Goal: Task Accomplishment & Management: Manage account settings

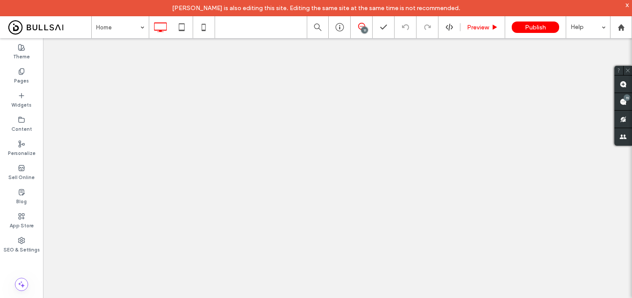
click at [626, 101] on use at bounding box center [623, 101] width 7 height 7
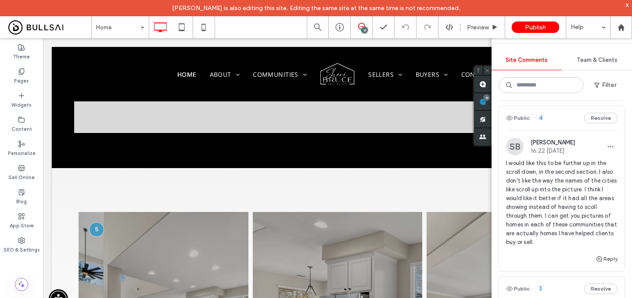
scroll to position [1083, 0]
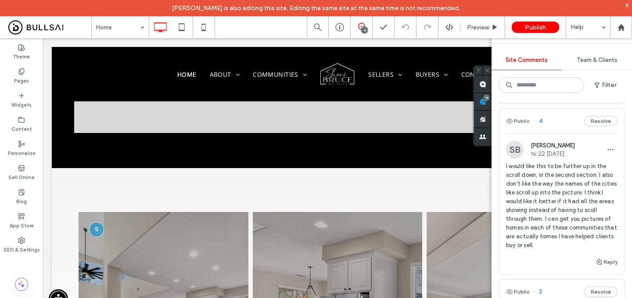
click at [546, 188] on span "I would like this to be further up in the scroll down, in the second section. I…" at bounding box center [562, 206] width 112 height 88
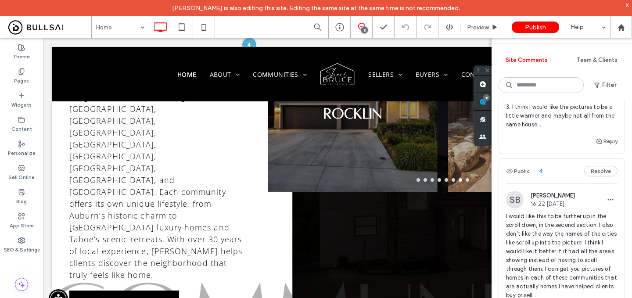
scroll to position [526, 0]
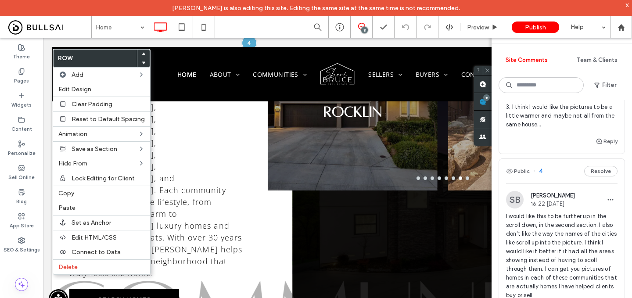
click at [142, 53] on use at bounding box center [144, 53] width 4 height 3
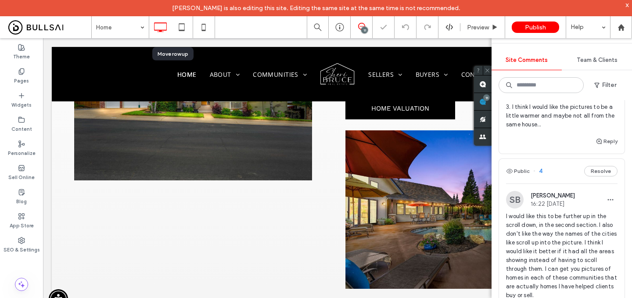
scroll to position [940, 0]
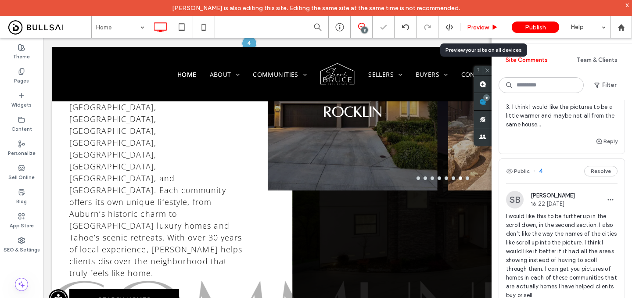
click at [478, 27] on span "Preview" at bounding box center [478, 27] width 22 height 7
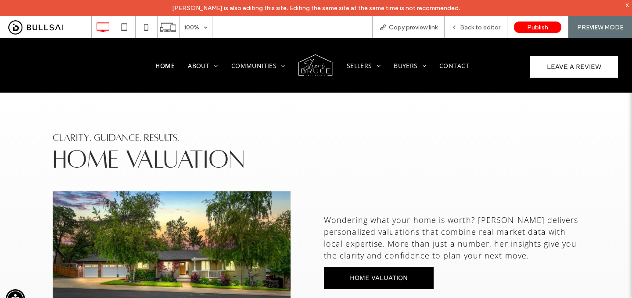
scroll to position [364, 0]
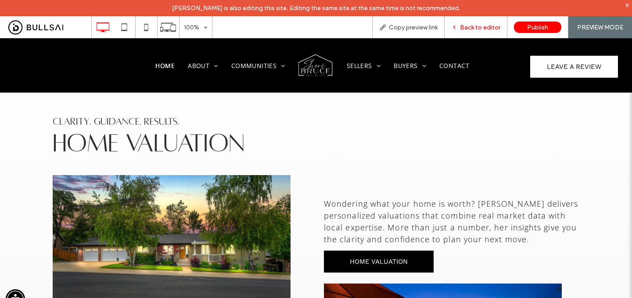
click at [485, 28] on span "Back to editor" at bounding box center [480, 27] width 40 height 7
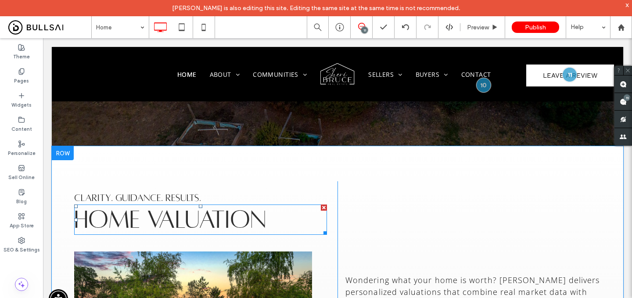
scroll to position [288, 0]
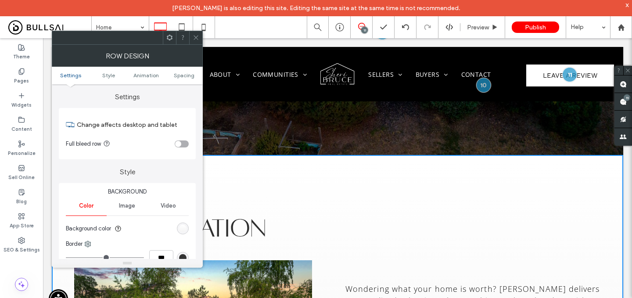
click at [184, 223] on div "linear-gradient(0deg, rgb(244, 244, 244) 0%, rgb(255, 255, 255) 100%)" at bounding box center [183, 229] width 12 height 12
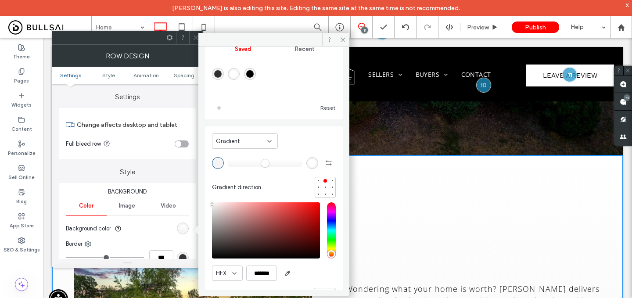
scroll to position [40, 0]
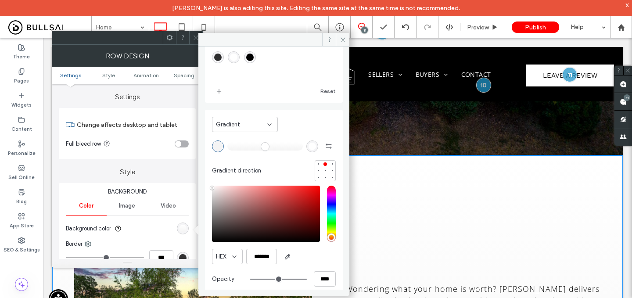
click at [319, 181] on div at bounding box center [325, 170] width 21 height 21
click at [324, 178] on div at bounding box center [326, 178] width 4 height 4
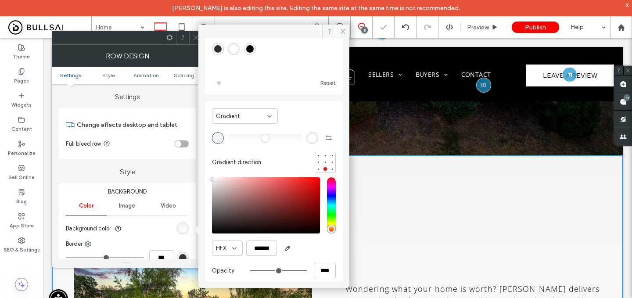
click at [196, 34] on span at bounding box center [196, 37] width 7 height 13
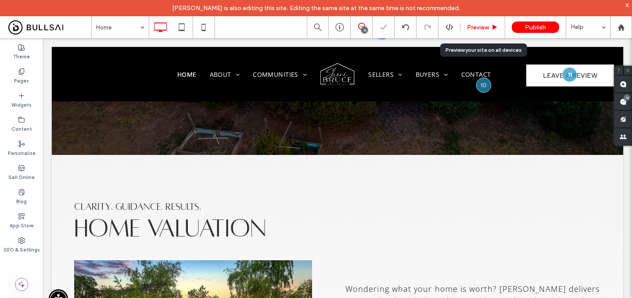
click at [484, 22] on div "Preview" at bounding box center [483, 27] width 45 height 22
click at [483, 25] on span "Preview" at bounding box center [478, 27] width 22 height 7
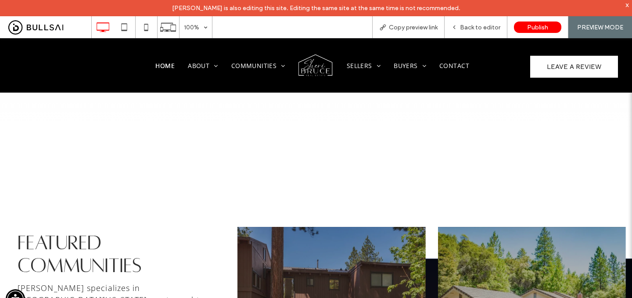
scroll to position [722, 0]
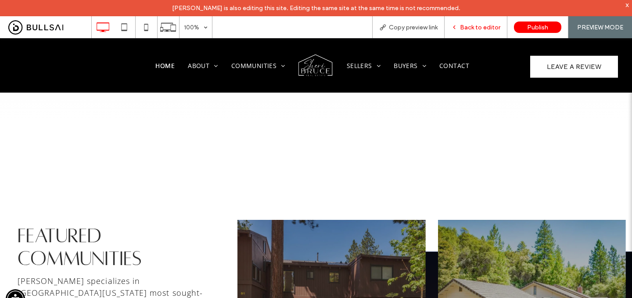
click at [491, 26] on span "Back to editor" at bounding box center [480, 27] width 40 height 7
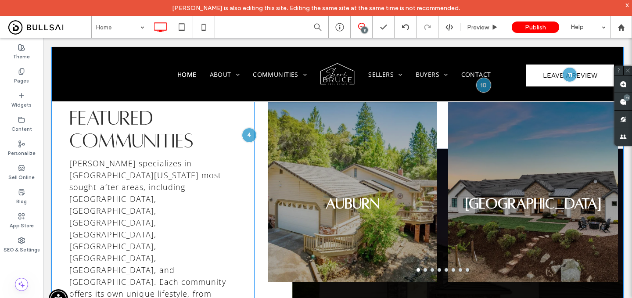
scroll to position [850, 0]
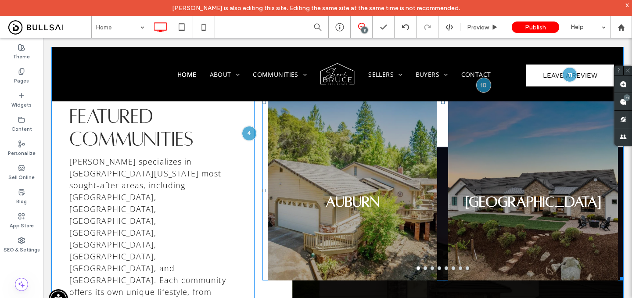
click at [314, 187] on div "Auburn" at bounding box center [353, 196] width 170 height 138
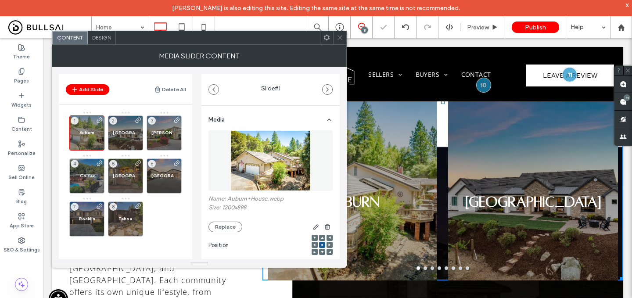
click at [339, 38] on icon at bounding box center [340, 37] width 7 height 7
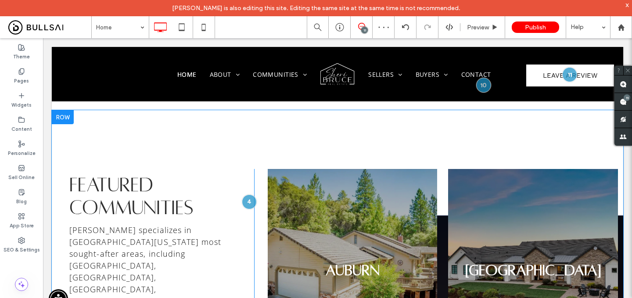
scroll to position [766, 0]
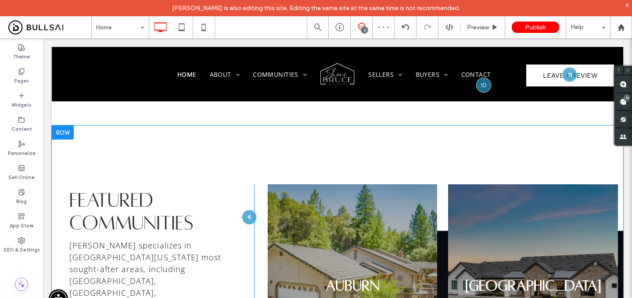
click at [66, 126] on div at bounding box center [63, 133] width 22 height 14
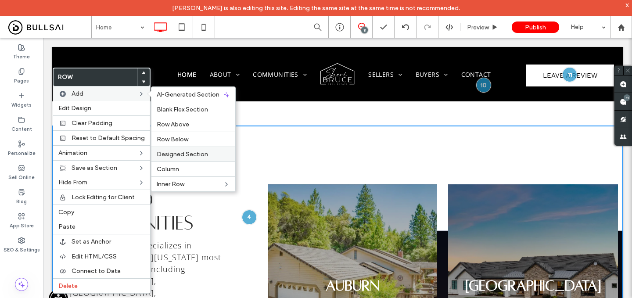
click at [172, 152] on span "Designed Section" at bounding box center [182, 154] width 51 height 7
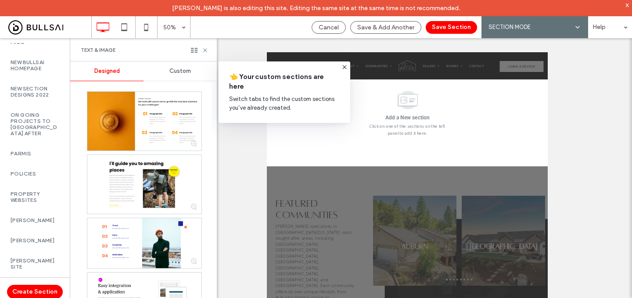
scroll to position [1270, 0]
click at [42, 138] on label "On Going Projects To Delete After" at bounding box center [35, 125] width 49 height 25
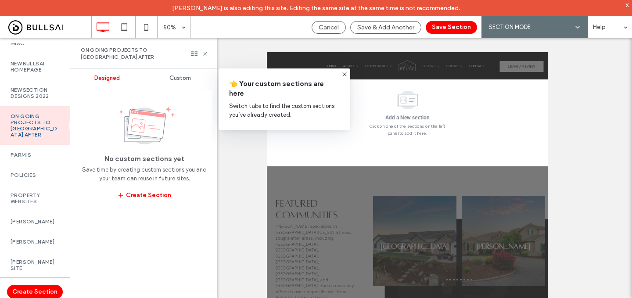
click at [173, 75] on span "Custom" at bounding box center [181, 78] width 22 height 7
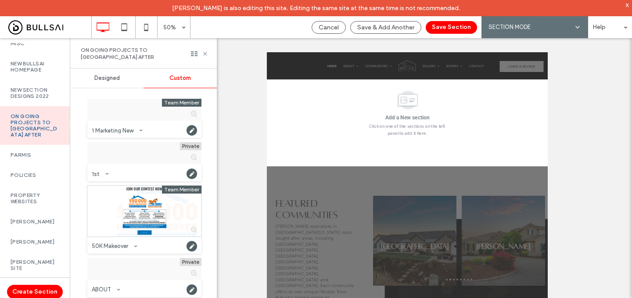
click at [173, 75] on span "Custom" at bounding box center [181, 78] width 22 height 7
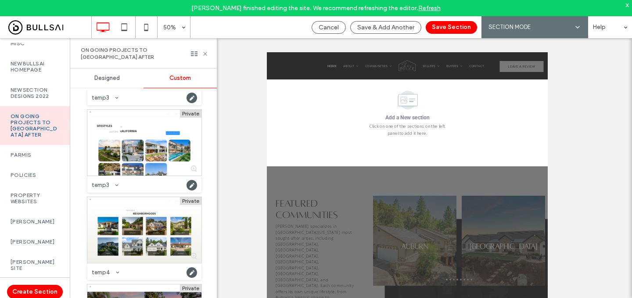
scroll to position [10076, 0]
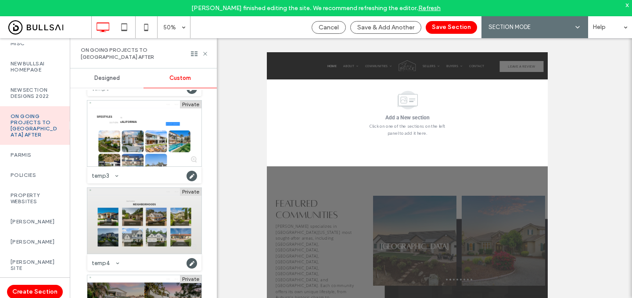
click at [148, 205] on div at bounding box center [144, 221] width 114 height 66
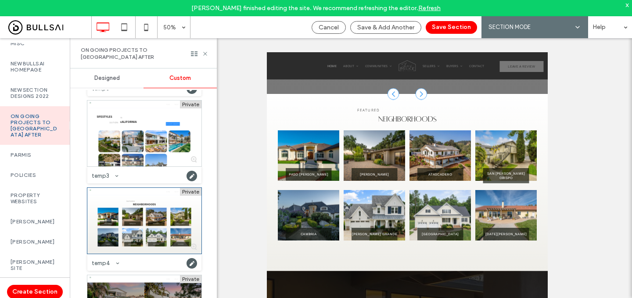
scroll to position [720, 0]
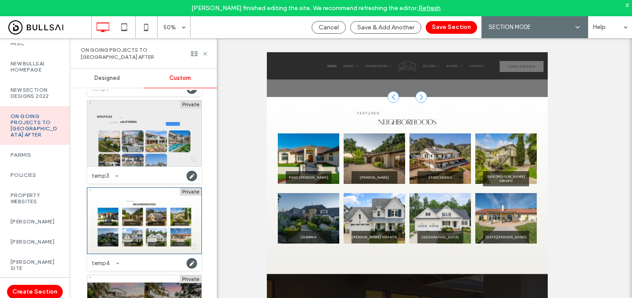
click at [160, 131] on div at bounding box center [144, 134] width 114 height 66
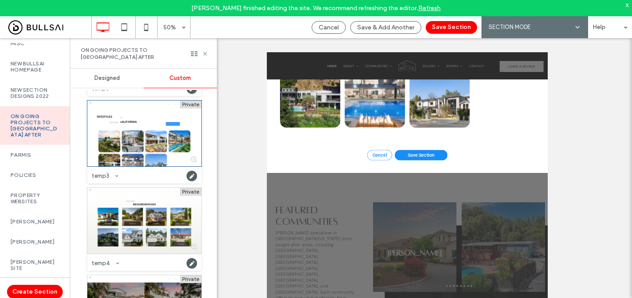
scroll to position [1024, 0]
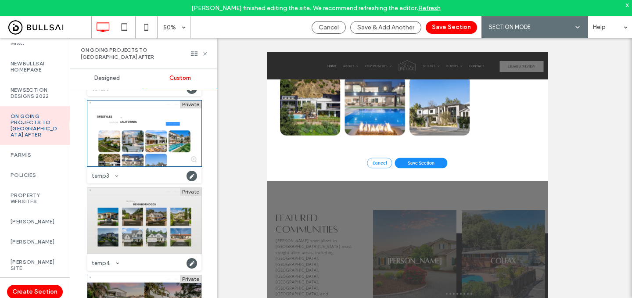
click at [156, 222] on div at bounding box center [144, 221] width 114 height 66
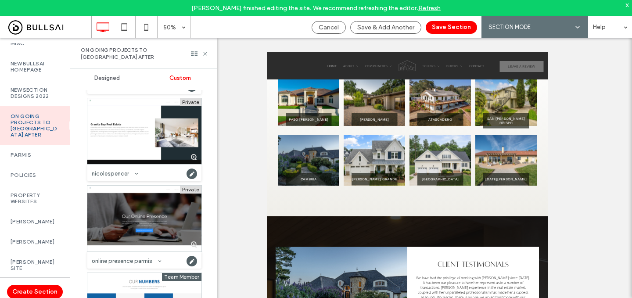
scroll to position [821, 0]
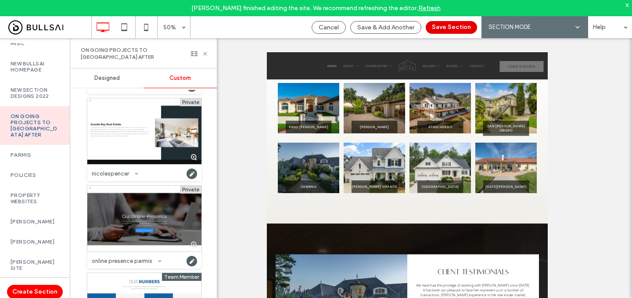
click at [466, 29] on button "Save Section" at bounding box center [451, 27] width 51 height 13
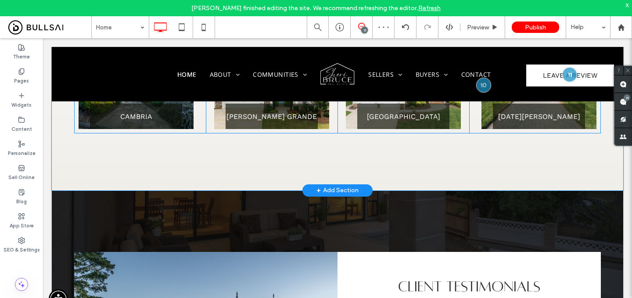
scroll to position [1030, 0]
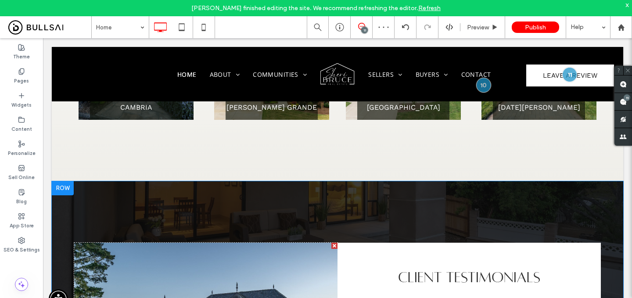
click at [61, 181] on div at bounding box center [63, 188] width 22 height 14
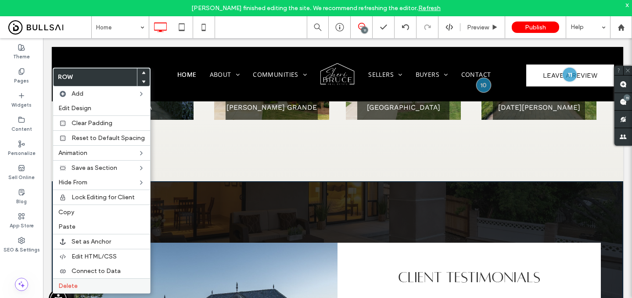
click at [83, 285] on label "Delete" at bounding box center [101, 285] width 87 height 7
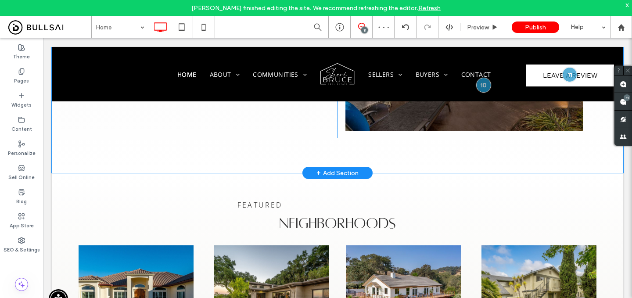
scroll to position [678, 0]
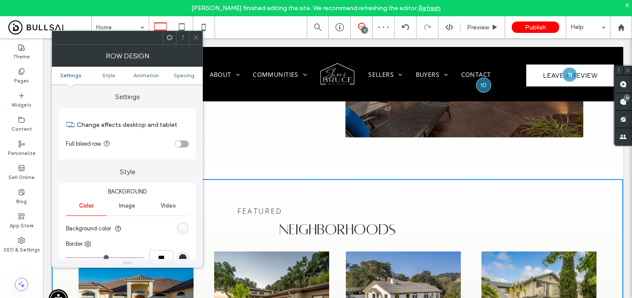
click at [183, 228] on div "linear-gradient(0deg, rgb(239, 238, 233) 0%, rgb(255, 255, 255) 100%)" at bounding box center [182, 228] width 7 height 7
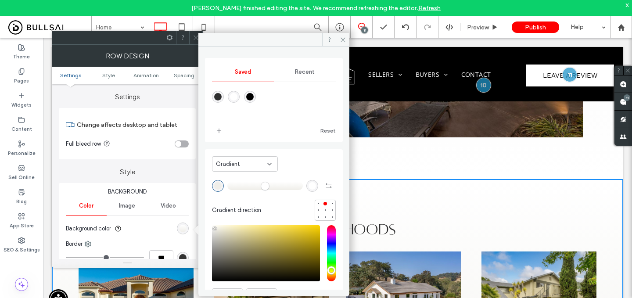
click at [258, 164] on div "Gradient" at bounding box center [241, 164] width 51 height 9
click at [249, 181] on div "Color" at bounding box center [245, 179] width 65 height 15
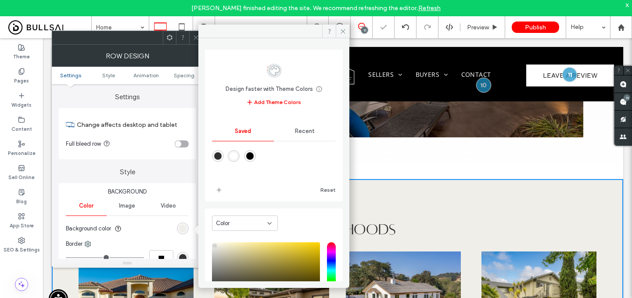
click at [235, 149] on div at bounding box center [274, 162] width 124 height 33
click at [235, 155] on div "rgba(255,255,255,1)" at bounding box center [233, 155] width 7 height 7
type input "*******"
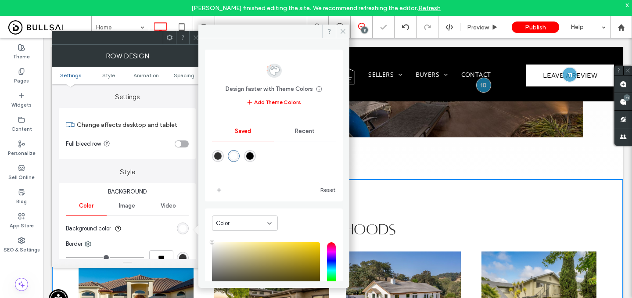
click at [193, 39] on icon at bounding box center [196, 37] width 7 height 7
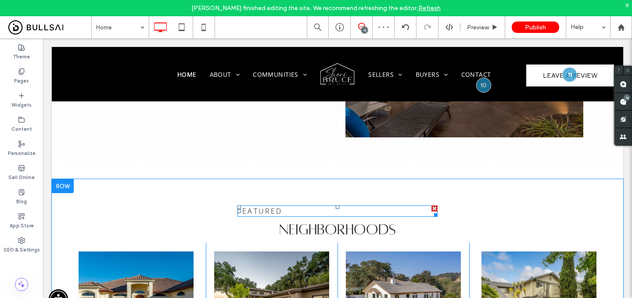
click at [267, 206] on span "fEATURED" at bounding box center [260, 211] width 45 height 10
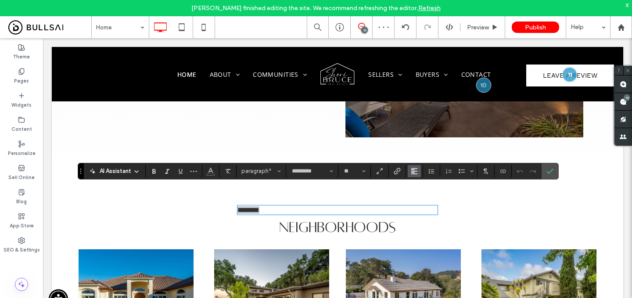
click at [412, 168] on icon "Alignment" at bounding box center [414, 171] width 7 height 7
click at [426, 195] on div "ui.textEditor.alignment.center" at bounding box center [423, 198] width 11 height 7
click at [548, 170] on icon "Confirm" at bounding box center [550, 171] width 7 height 7
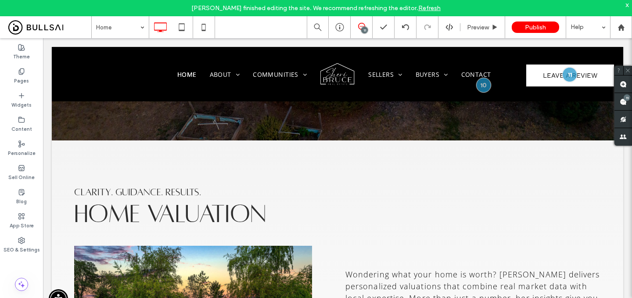
scroll to position [296, 0]
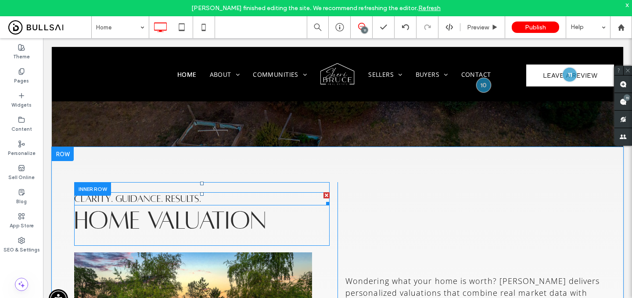
click at [180, 194] on span "CLARITY. GUIDANCE. RESULTS." at bounding box center [137, 199] width 127 height 11
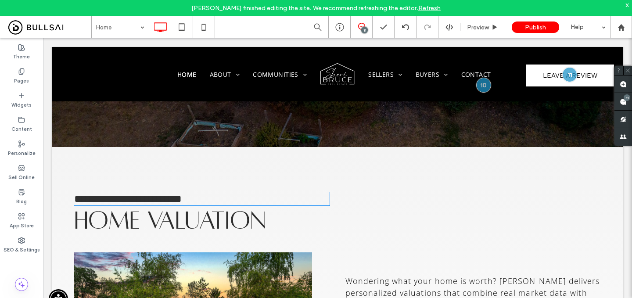
type input "**********"
type input "**"
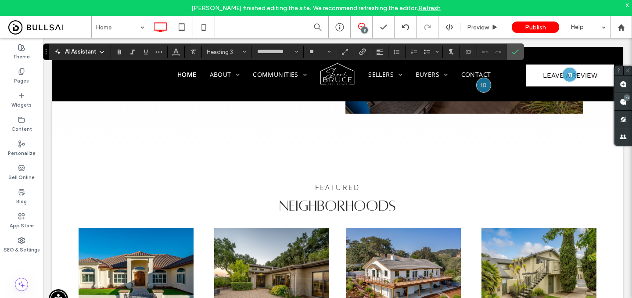
scroll to position [705, 0]
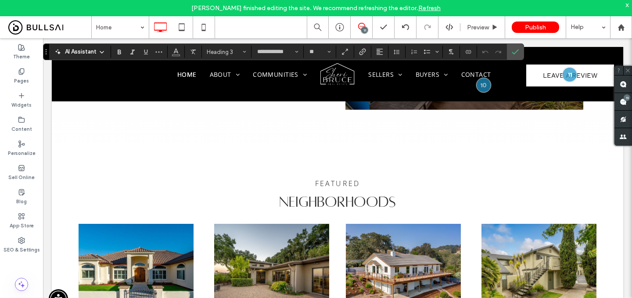
click at [344, 179] on span "fEATURED" at bounding box center [337, 184] width 45 height 10
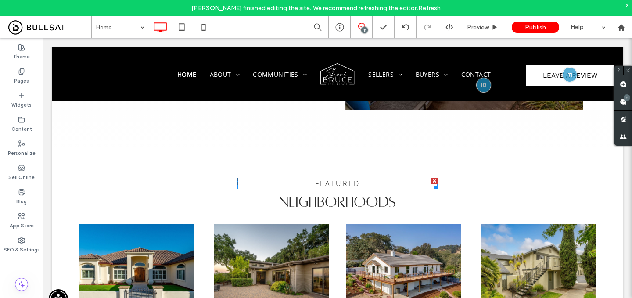
click at [342, 179] on span "fEATURED" at bounding box center [337, 184] width 45 height 10
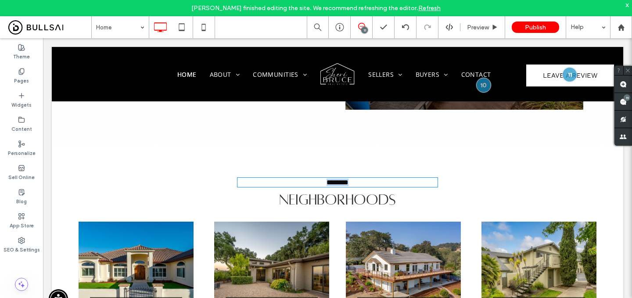
type input "*********"
type input "**"
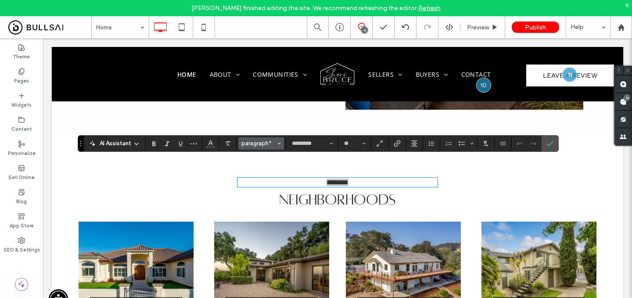
click at [265, 145] on span "paragraph*" at bounding box center [259, 143] width 34 height 7
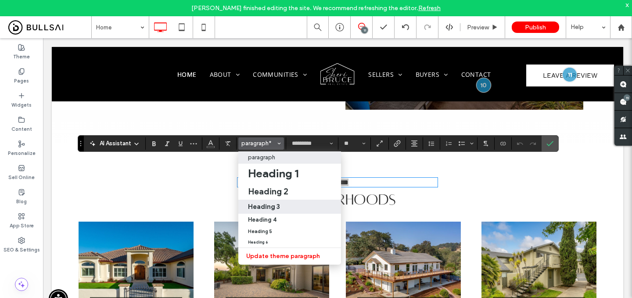
click at [272, 206] on h3 "Heading 3" at bounding box center [264, 206] width 32 height 8
type input "**********"
type input "**"
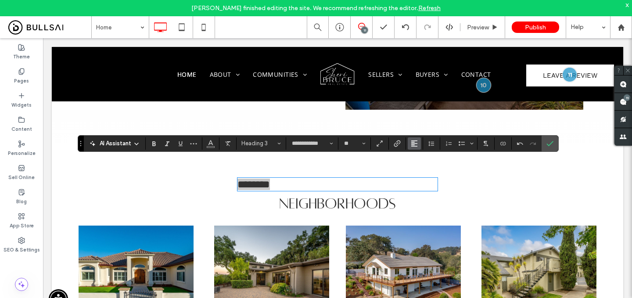
click at [419, 145] on button "Alignment" at bounding box center [414, 143] width 13 height 12
drag, startPoint x: 421, startPoint y: 169, endPoint x: 427, endPoint y: 130, distance: 39.5
click at [421, 169] on icon "ui.textEditor.alignment.center" at bounding box center [421, 170] width 7 height 7
click at [554, 144] on label "Confirm" at bounding box center [550, 144] width 13 height 16
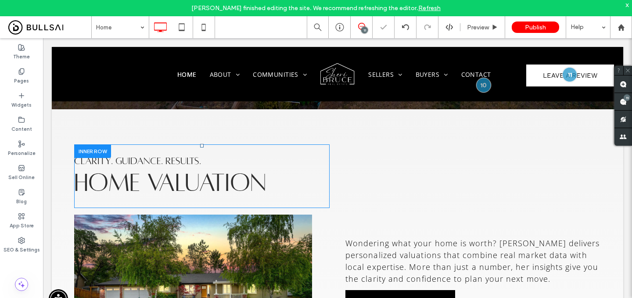
scroll to position [306, 0]
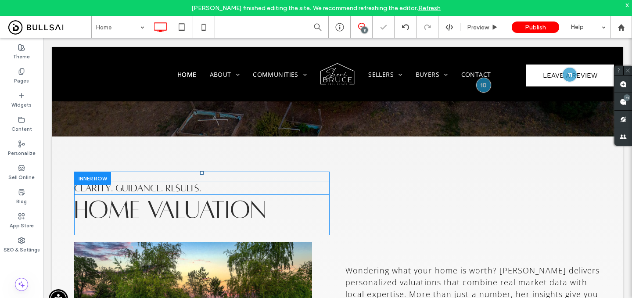
click at [175, 183] on span "CLARITY. GUIDANCE. RESULTS." at bounding box center [137, 188] width 127 height 11
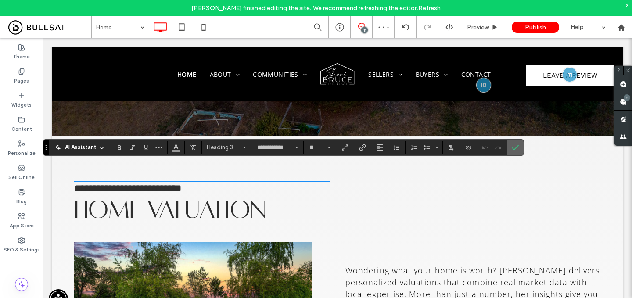
click at [517, 147] on use "Confirm" at bounding box center [516, 147] width 7 height 5
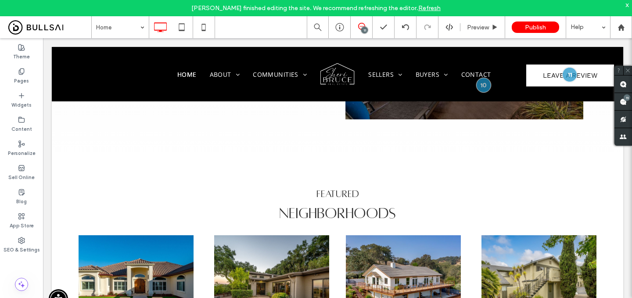
scroll to position [699, 0]
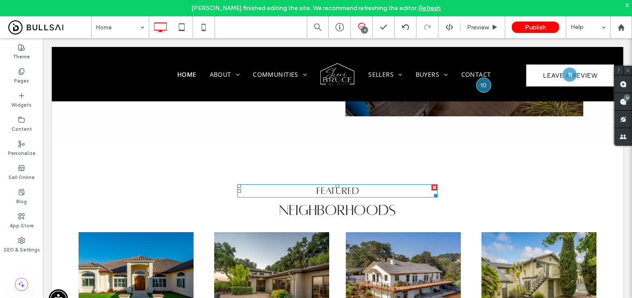
click at [370, 185] on h3 "fEATURED" at bounding box center [338, 190] width 200 height 11
type input "**********"
type input "**"
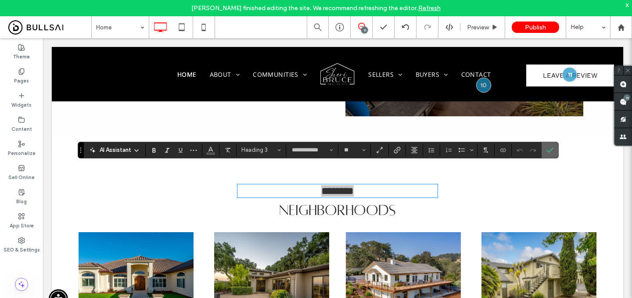
click at [551, 148] on icon "Confirm" at bounding box center [550, 150] width 7 height 7
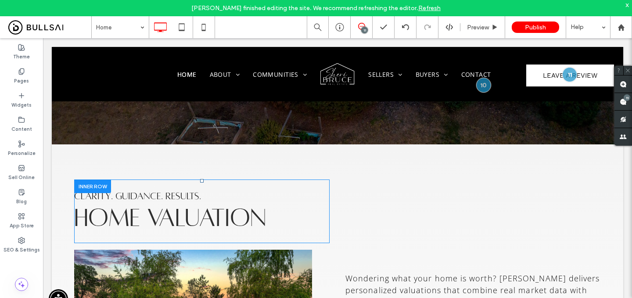
scroll to position [237, 0]
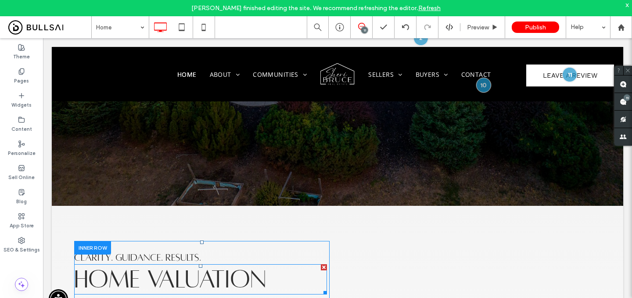
click at [215, 266] on span "home valuation" at bounding box center [170, 279] width 192 height 26
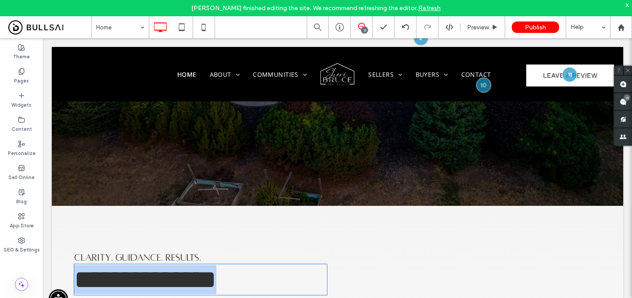
type input "**********"
type input "**"
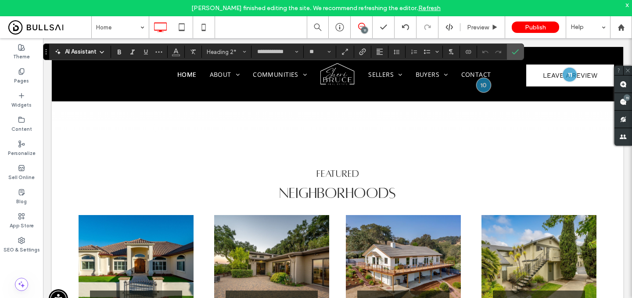
scroll to position [744, 0]
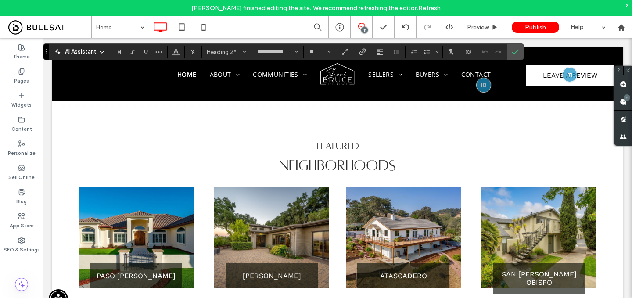
click at [375, 158] on span "neighborhoods" at bounding box center [337, 166] width 117 height 16
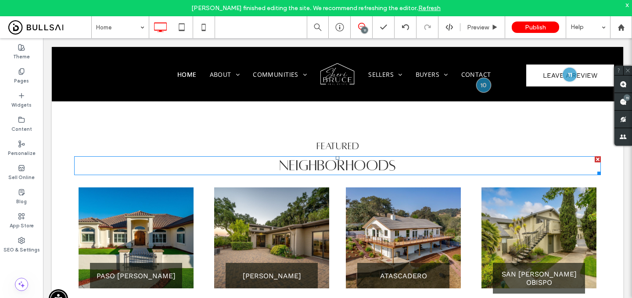
click at [375, 158] on span "neighborhoods" at bounding box center [337, 166] width 117 height 16
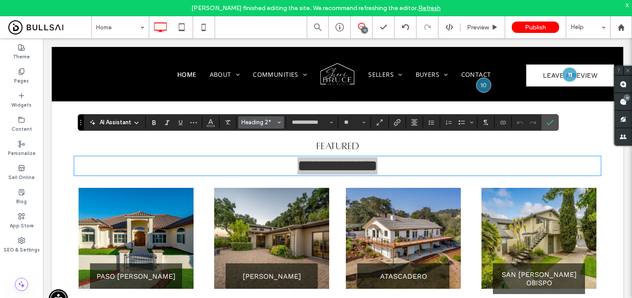
click at [267, 123] on span "Heading 2*" at bounding box center [259, 122] width 34 height 7
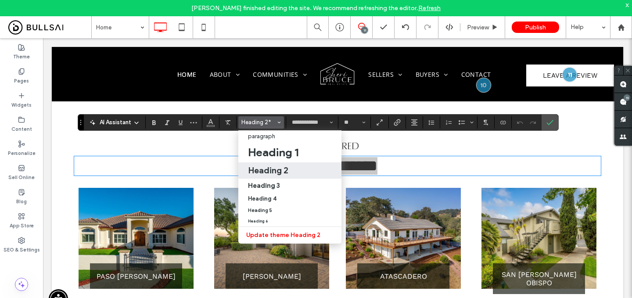
click at [273, 169] on h2 "Heading 2" at bounding box center [268, 170] width 40 height 11
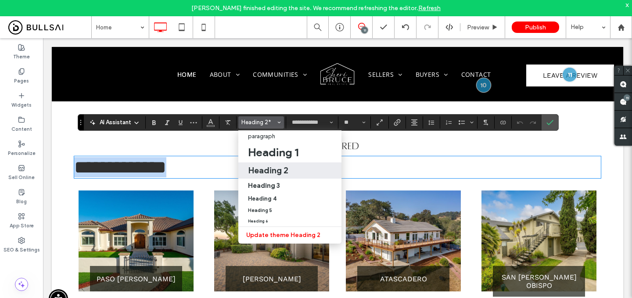
type input "**"
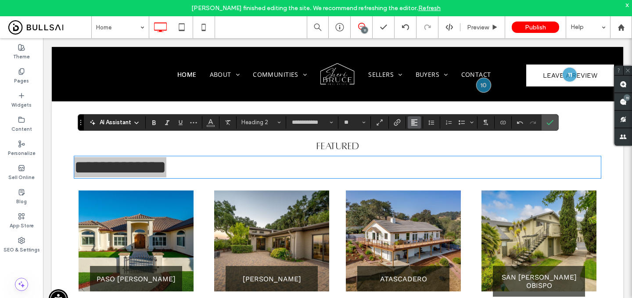
click at [419, 123] on button "Alignment" at bounding box center [414, 122] width 13 height 12
click at [420, 145] on label "ui.textEditor.alignment.center" at bounding box center [423, 149] width 31 height 13
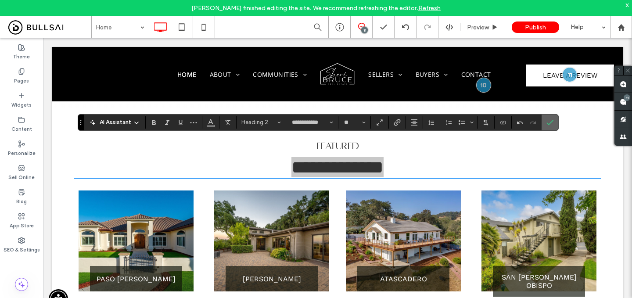
click at [555, 126] on label "Confirm" at bounding box center [550, 123] width 13 height 16
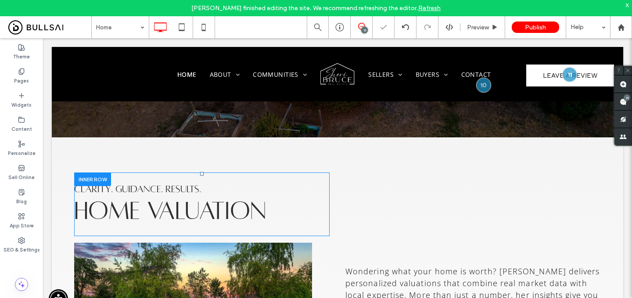
scroll to position [324, 0]
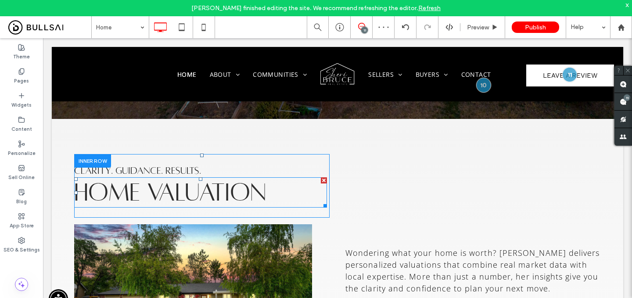
click at [218, 183] on span "home valuation" at bounding box center [170, 192] width 192 height 26
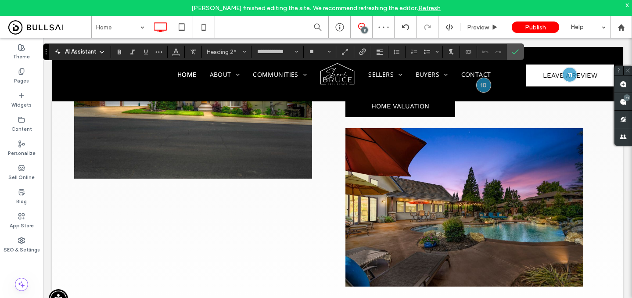
scroll to position [697, 0]
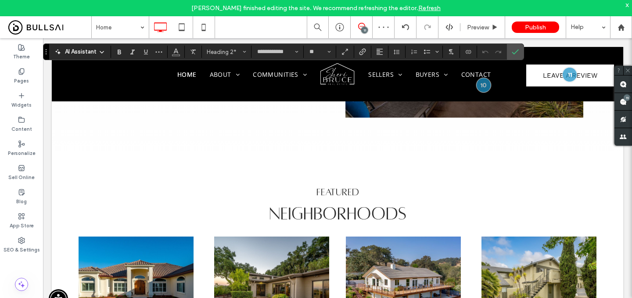
click at [364, 204] on span "neighborhoods" at bounding box center [337, 213] width 137 height 18
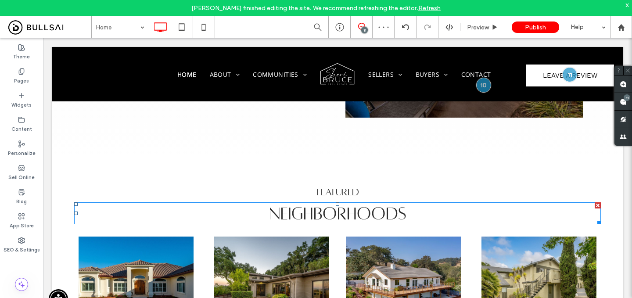
click at [363, 204] on span "neighborhoods" at bounding box center [337, 213] width 137 height 18
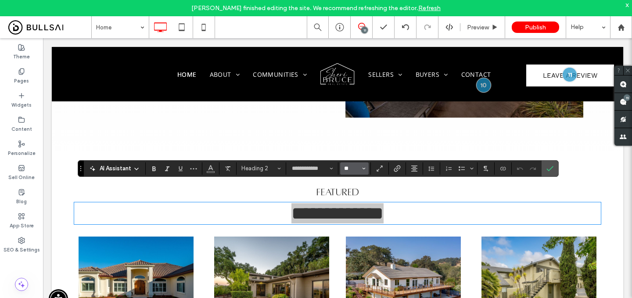
click at [356, 169] on input "**" at bounding box center [351, 168] width 17 height 7
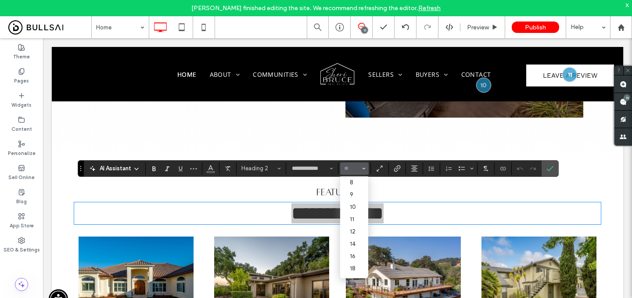
click at [355, 169] on input "Size-input" at bounding box center [351, 168] width 17 height 7
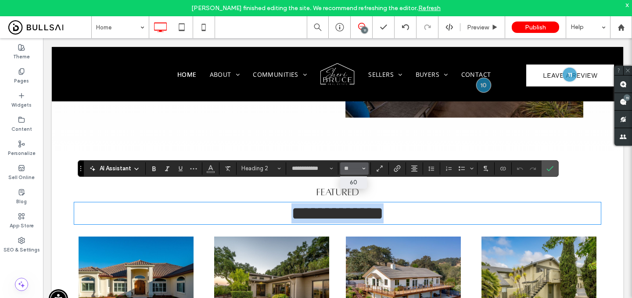
type input "**"
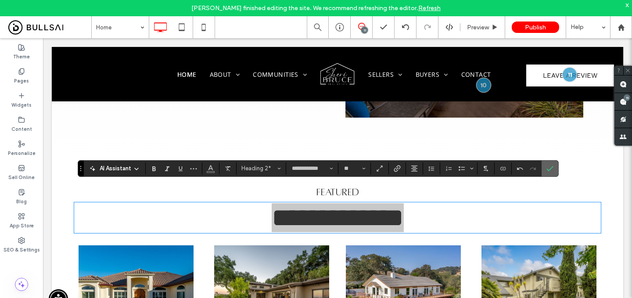
click at [553, 167] on icon "Confirm" at bounding box center [550, 168] width 7 height 7
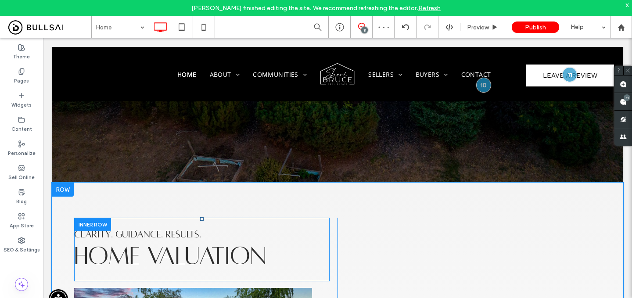
scroll to position [291, 0]
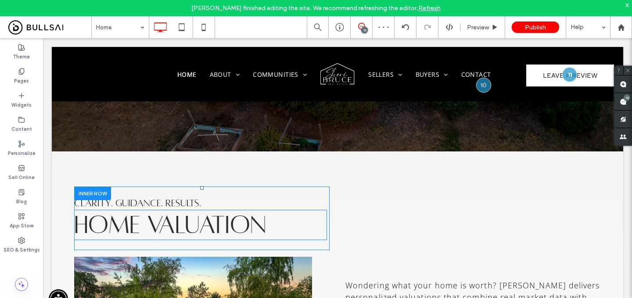
click at [221, 212] on span "home valuation" at bounding box center [170, 225] width 192 height 26
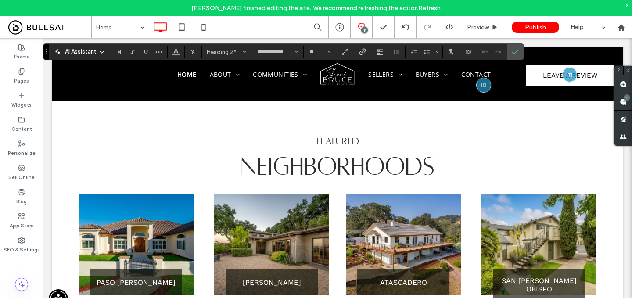
scroll to position [756, 0]
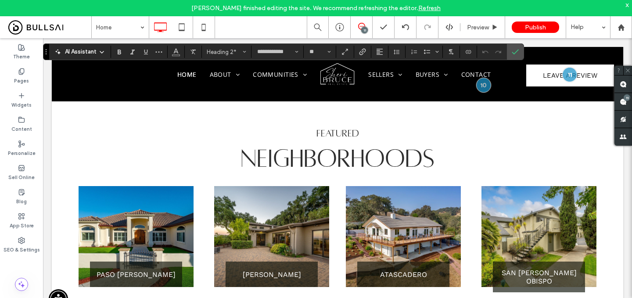
click at [373, 145] on span "neighborhoods" at bounding box center [338, 158] width 194 height 26
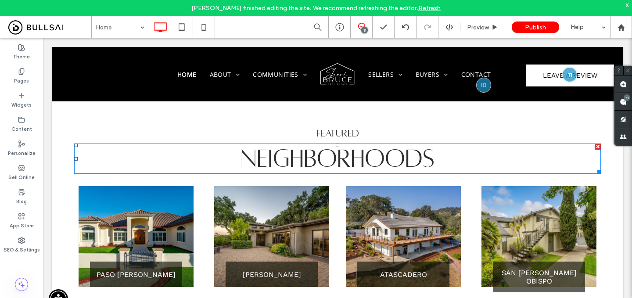
click at [373, 145] on span "neighborhoods" at bounding box center [338, 158] width 194 height 26
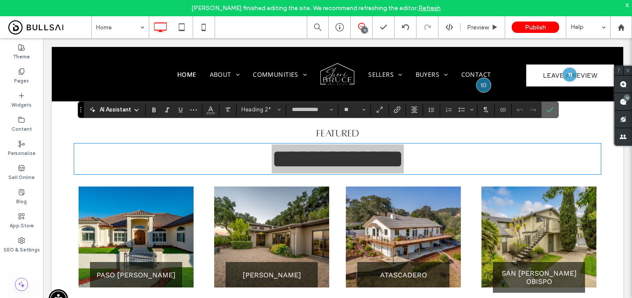
click at [545, 108] on label "Confirm" at bounding box center [550, 110] width 13 height 16
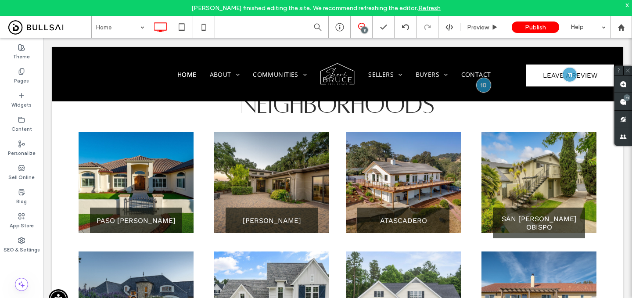
scroll to position [824, 0]
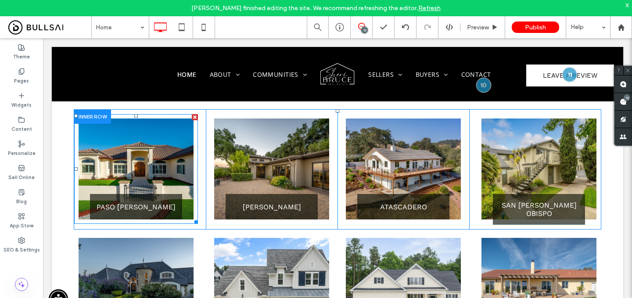
click at [162, 155] on link at bounding box center [136, 169] width 115 height 101
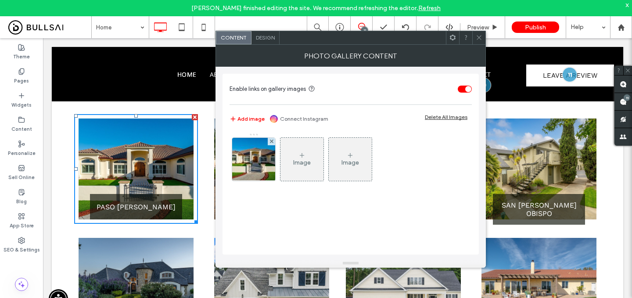
click at [482, 41] on span at bounding box center [479, 37] width 7 height 13
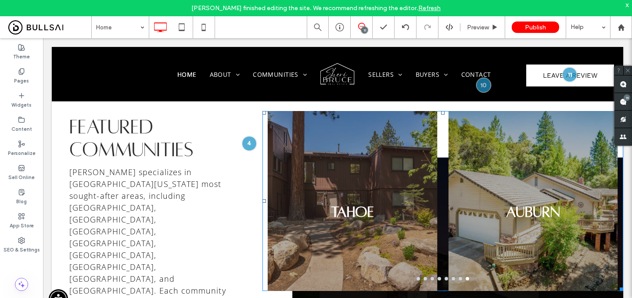
scroll to position [1205, 0]
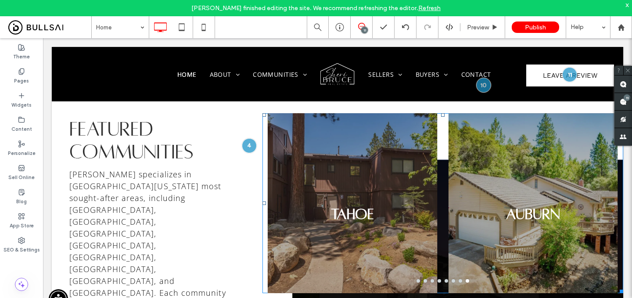
click at [359, 214] on div "Tahoe" at bounding box center [353, 209] width 170 height 138
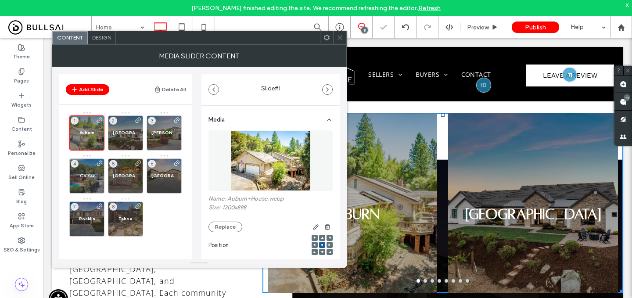
click at [339, 33] on span at bounding box center [340, 37] width 7 height 13
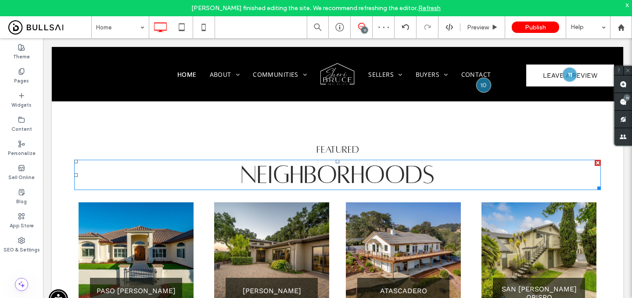
scroll to position [740, 0]
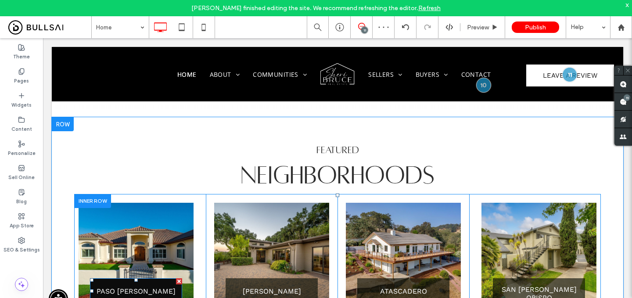
click at [116, 287] on span "PASO ROBLES" at bounding box center [136, 291] width 79 height 8
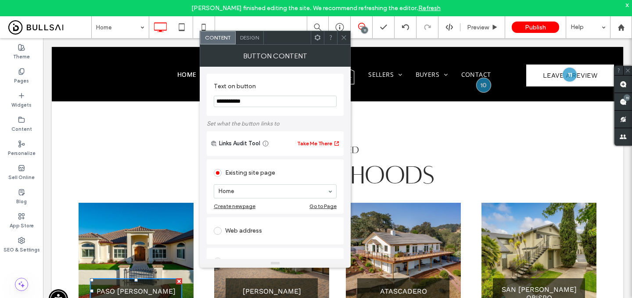
click at [256, 104] on input "**********" at bounding box center [275, 101] width 123 height 11
type input "******"
type input "*****"
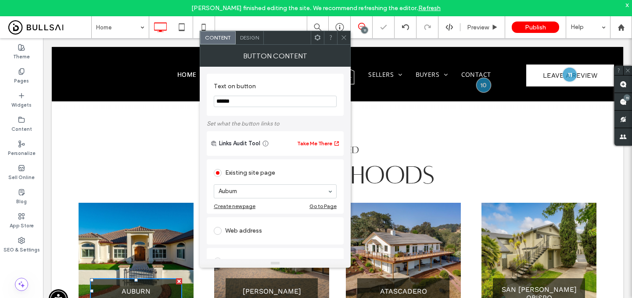
click at [346, 33] on span at bounding box center [344, 37] width 7 height 13
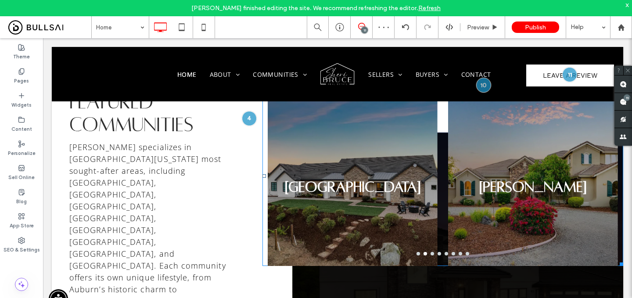
scroll to position [1216, 0]
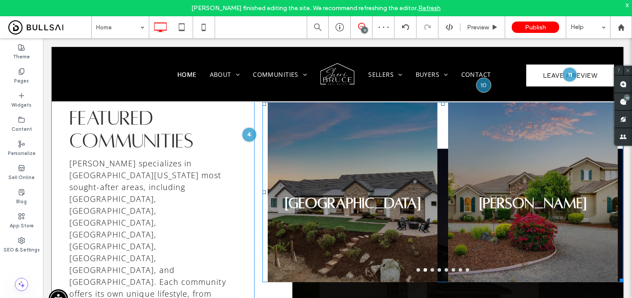
click at [296, 144] on div "Newcastle" at bounding box center [353, 198] width 170 height 138
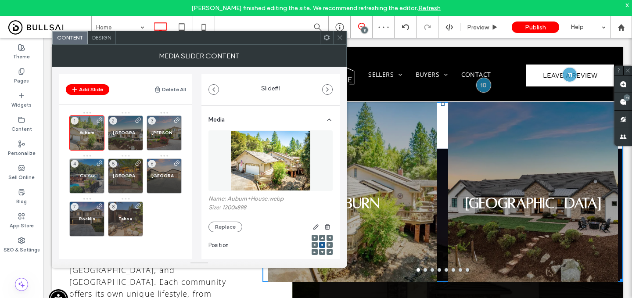
click at [340, 34] on icon at bounding box center [340, 37] width 7 height 7
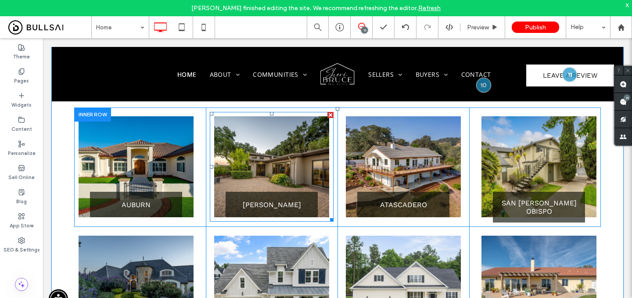
scroll to position [821, 0]
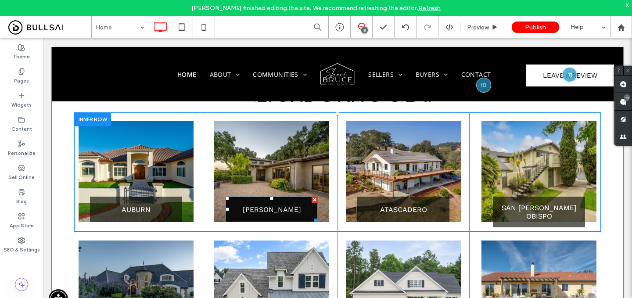
click at [274, 197] on link "TEMPLETON" at bounding box center [272, 209] width 92 height 25
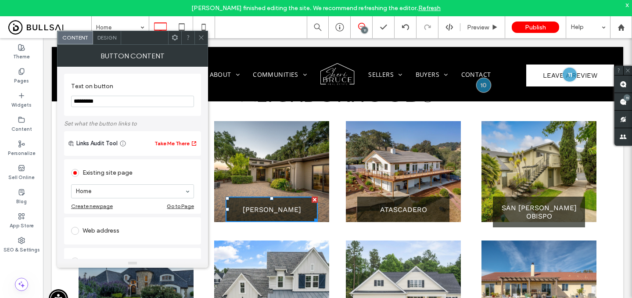
click at [151, 99] on input "*********" at bounding box center [132, 101] width 123 height 11
type input "*********"
click at [205, 35] on div at bounding box center [201, 37] width 13 height 13
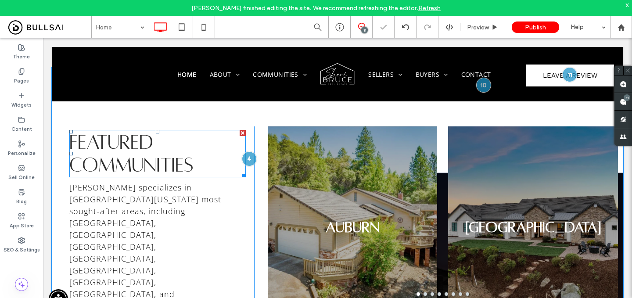
scroll to position [1214, 0]
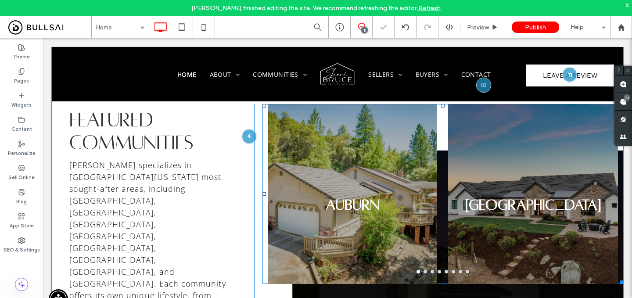
click at [324, 149] on div "Auburn" at bounding box center [353, 199] width 170 height 138
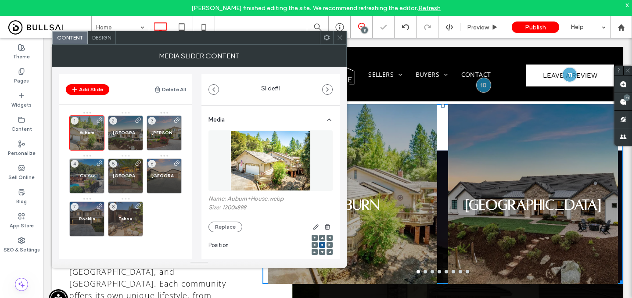
click at [339, 35] on icon at bounding box center [340, 37] width 7 height 7
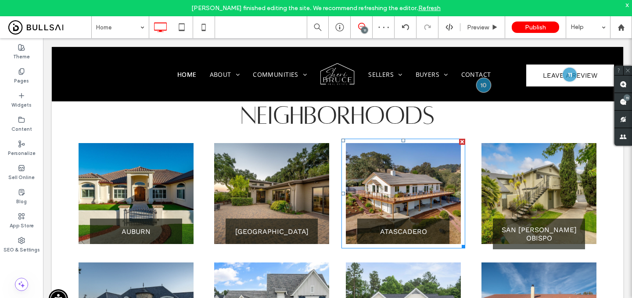
scroll to position [811, 0]
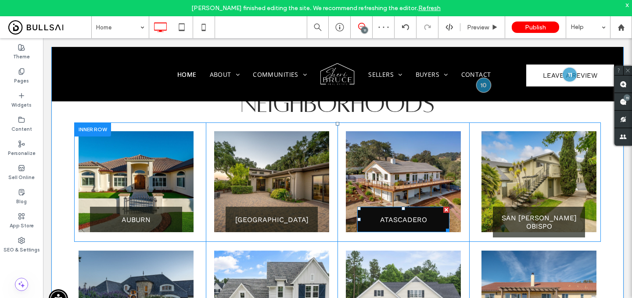
click at [386, 207] on link "ATASCADERO" at bounding box center [404, 219] width 92 height 25
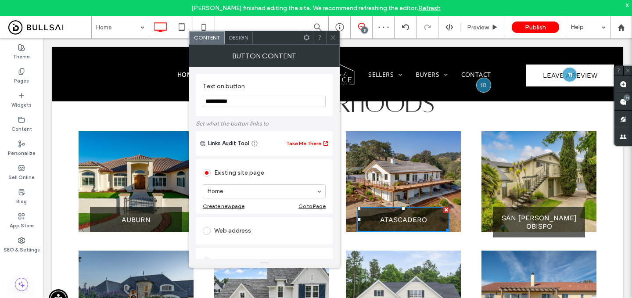
click at [287, 102] on input "**********" at bounding box center [264, 101] width 123 height 11
type input "******"
click at [336, 32] on div at bounding box center [332, 37] width 13 height 13
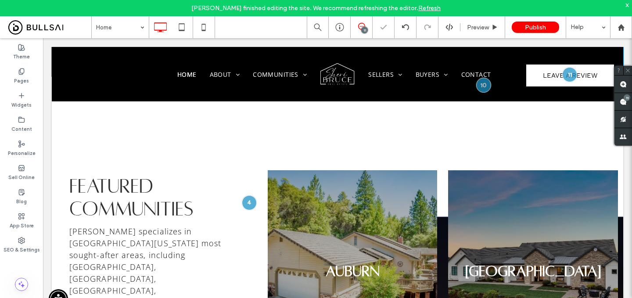
scroll to position [1214, 0]
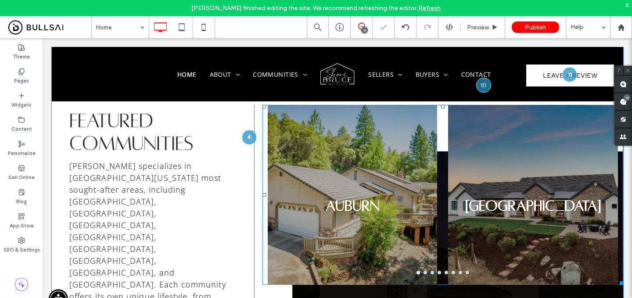
click at [304, 131] on div "Auburn" at bounding box center [353, 200] width 170 height 138
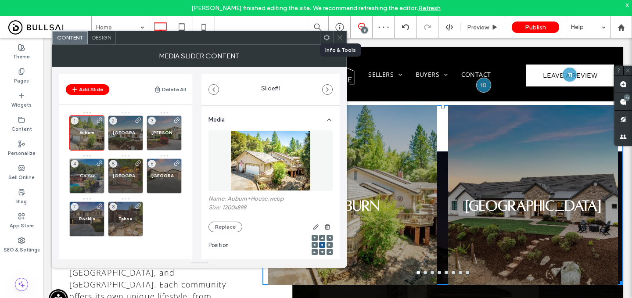
click at [341, 34] on icon at bounding box center [340, 37] width 7 height 7
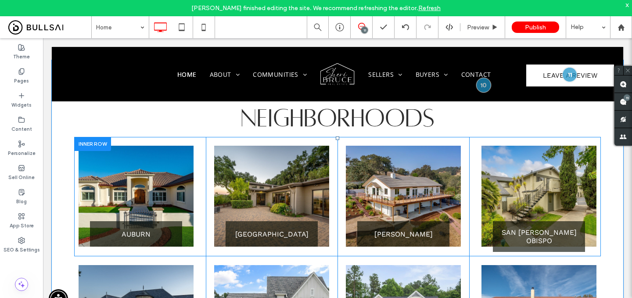
scroll to position [820, 0]
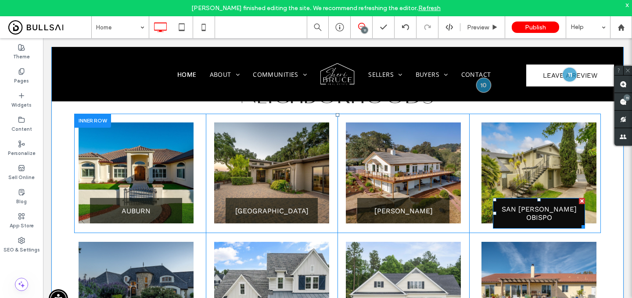
click at [534, 205] on span "SAN LUIS OBISPO" at bounding box center [539, 213] width 92 height 17
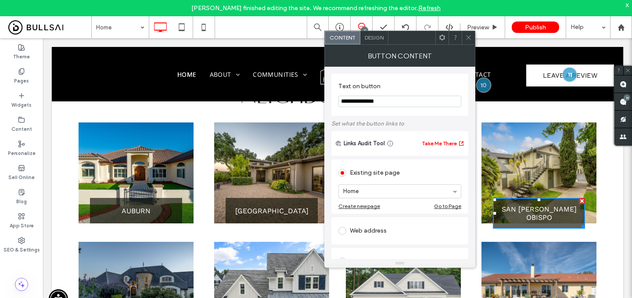
click at [389, 101] on input "**********" at bounding box center [400, 101] width 123 height 11
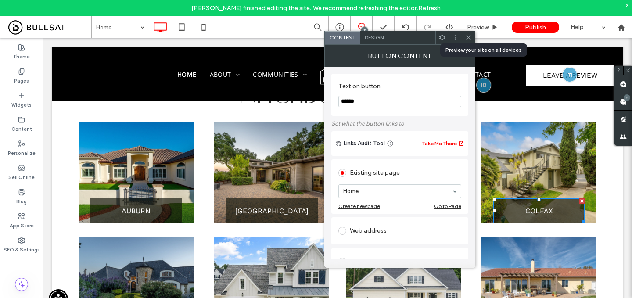
type input "******"
click at [466, 34] on icon at bounding box center [469, 37] width 7 height 7
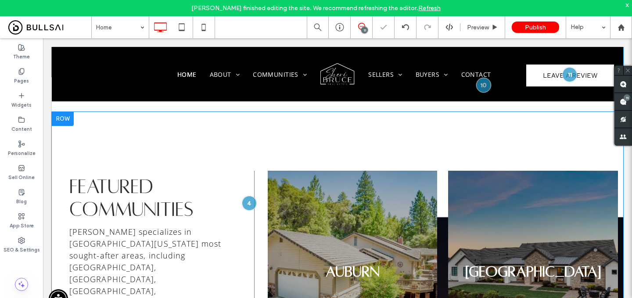
scroll to position [1149, 0]
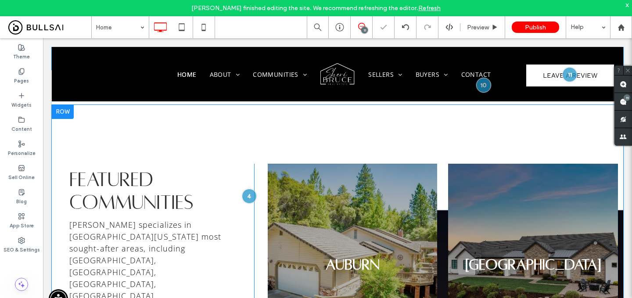
click at [317, 190] on div "Auburn" at bounding box center [353, 259] width 170 height 138
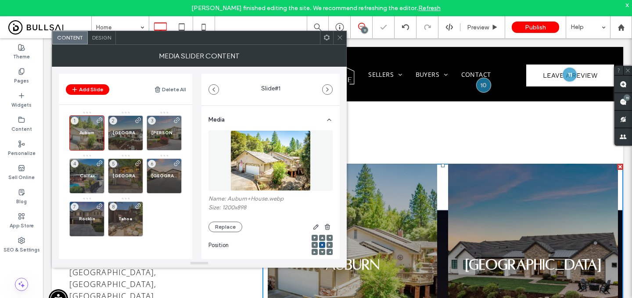
click at [340, 33] on span at bounding box center [340, 37] width 7 height 13
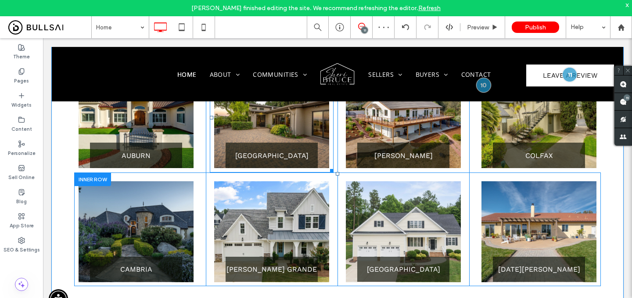
scroll to position [882, 0]
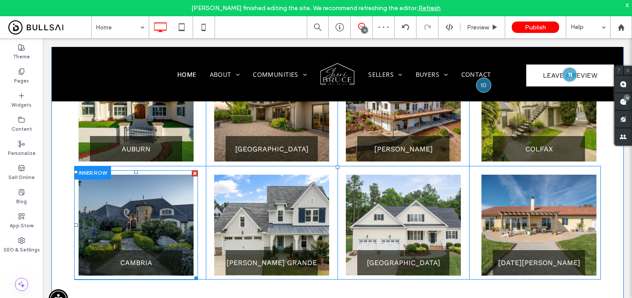
click at [155, 210] on link at bounding box center [136, 225] width 115 height 101
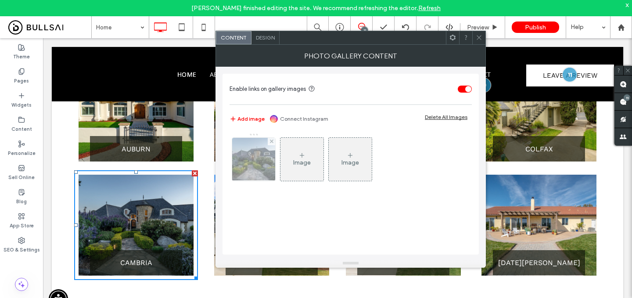
click at [258, 161] on div at bounding box center [253, 159] width 43 height 43
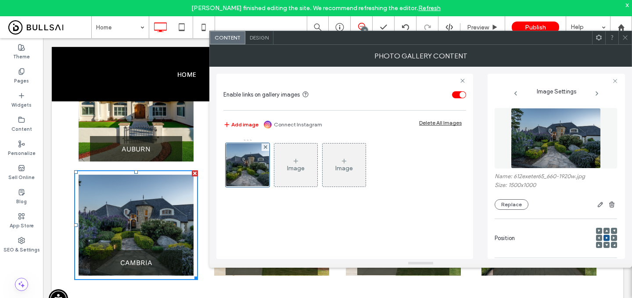
click at [624, 33] on span at bounding box center [625, 37] width 7 height 13
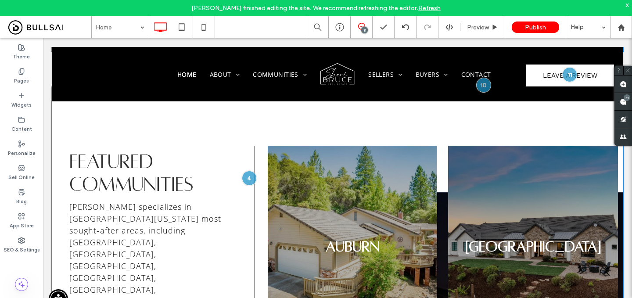
scroll to position [1282, 0]
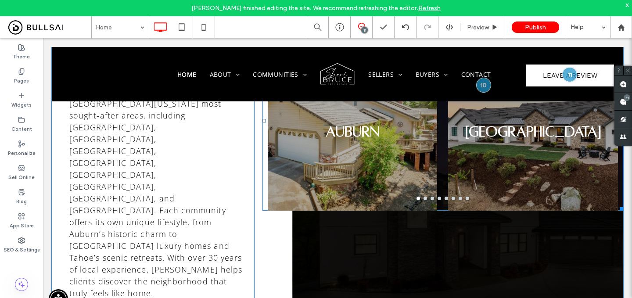
click at [423, 153] on div "Auburn" at bounding box center [353, 126] width 170 height 138
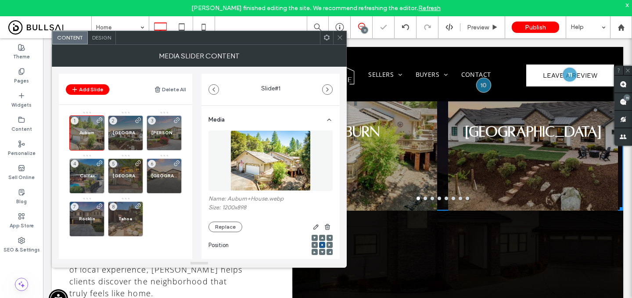
click at [336, 36] on div at bounding box center [339, 37] width 13 height 13
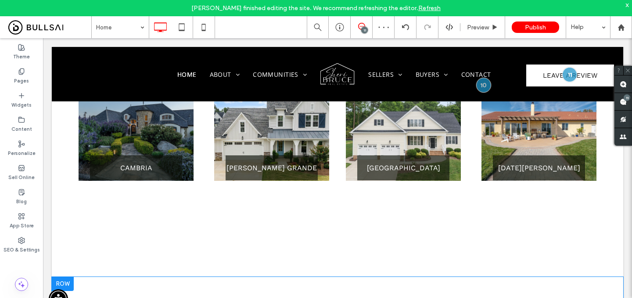
scroll to position [975, 0]
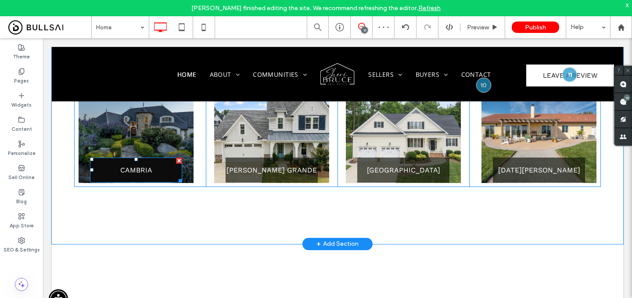
click at [166, 158] on link "CAMBRIA" at bounding box center [136, 170] width 92 height 25
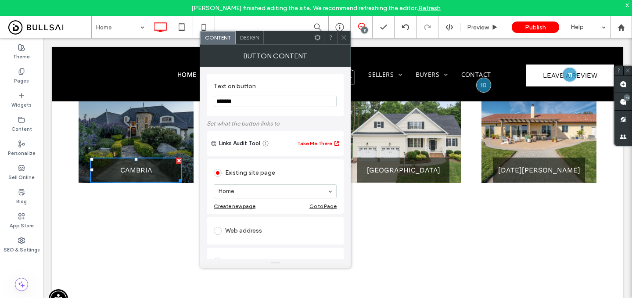
click at [258, 102] on input "*******" at bounding box center [275, 101] width 123 height 11
type input "**********"
click at [343, 36] on icon at bounding box center [344, 37] width 7 height 7
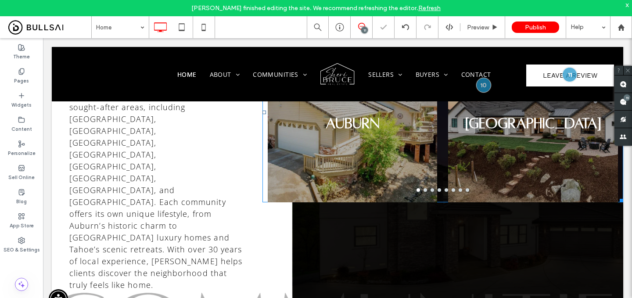
scroll to position [1296, 0]
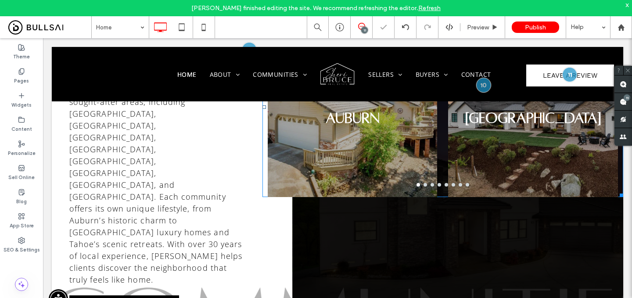
click at [299, 156] on div "Auburn" at bounding box center [353, 112] width 170 height 138
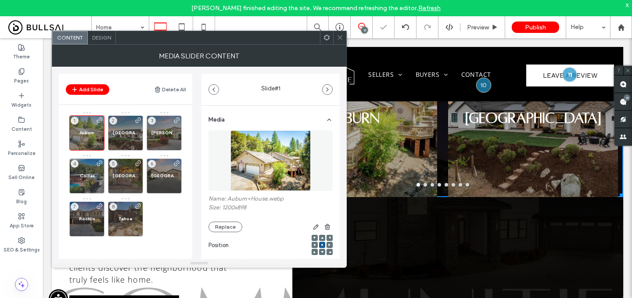
click at [341, 39] on icon at bounding box center [340, 37] width 7 height 7
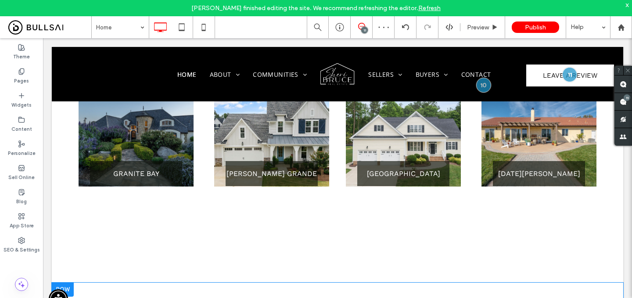
scroll to position [961, 0]
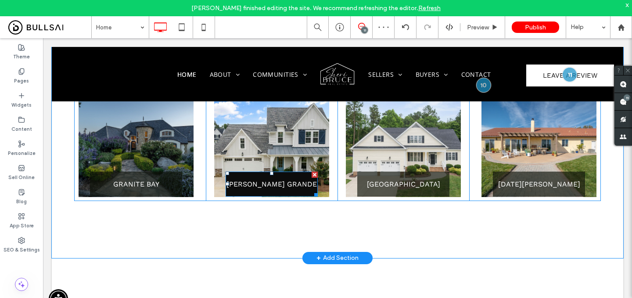
click at [287, 172] on link "ARROYO GRANDE" at bounding box center [272, 184] width 92 height 25
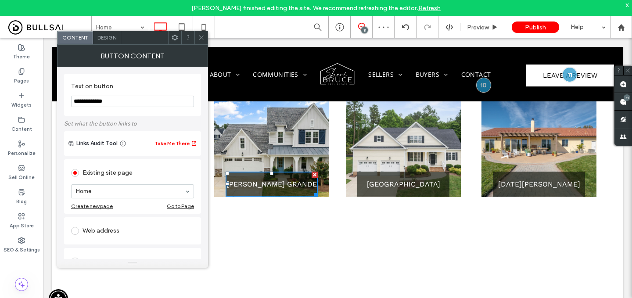
click at [163, 104] on input "**********" at bounding box center [132, 101] width 123 height 11
type input "*"
type input "*********"
drag, startPoint x: 201, startPoint y: 38, endPoint x: 266, endPoint y: 65, distance: 69.9
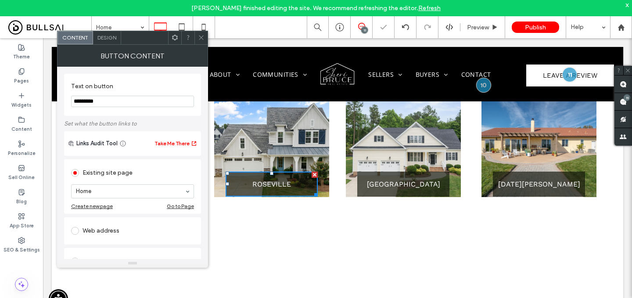
click at [201, 38] on icon at bounding box center [201, 37] width 7 height 7
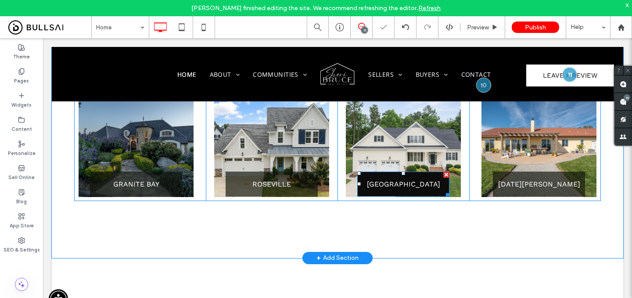
click at [385, 180] on span "MORRO BAY" at bounding box center [403, 184] width 73 height 8
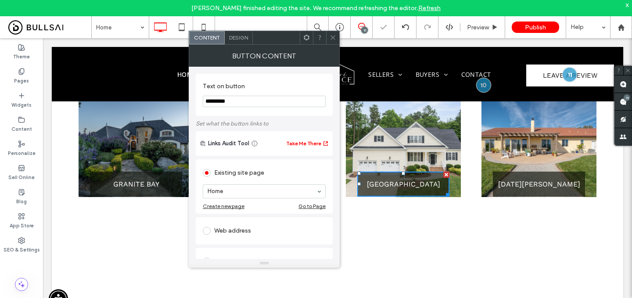
click at [245, 106] on input "*********" at bounding box center [264, 101] width 123 height 11
type input "*******"
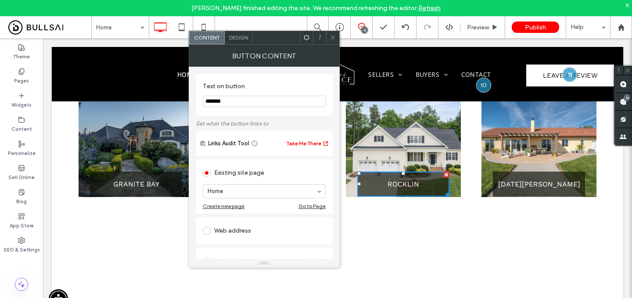
click at [335, 40] on icon at bounding box center [333, 37] width 7 height 7
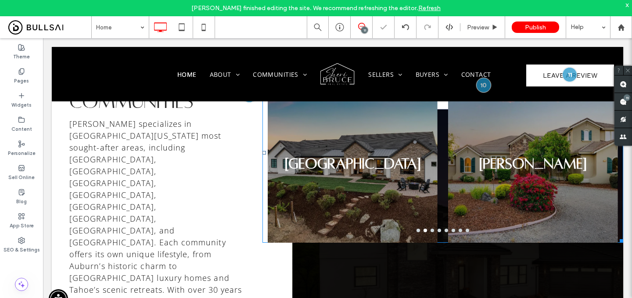
scroll to position [1253, 0]
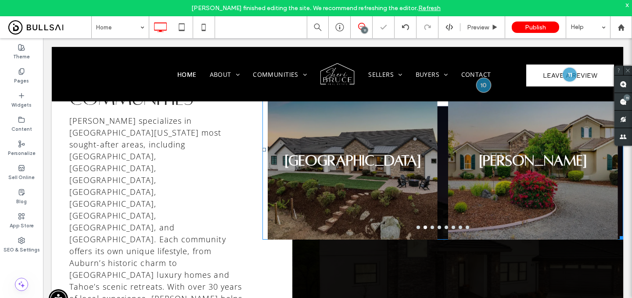
click at [308, 153] on div "Newcastle" at bounding box center [353, 155] width 170 height 138
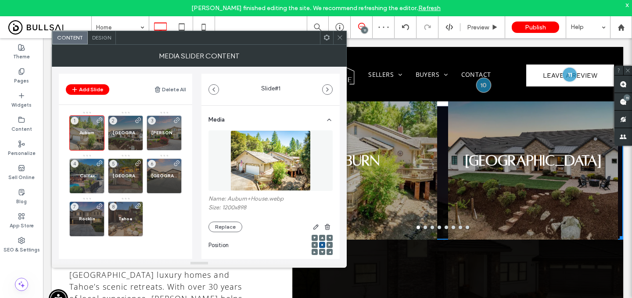
click at [340, 43] on span at bounding box center [340, 37] width 7 height 13
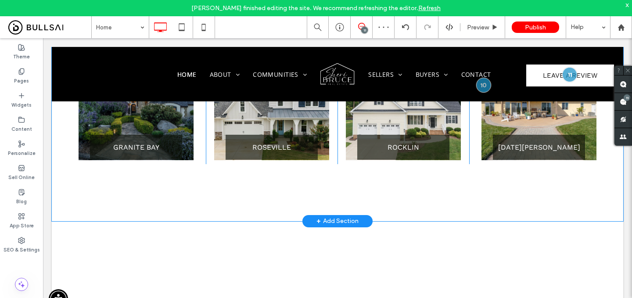
scroll to position [923, 0]
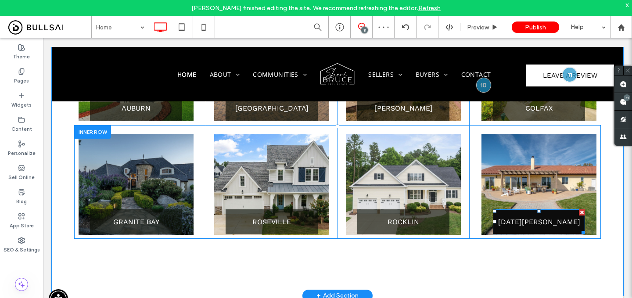
click at [541, 212] on link "SAN MIGUEL" at bounding box center [539, 222] width 92 height 25
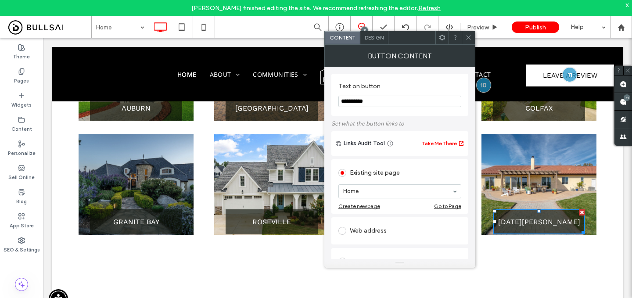
click at [348, 96] on input "**********" at bounding box center [400, 101] width 123 height 11
click at [348, 94] on section "**********" at bounding box center [400, 94] width 123 height 33
click at [350, 102] on input "**********" at bounding box center [400, 101] width 123 height 11
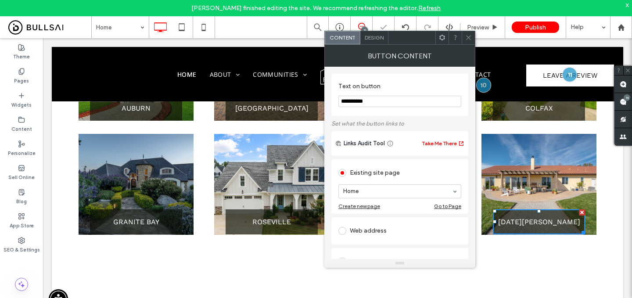
click at [350, 102] on input "**********" at bounding box center [400, 101] width 123 height 11
type input "*****"
click at [469, 36] on icon at bounding box center [469, 37] width 7 height 7
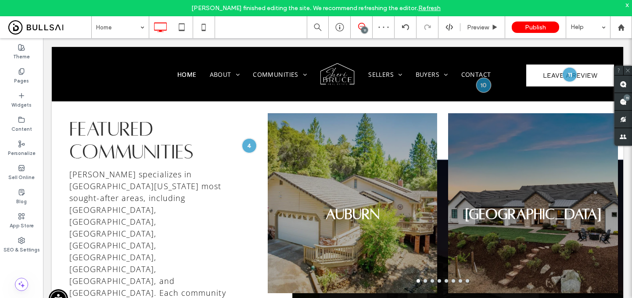
scroll to position [1203, 0]
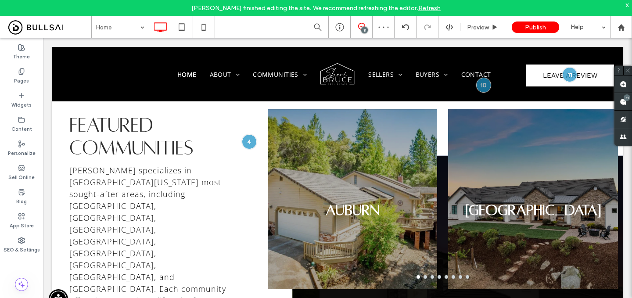
click at [415, 155] on div "Auburn" at bounding box center [353, 205] width 170 height 138
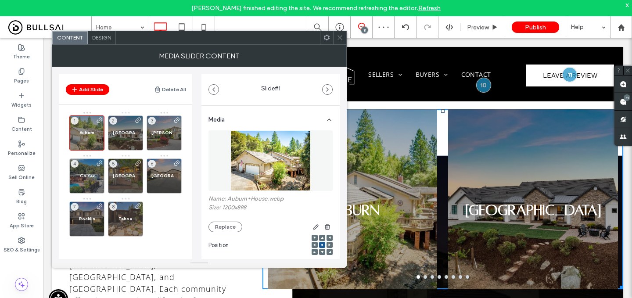
click at [338, 36] on icon at bounding box center [340, 37] width 7 height 7
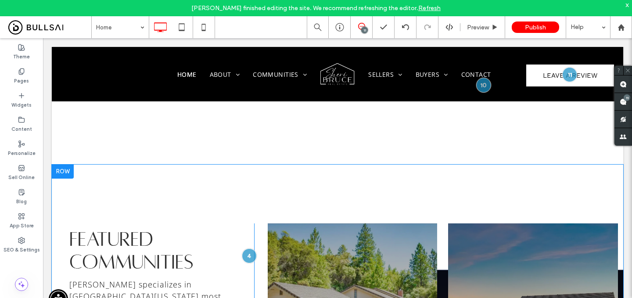
scroll to position [1156, 0]
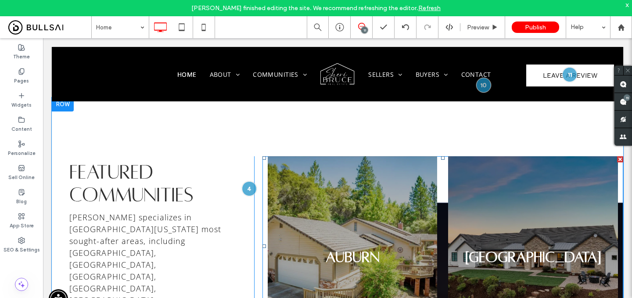
click at [305, 156] on div at bounding box center [353, 246] width 170 height 180
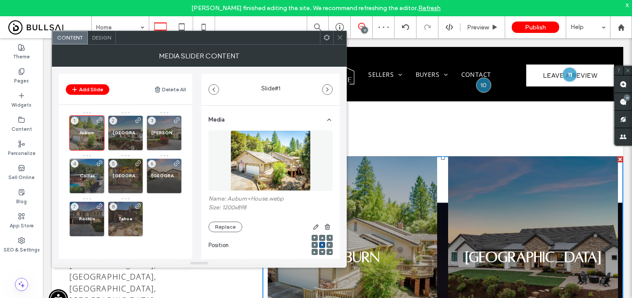
click at [343, 38] on icon at bounding box center [340, 37] width 7 height 7
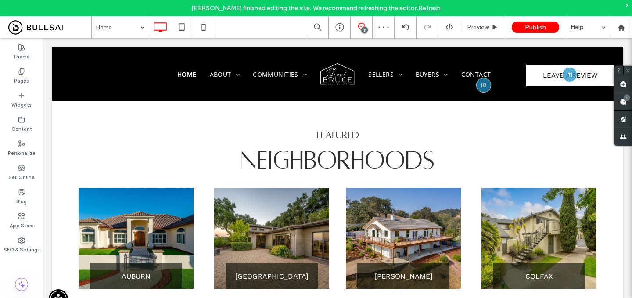
scroll to position [781, 0]
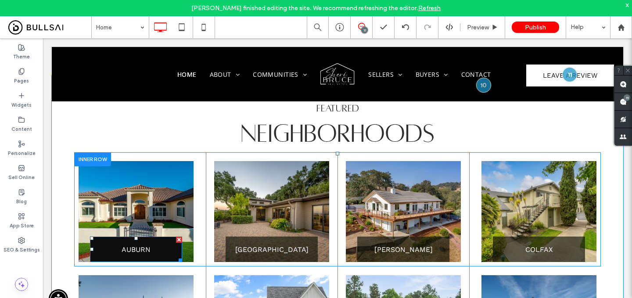
click at [134, 246] on span "AUBURN" at bounding box center [136, 250] width 29 height 8
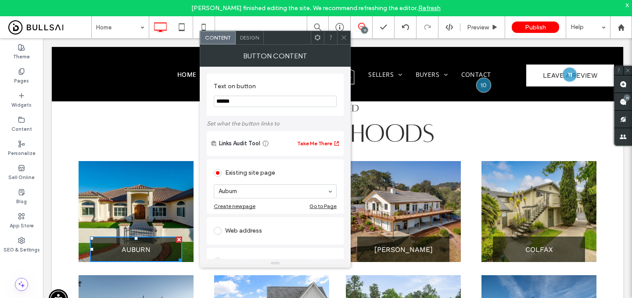
click at [343, 40] on icon at bounding box center [344, 37] width 7 height 7
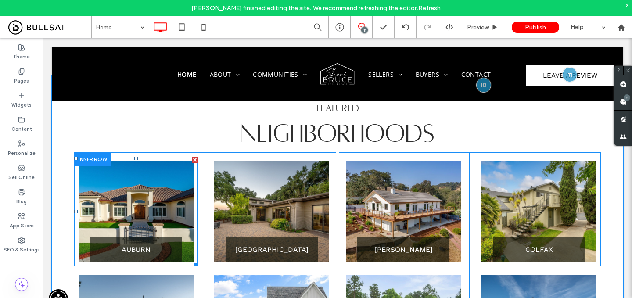
click at [131, 196] on link at bounding box center [136, 211] width 115 height 101
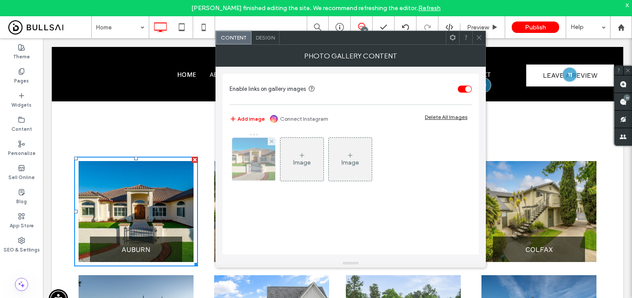
click at [254, 163] on img at bounding box center [254, 159] width 65 height 43
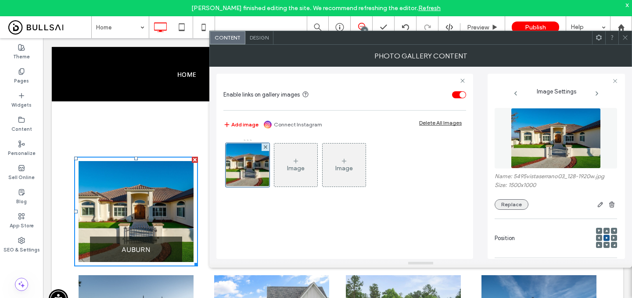
click at [520, 209] on button "Replace" at bounding box center [512, 204] width 34 height 11
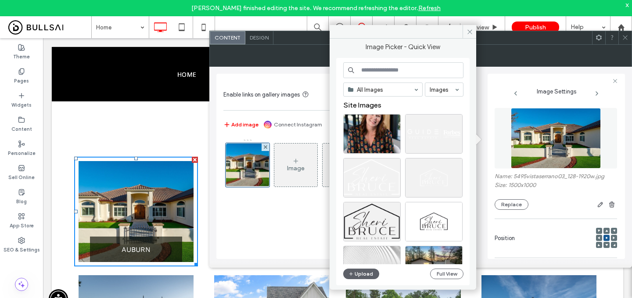
click at [410, 74] on input at bounding box center [403, 70] width 120 height 16
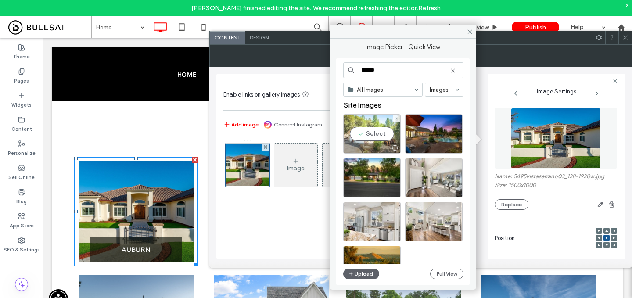
type input "******"
click at [376, 133] on div "Select" at bounding box center [372, 134] width 58 height 40
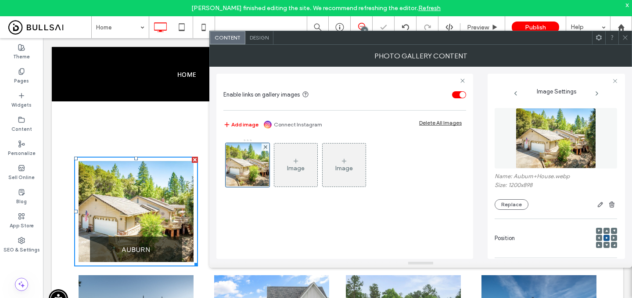
click at [625, 38] on icon at bounding box center [625, 37] width 7 height 7
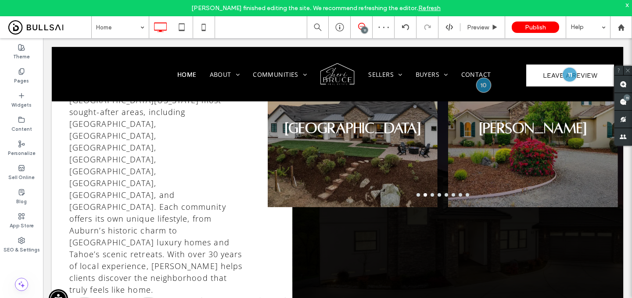
scroll to position [1296, 0]
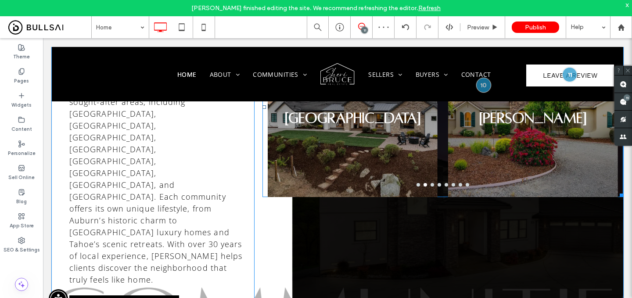
click at [365, 163] on div "Newcastle" at bounding box center [353, 112] width 170 height 138
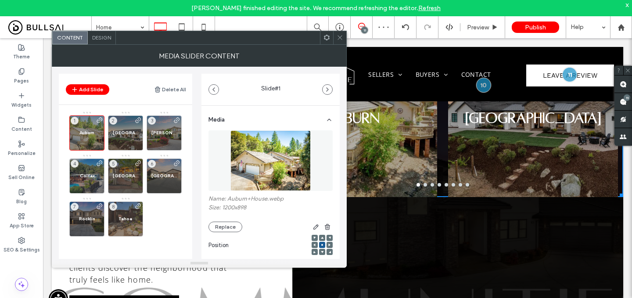
click at [341, 37] on icon at bounding box center [340, 37] width 7 height 7
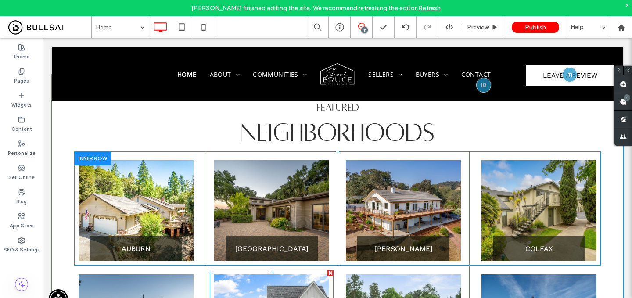
scroll to position [780, 0]
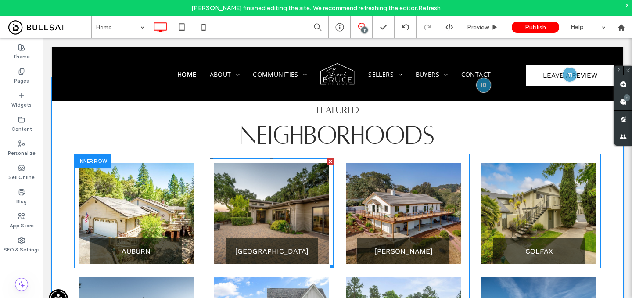
click at [300, 177] on link at bounding box center [271, 213] width 115 height 101
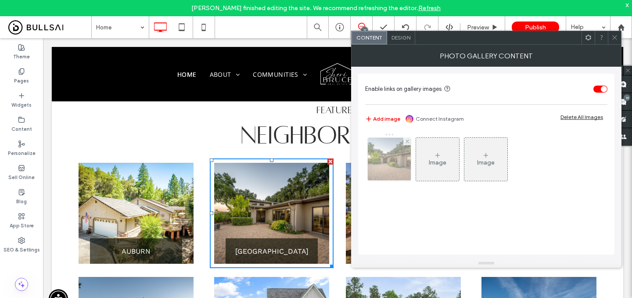
click at [404, 171] on div at bounding box center [389, 159] width 43 height 43
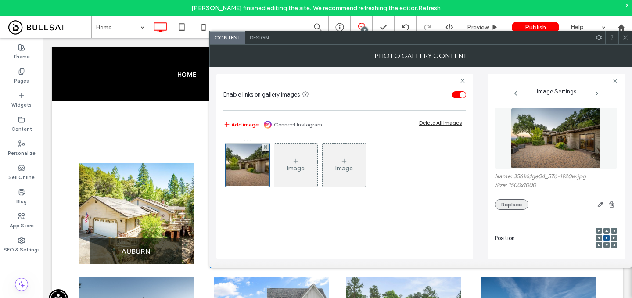
click at [509, 206] on button "Replace" at bounding box center [512, 204] width 34 height 11
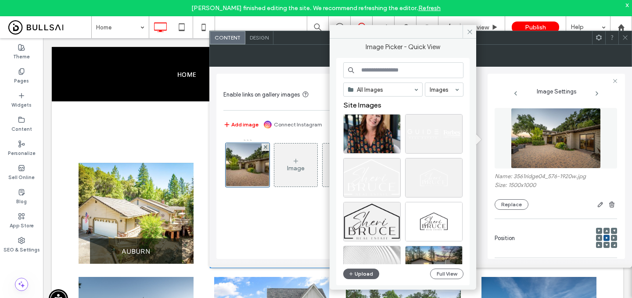
click at [408, 68] on input at bounding box center [403, 70] width 120 height 16
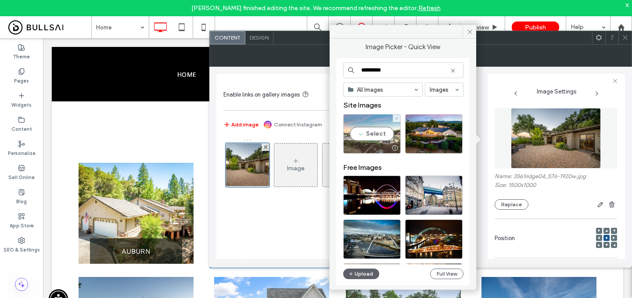
type input "*********"
click at [390, 132] on div "Select" at bounding box center [372, 134] width 58 height 40
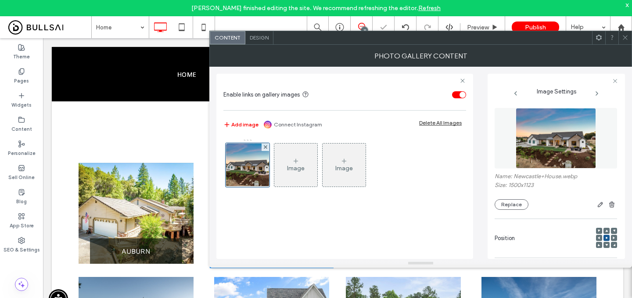
click at [628, 37] on icon at bounding box center [625, 37] width 7 height 7
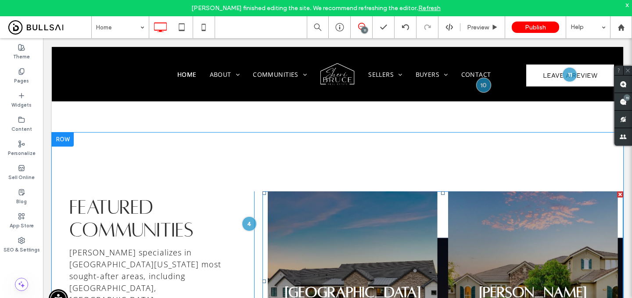
scroll to position [1130, 0]
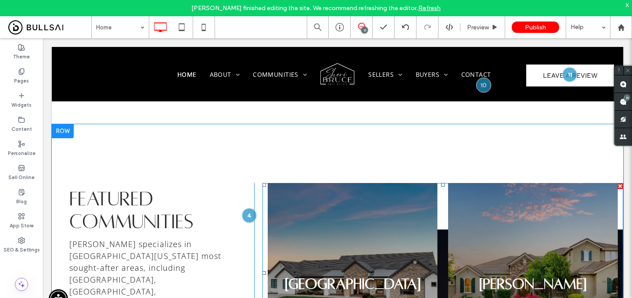
click at [386, 210] on div "Newcastle" at bounding box center [353, 279] width 170 height 138
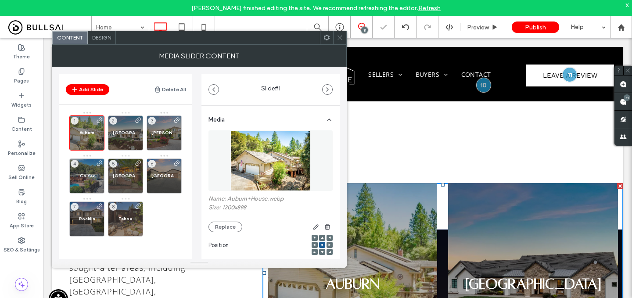
click at [339, 36] on use at bounding box center [340, 38] width 4 height 4
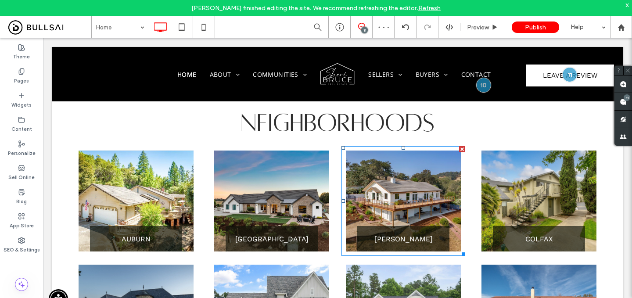
scroll to position [788, 0]
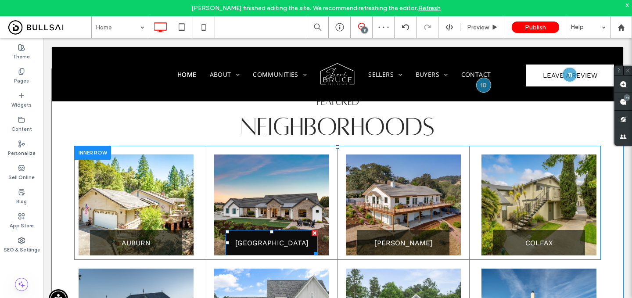
click at [281, 239] on span "NEWCASTLE" at bounding box center [271, 243] width 73 height 8
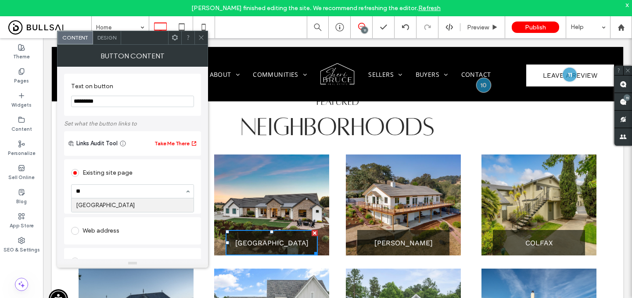
type input "***"
click at [201, 37] on use at bounding box center [201, 38] width 4 height 4
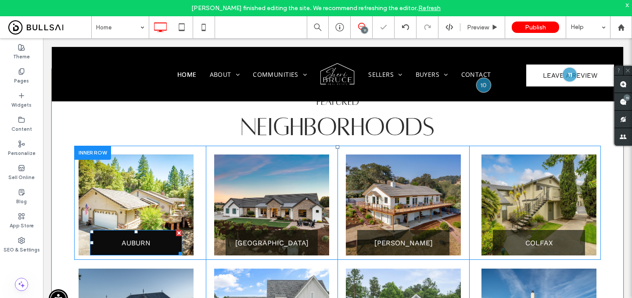
click at [134, 232] on link "AUBURN" at bounding box center [136, 242] width 92 height 25
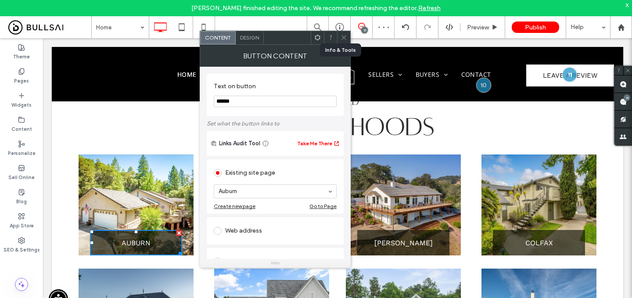
click at [343, 34] on span at bounding box center [344, 37] width 7 height 13
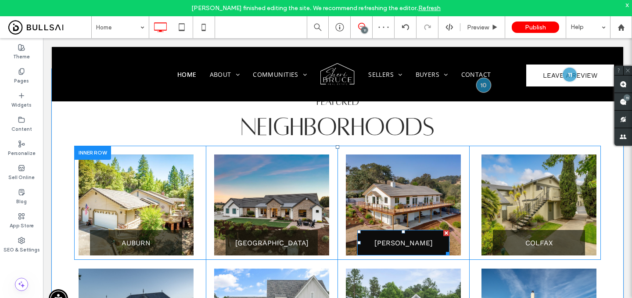
click at [390, 239] on span "LOOMIS" at bounding box center [404, 243] width 58 height 8
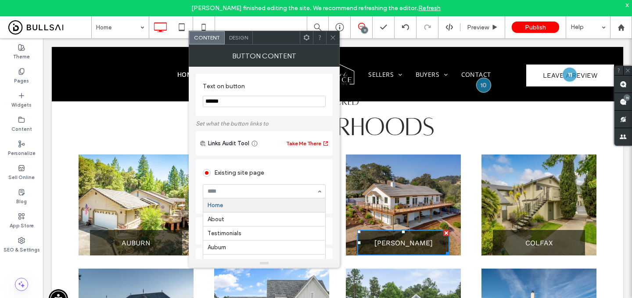
type input "*"
type input "***"
click at [332, 34] on icon at bounding box center [333, 37] width 7 height 7
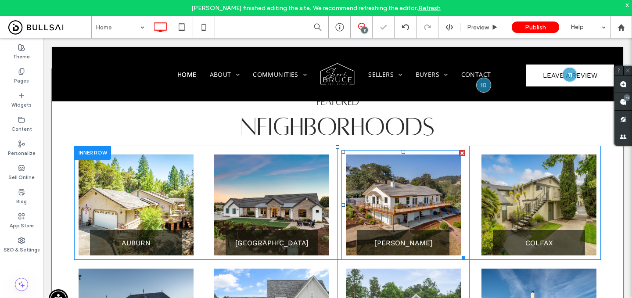
click at [373, 155] on link at bounding box center [403, 205] width 115 height 101
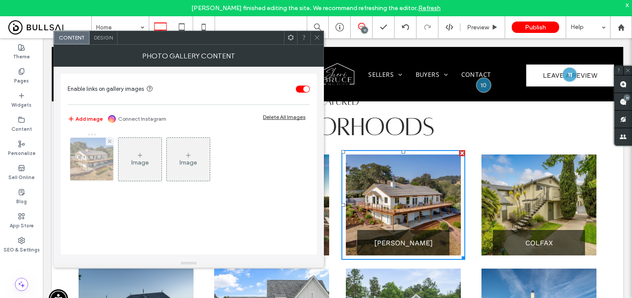
click at [94, 169] on img at bounding box center [91, 159] width 65 height 43
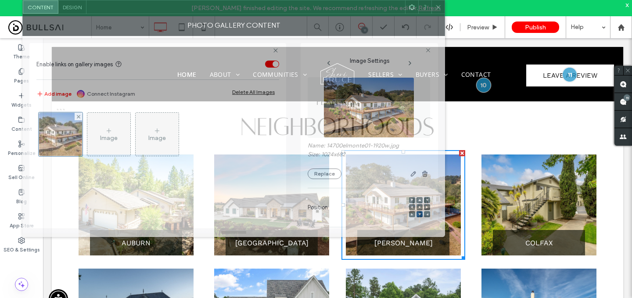
drag, startPoint x: 386, startPoint y: 38, endPoint x: 354, endPoint y: -42, distance: 86.2
click at [354, 0] on html "Norlie Solas finished editing the site. We recommend refreshing the editor. Ref…" at bounding box center [316, 149] width 632 height 298
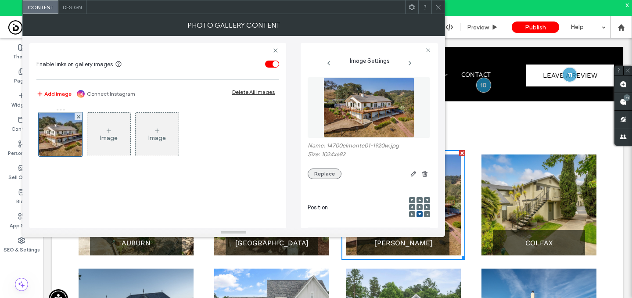
click at [322, 170] on button "Replace" at bounding box center [325, 174] width 34 height 11
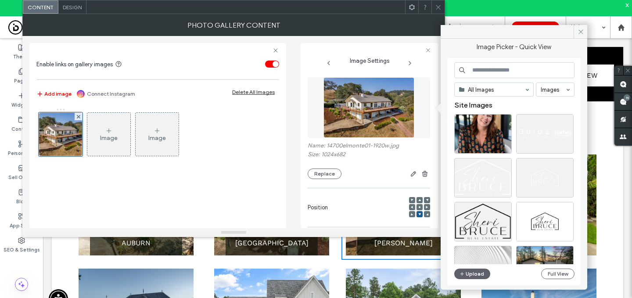
click at [488, 67] on input at bounding box center [515, 70] width 120 height 16
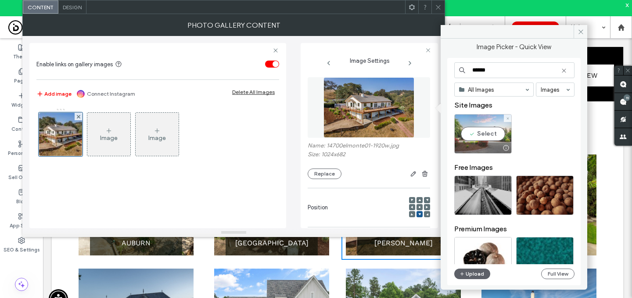
type input "******"
click at [481, 129] on div "Select" at bounding box center [484, 134] width 58 height 40
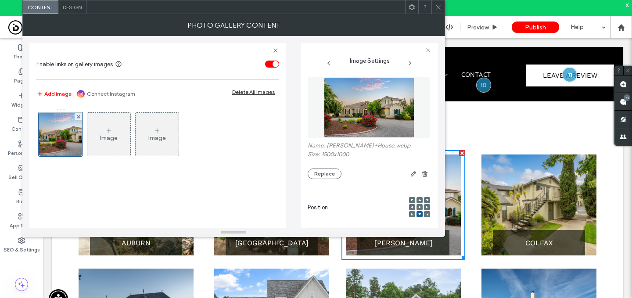
click at [437, 1] on span at bounding box center [438, 6] width 7 height 13
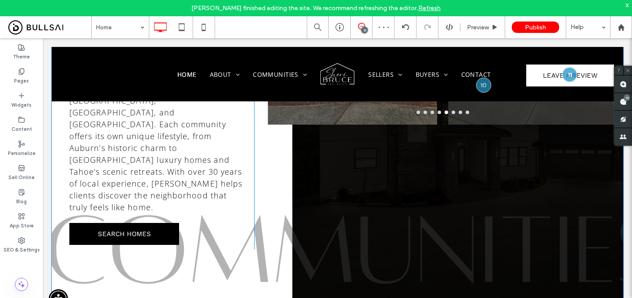
scroll to position [1197, 0]
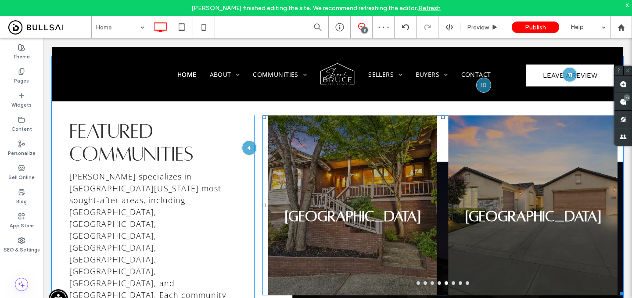
click at [349, 150] on div "Granite Bay" at bounding box center [353, 211] width 170 height 138
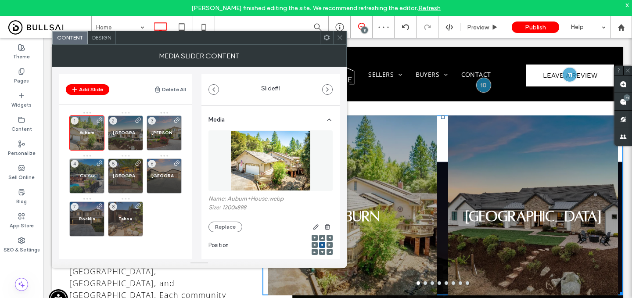
click at [342, 35] on icon at bounding box center [340, 37] width 7 height 7
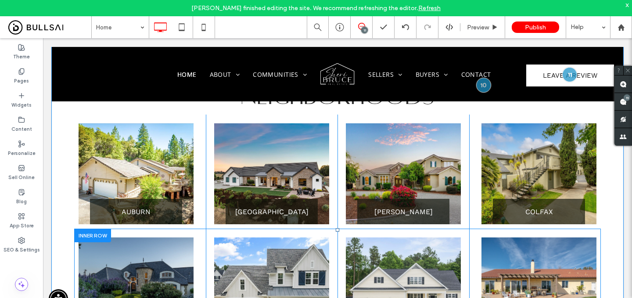
scroll to position [794, 0]
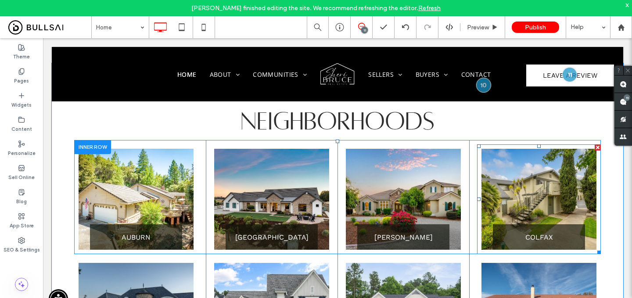
click at [534, 177] on link at bounding box center [539, 199] width 115 height 101
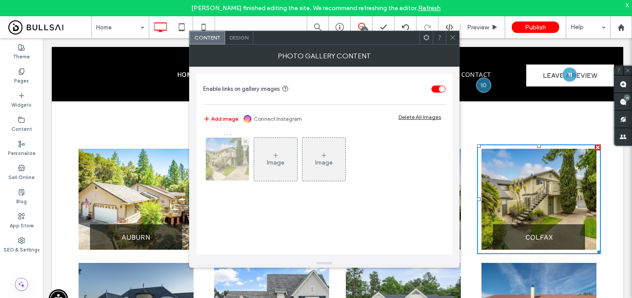
click at [235, 161] on div at bounding box center [227, 159] width 43 height 43
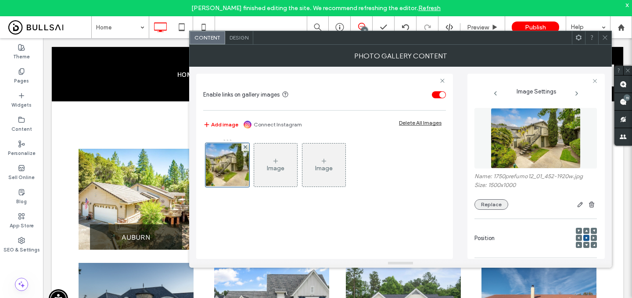
click at [491, 202] on button "Replace" at bounding box center [492, 204] width 34 height 11
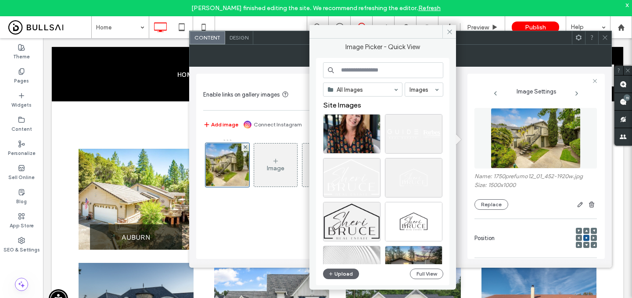
click at [388, 69] on input at bounding box center [383, 70] width 120 height 16
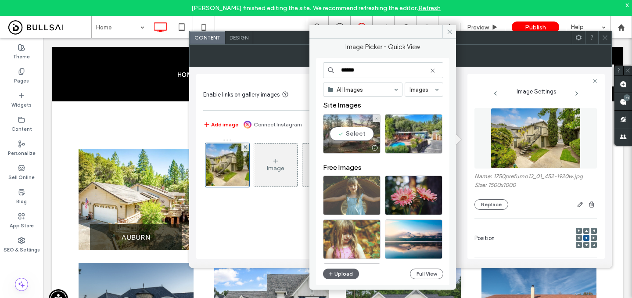
type input "******"
click at [354, 130] on div "Select" at bounding box center [352, 134] width 58 height 40
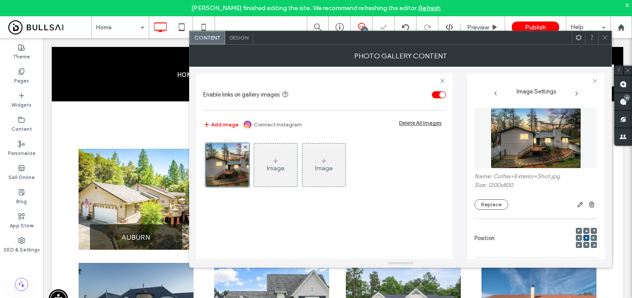
click at [608, 38] on icon at bounding box center [605, 37] width 7 height 7
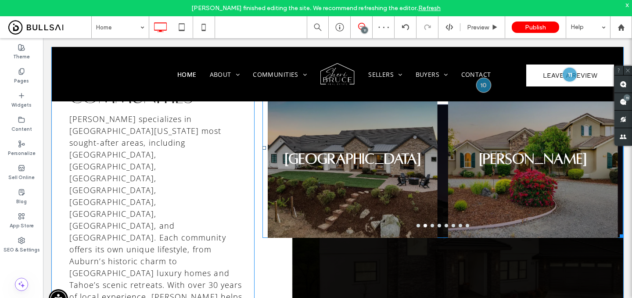
scroll to position [1254, 0]
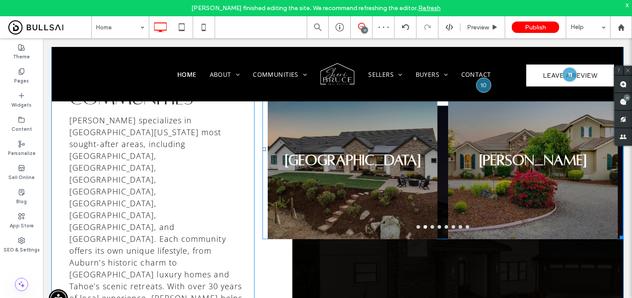
click at [362, 158] on div "Newcastle" at bounding box center [353, 155] width 170 height 138
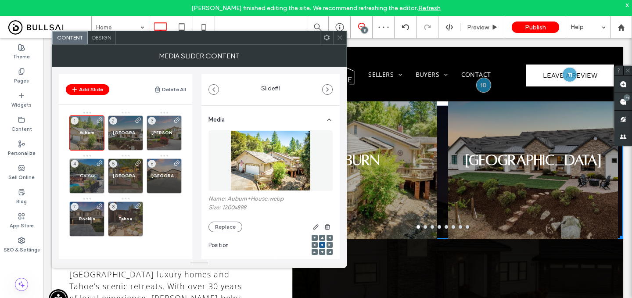
click at [337, 36] on icon at bounding box center [340, 37] width 7 height 7
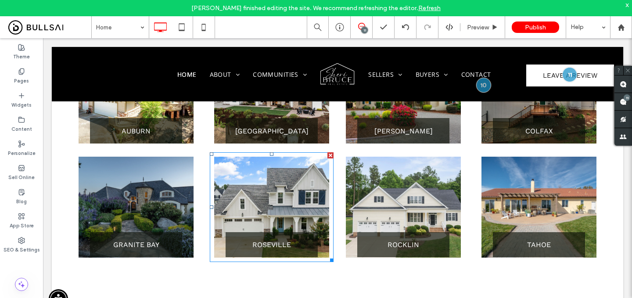
scroll to position [890, 0]
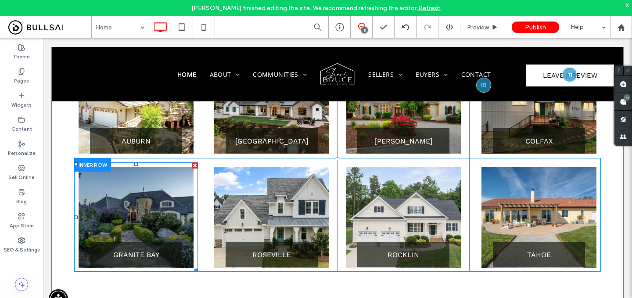
click at [151, 201] on link at bounding box center [136, 217] width 115 height 101
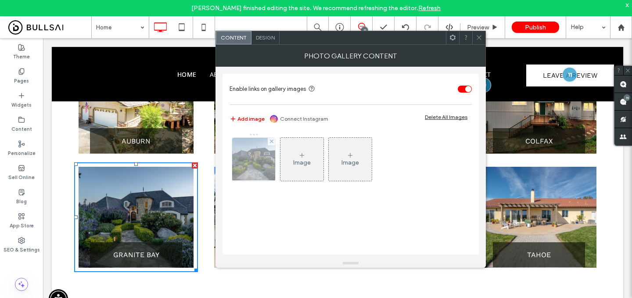
click at [271, 166] on img at bounding box center [254, 159] width 65 height 43
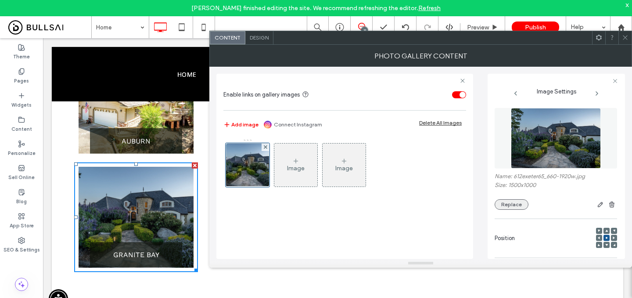
click at [513, 202] on button "Replace" at bounding box center [512, 204] width 34 height 11
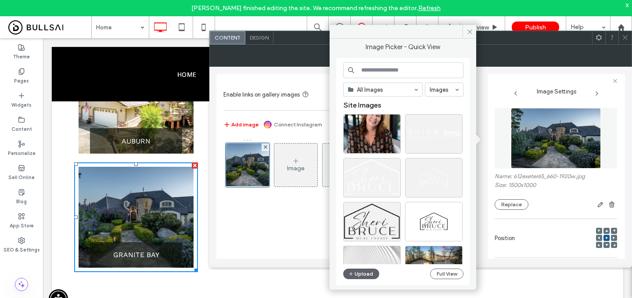
click at [434, 69] on input at bounding box center [403, 70] width 120 height 16
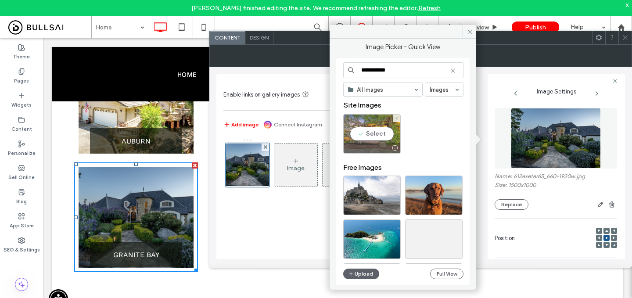
type input "**********"
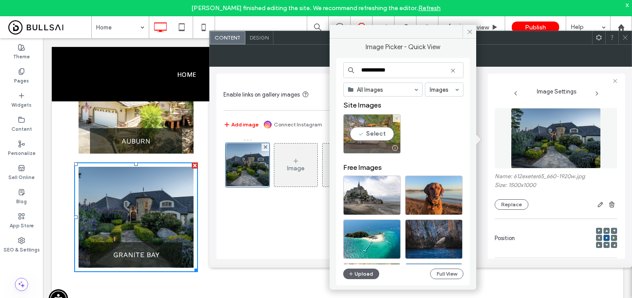
click at [376, 131] on div "Select" at bounding box center [372, 134] width 58 height 40
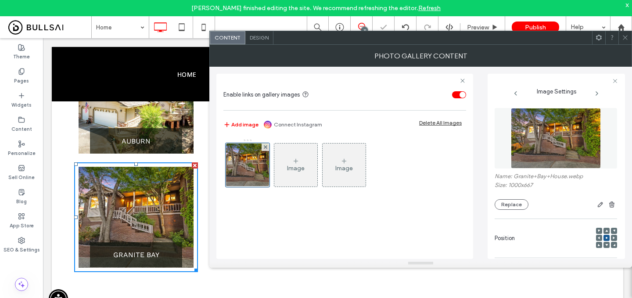
click at [630, 39] on div at bounding box center [625, 37] width 13 height 13
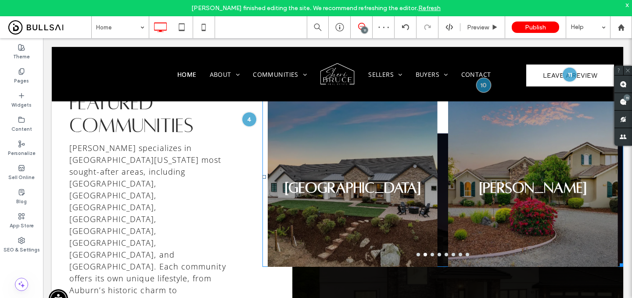
scroll to position [1232, 0]
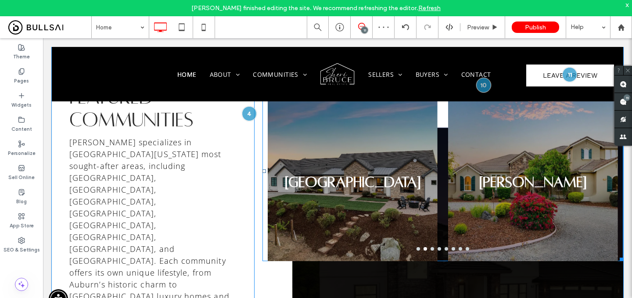
click at [443, 167] on div "Loomis" at bounding box center [533, 171] width 181 height 180
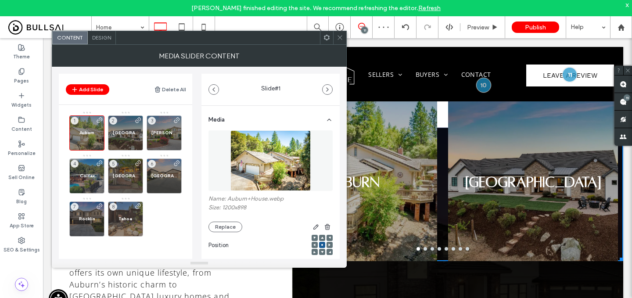
click at [342, 38] on icon at bounding box center [340, 37] width 7 height 7
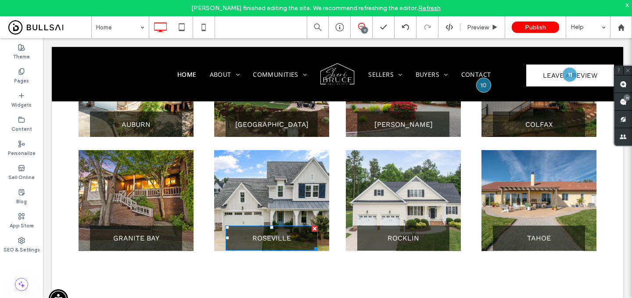
scroll to position [883, 0]
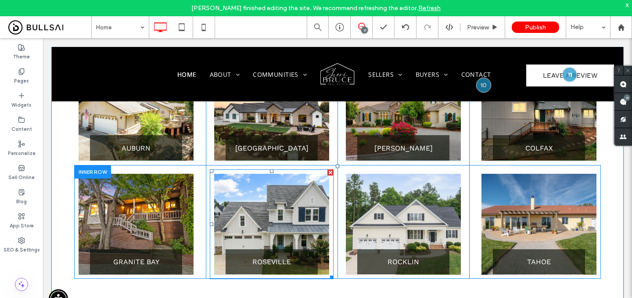
click at [296, 179] on link at bounding box center [271, 224] width 115 height 101
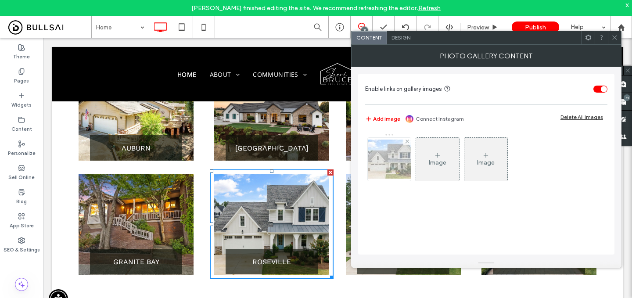
click at [387, 158] on div at bounding box center [389, 159] width 43 height 43
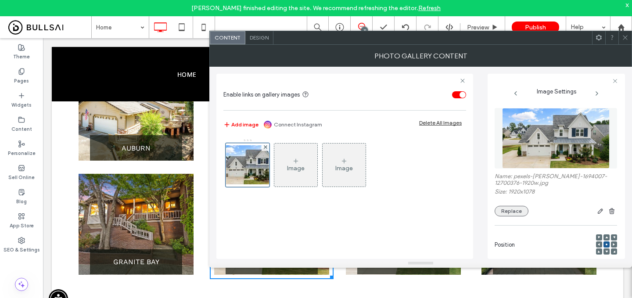
click at [509, 213] on button "Replace" at bounding box center [512, 211] width 34 height 11
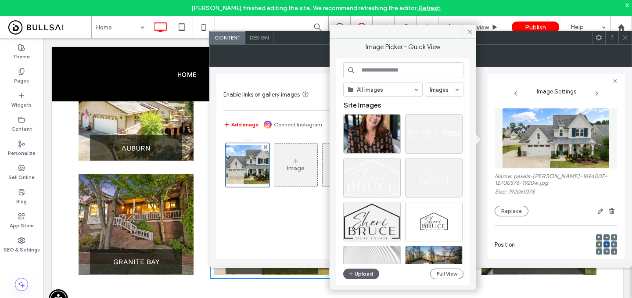
click at [418, 71] on input at bounding box center [403, 70] width 120 height 16
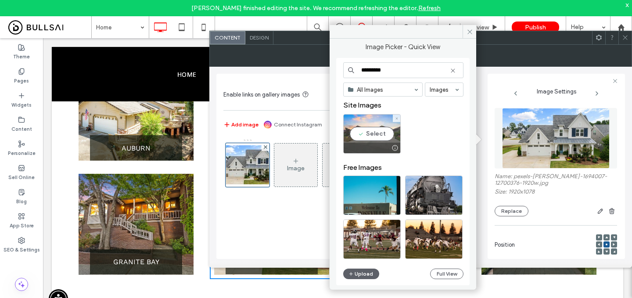
type input "*********"
click at [372, 134] on div "Select" at bounding box center [372, 134] width 58 height 40
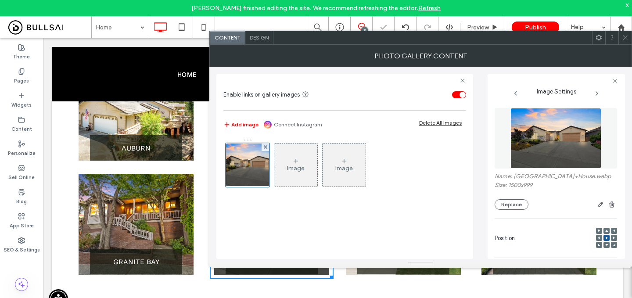
click at [627, 36] on use at bounding box center [625, 38] width 4 height 4
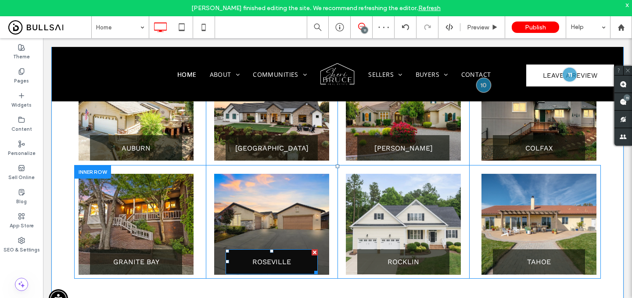
click at [277, 258] on span "ROSEVILLE" at bounding box center [272, 262] width 39 height 8
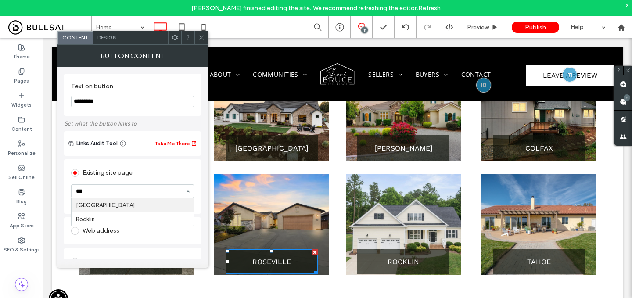
type input "****"
click at [199, 38] on icon at bounding box center [201, 37] width 7 height 7
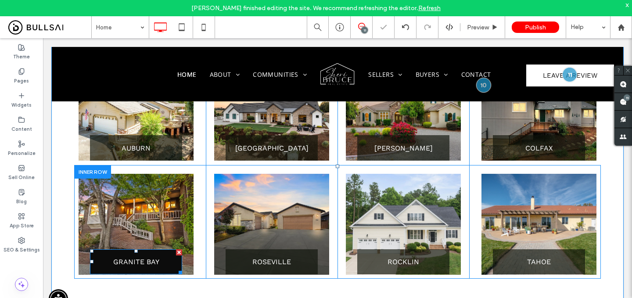
click at [123, 249] on link "GRANITE BAY" at bounding box center [136, 261] width 92 height 25
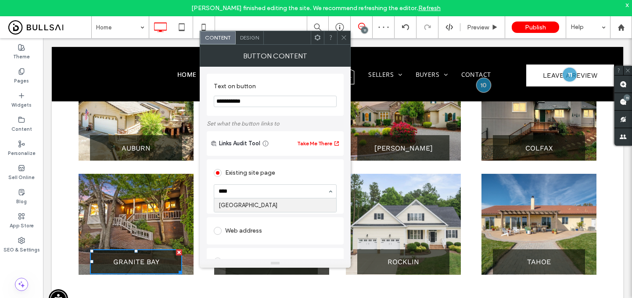
type input "*****"
click at [348, 37] on div at bounding box center [343, 37] width 13 height 13
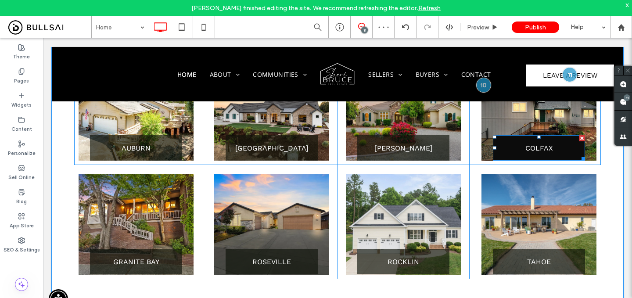
click at [515, 135] on link "COLFAX" at bounding box center [539, 147] width 92 height 25
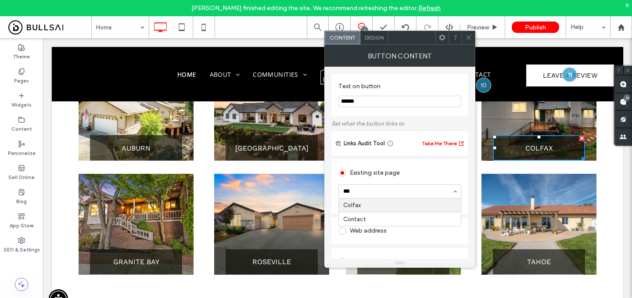
type input "****"
drag, startPoint x: 470, startPoint y: 37, endPoint x: 366, endPoint y: 94, distance: 118.2
click at [470, 37] on icon at bounding box center [469, 37] width 7 height 7
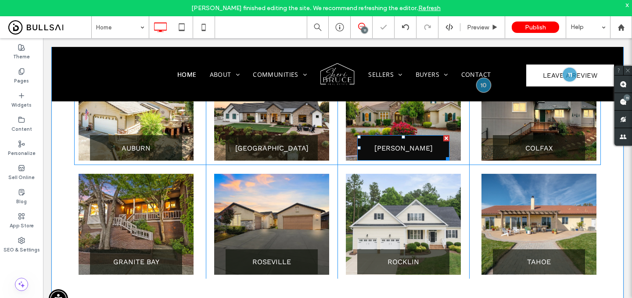
click at [402, 140] on link "LOOMIS" at bounding box center [404, 147] width 92 height 25
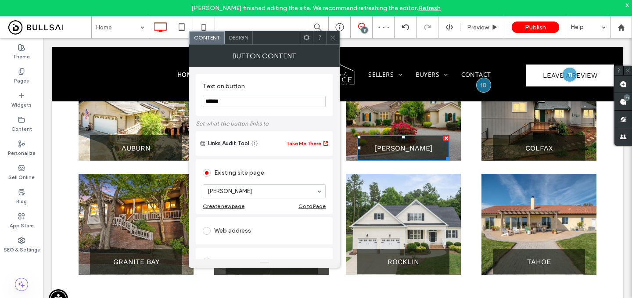
click at [331, 37] on icon at bounding box center [333, 37] width 7 height 7
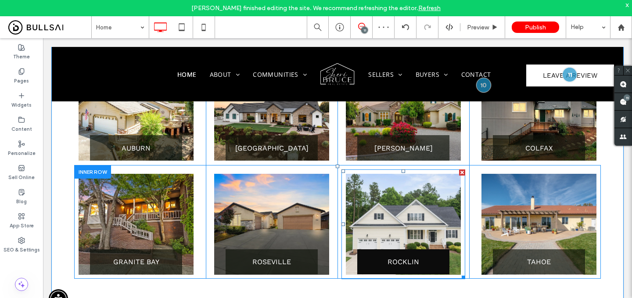
click at [396, 258] on span "ROCKLIN" at bounding box center [404, 262] width 32 height 8
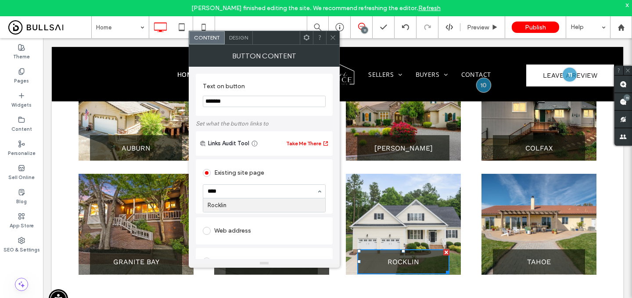
type input "*****"
click at [334, 36] on icon at bounding box center [333, 37] width 7 height 7
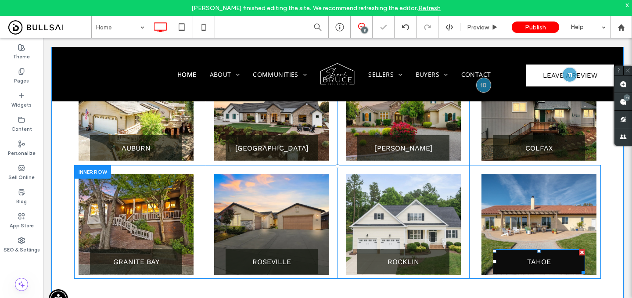
click at [513, 249] on link "TAHOE" at bounding box center [539, 261] width 92 height 25
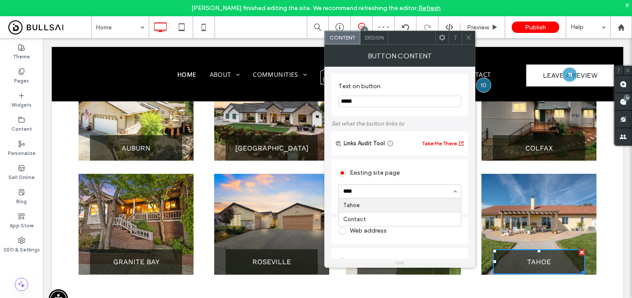
type input "*****"
click at [469, 36] on icon at bounding box center [469, 37] width 7 height 7
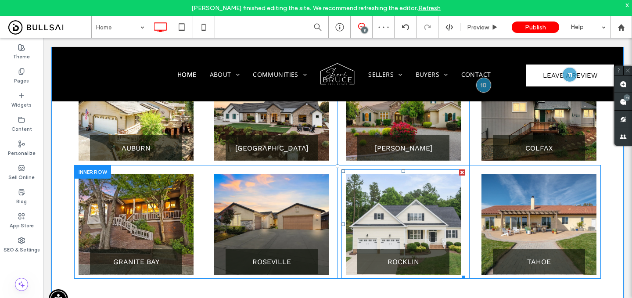
click at [408, 182] on link at bounding box center [403, 224] width 115 height 101
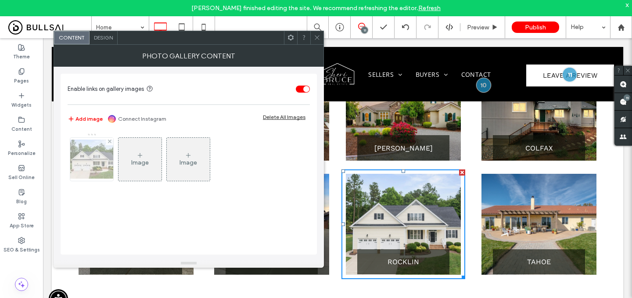
click at [97, 156] on div at bounding box center [91, 159] width 43 height 43
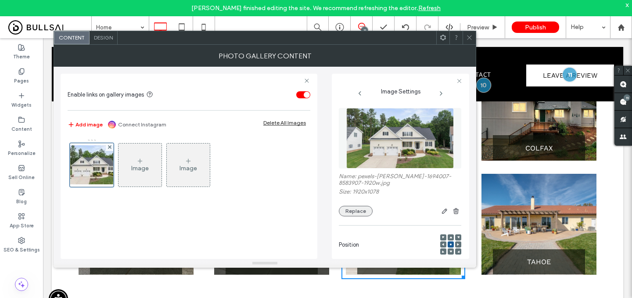
click at [358, 209] on button "Replace" at bounding box center [356, 211] width 34 height 11
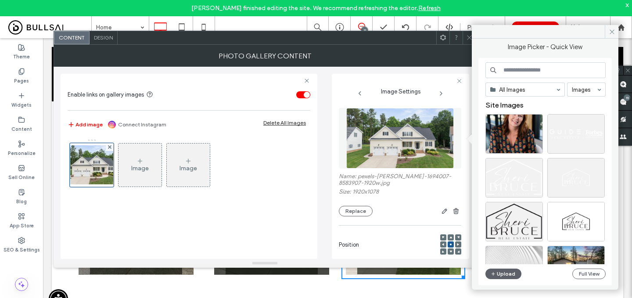
click at [502, 73] on input at bounding box center [546, 70] width 120 height 16
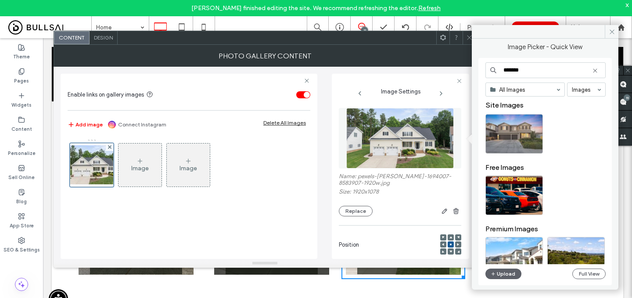
type input "*******"
click at [506, 126] on div at bounding box center [515, 134] width 58 height 40
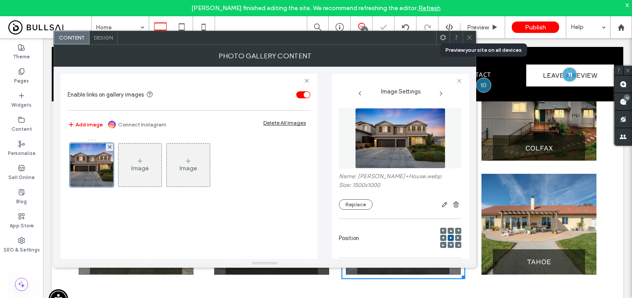
click at [470, 34] on icon at bounding box center [469, 37] width 7 height 7
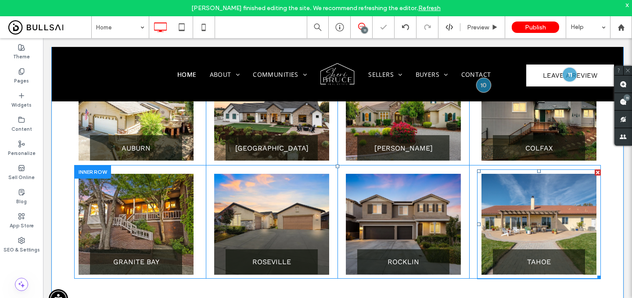
click at [520, 187] on link at bounding box center [539, 224] width 115 height 101
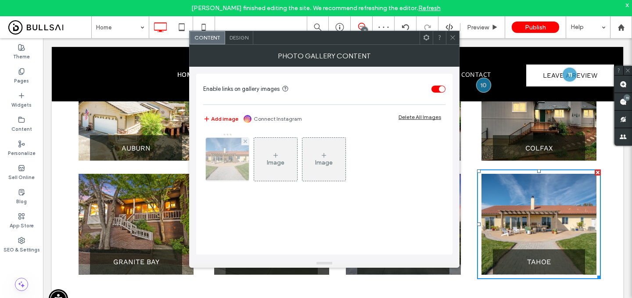
click at [224, 164] on div at bounding box center [227, 159] width 43 height 43
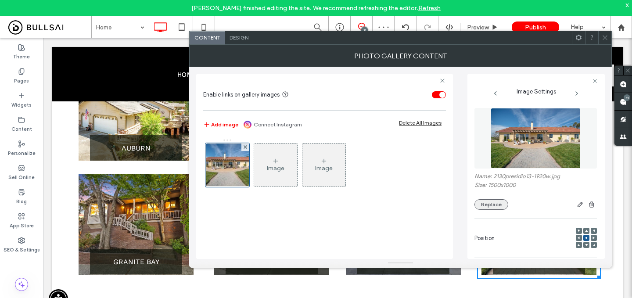
click at [498, 204] on button "Replace" at bounding box center [492, 204] width 34 height 11
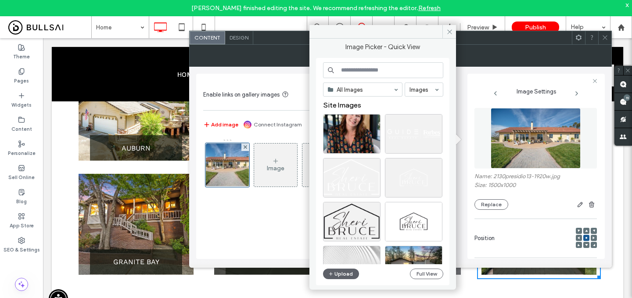
click at [397, 66] on input at bounding box center [383, 70] width 120 height 16
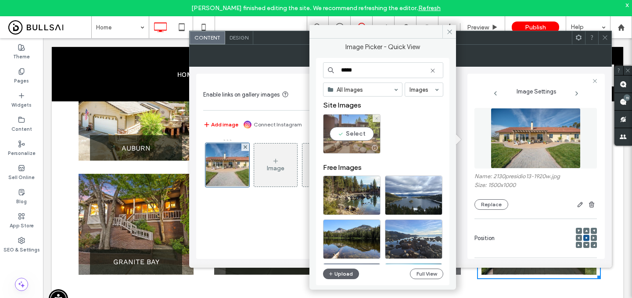
type input "*****"
click at [357, 127] on div "Select" at bounding box center [352, 134] width 58 height 40
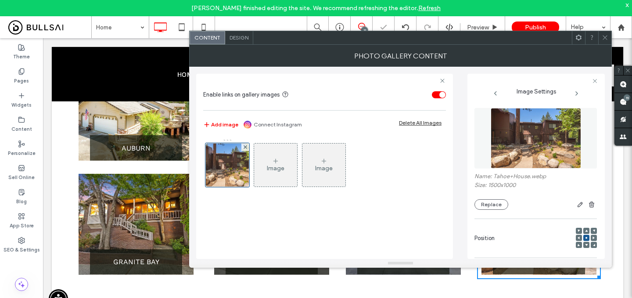
click at [606, 33] on span at bounding box center [605, 37] width 7 height 13
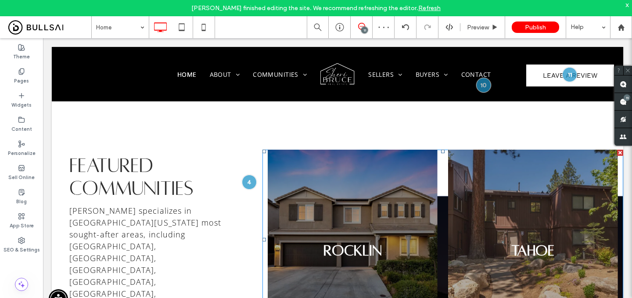
scroll to position [1212, 0]
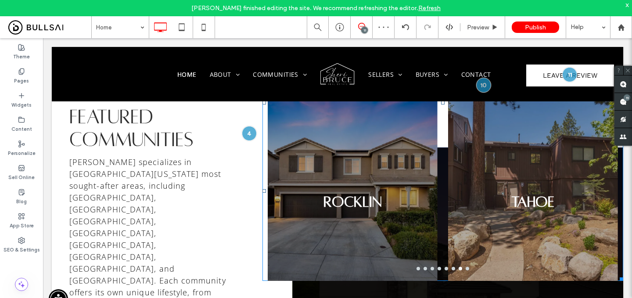
click at [475, 206] on div "Tahoe" at bounding box center [533, 196] width 170 height 138
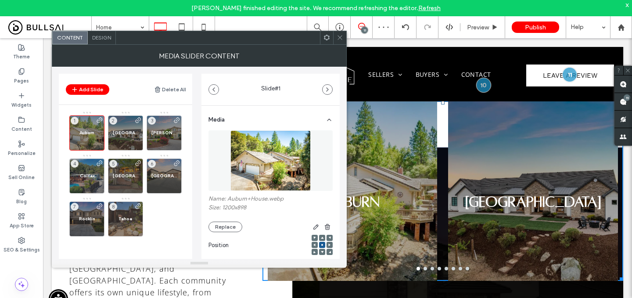
click at [338, 38] on icon at bounding box center [340, 37] width 7 height 7
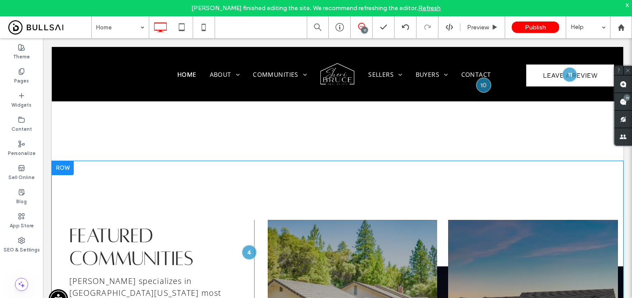
scroll to position [1077, 0]
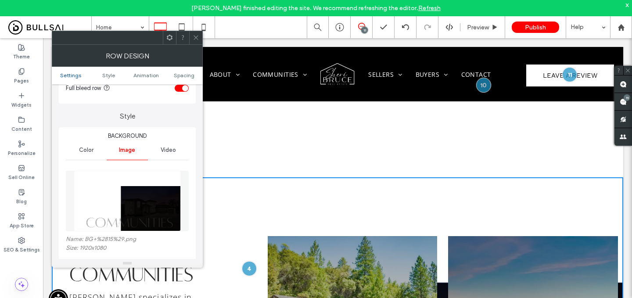
scroll to position [63, 0]
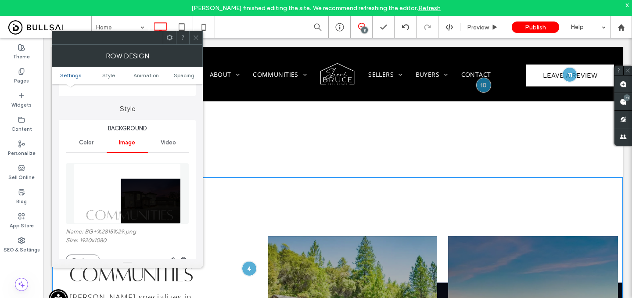
click at [195, 39] on use at bounding box center [196, 38] width 4 height 4
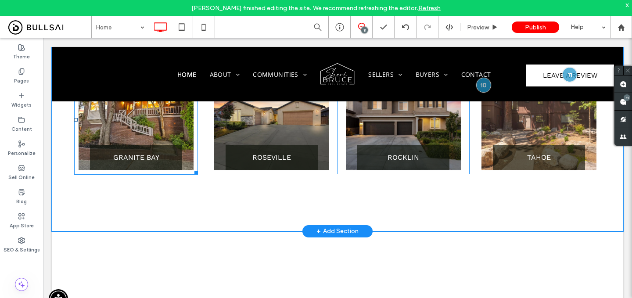
scroll to position [977, 0]
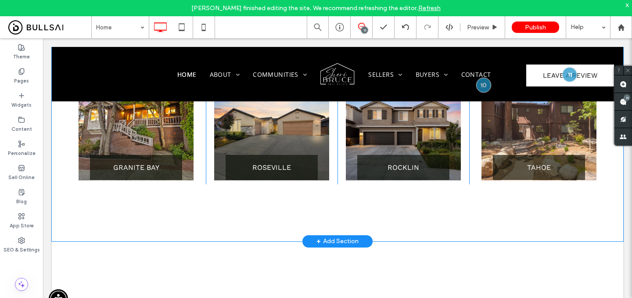
click at [151, 206] on div "fEATURED neighborhoods THE WOODLANDS Button AUBURN Click To Paste CONROE Button…" at bounding box center [338, 60] width 572 height 361
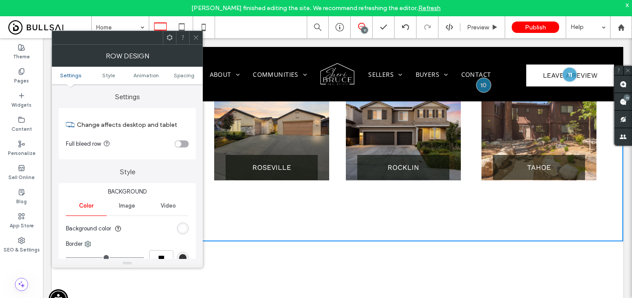
click at [125, 205] on span "Image" at bounding box center [127, 205] width 16 height 7
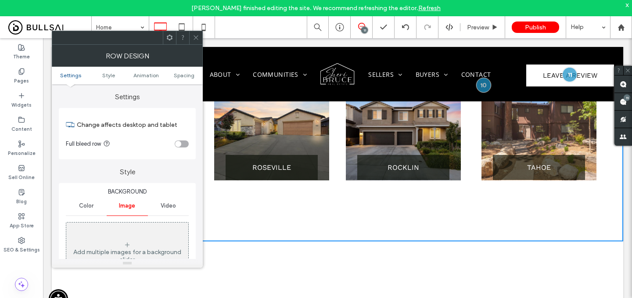
click at [130, 250] on div "Add multiple images for a background slider" at bounding box center [127, 256] width 122 height 15
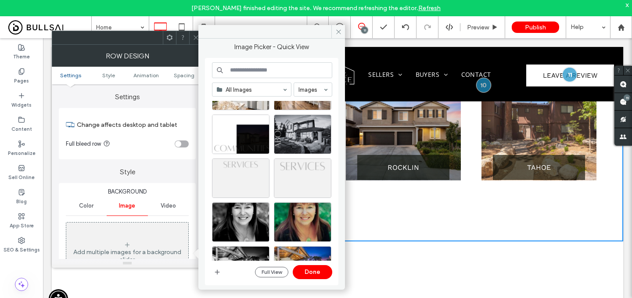
scroll to position [564, 0]
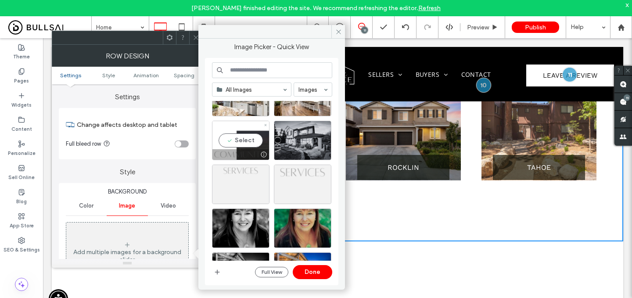
click at [250, 156] on div at bounding box center [241, 154] width 57 height 11
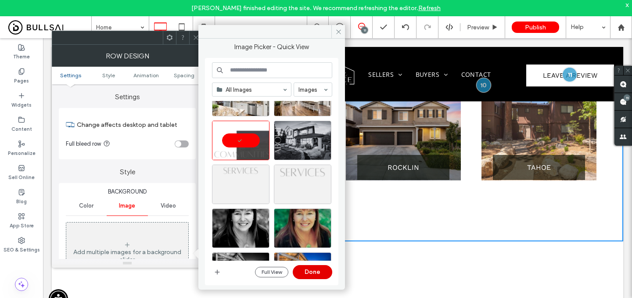
click at [316, 273] on button "Done" at bounding box center [313, 272] width 40 height 14
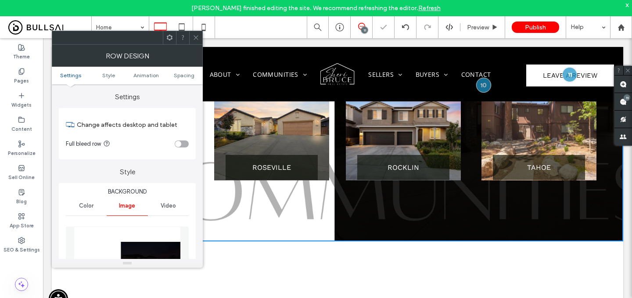
click at [194, 40] on icon at bounding box center [196, 37] width 7 height 7
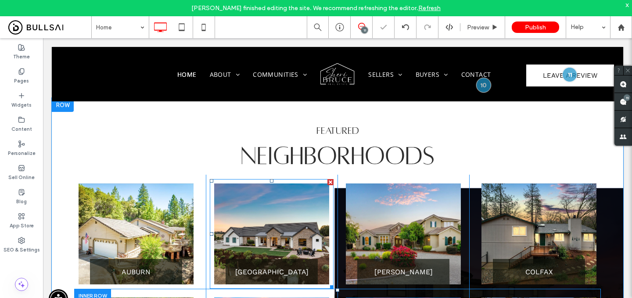
scroll to position [726, 0]
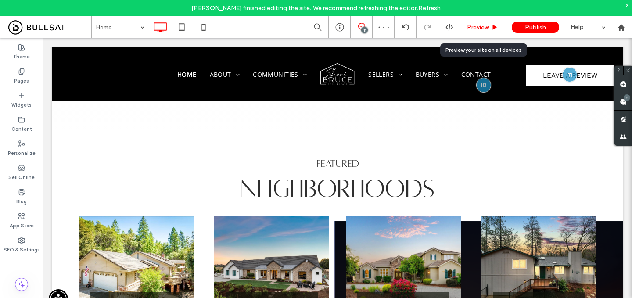
click at [484, 33] on div "Preview" at bounding box center [483, 27] width 45 height 22
drag, startPoint x: 485, startPoint y: 29, endPoint x: 376, endPoint y: 62, distance: 114.2
click at [485, 29] on span "Preview" at bounding box center [478, 27] width 22 height 7
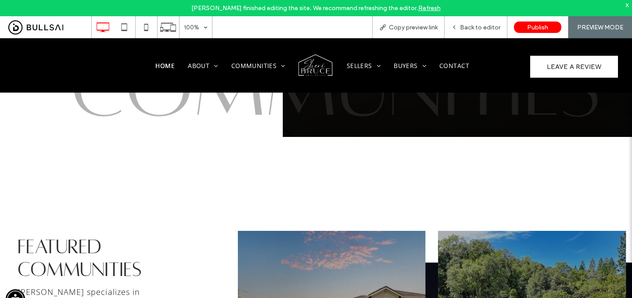
scroll to position [1106, 0]
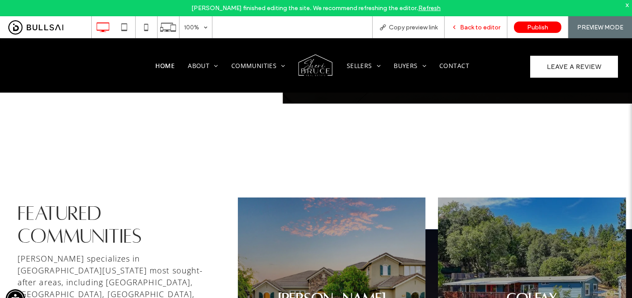
drag, startPoint x: 467, startPoint y: 30, endPoint x: 432, endPoint y: 4, distance: 43.3
click at [467, 30] on span "Back to editor" at bounding box center [480, 27] width 40 height 7
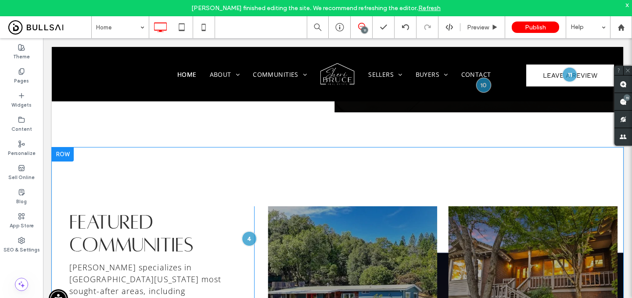
click at [69, 148] on div at bounding box center [63, 155] width 22 height 14
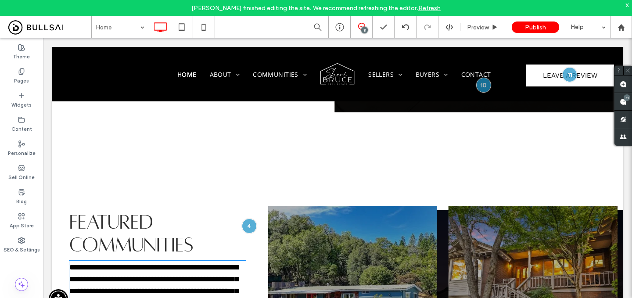
type input "*********"
type input "**"
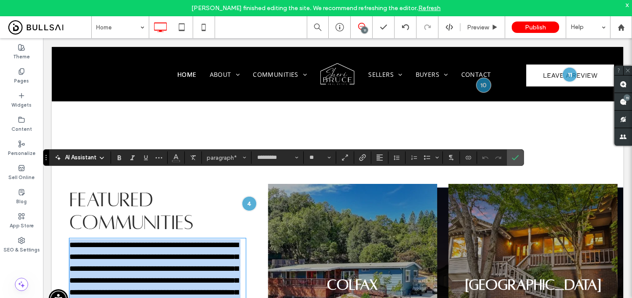
scroll to position [1116, 0]
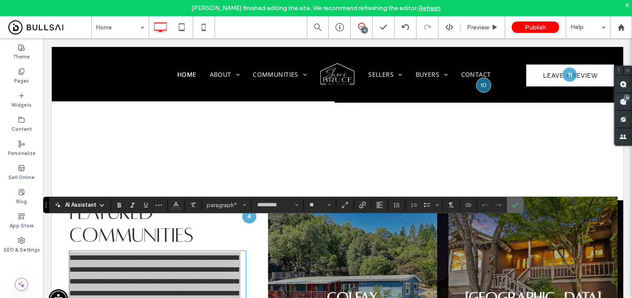
click at [516, 202] on icon "Confirm" at bounding box center [515, 205] width 7 height 7
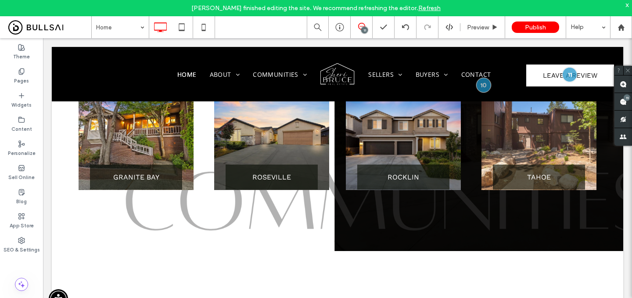
scroll to position [975, 0]
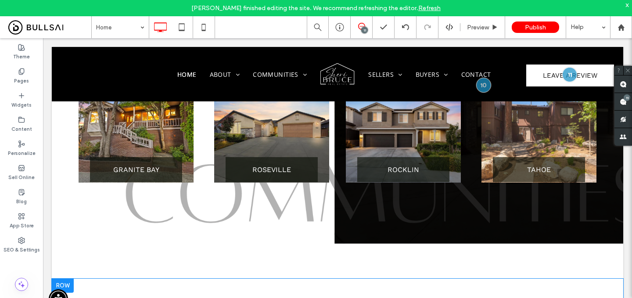
click at [66, 279] on div at bounding box center [63, 286] width 22 height 14
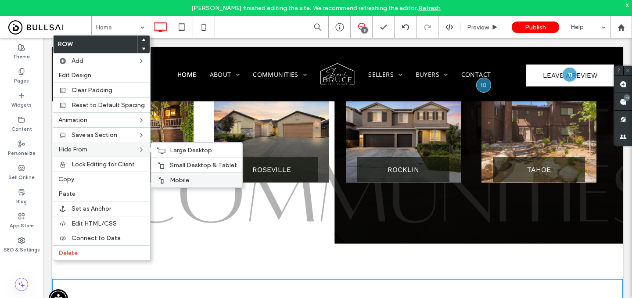
click at [173, 176] on div "Mobile" at bounding box center [197, 180] width 91 height 15
click at [173, 166] on span "Small Desktop & Tablet" at bounding box center [203, 165] width 67 height 7
click at [179, 149] on span "Large Desktop" at bounding box center [191, 150] width 42 height 7
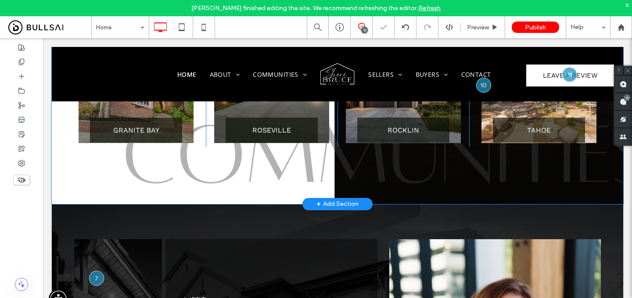
scroll to position [1015, 0]
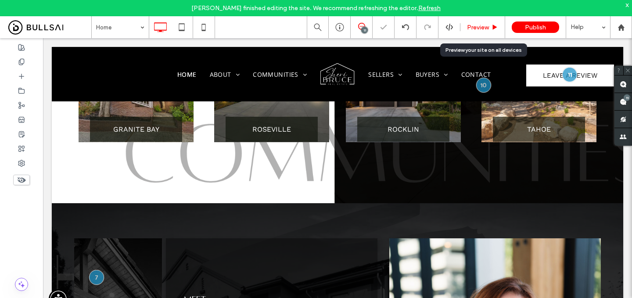
click at [481, 29] on span "Preview" at bounding box center [478, 27] width 22 height 7
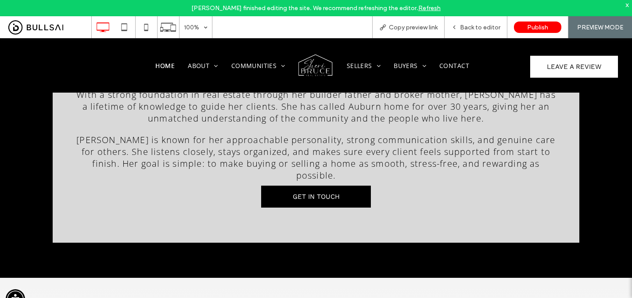
scroll to position [1184, 0]
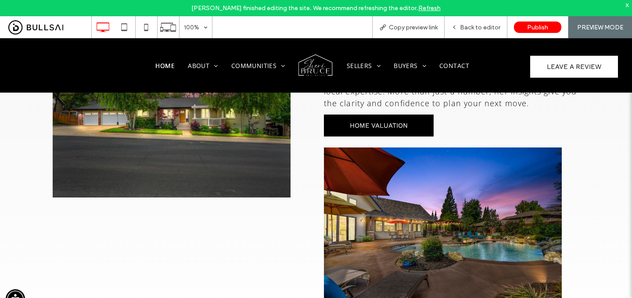
scroll to position [486, 0]
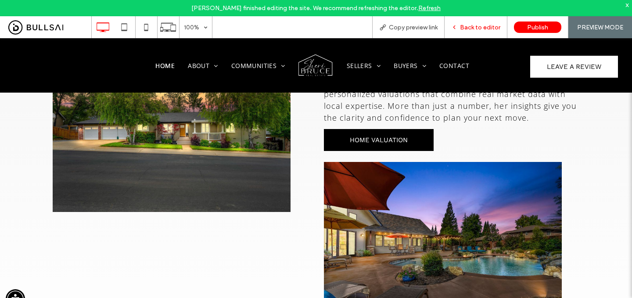
click at [484, 29] on span "Back to editor" at bounding box center [480, 27] width 40 height 7
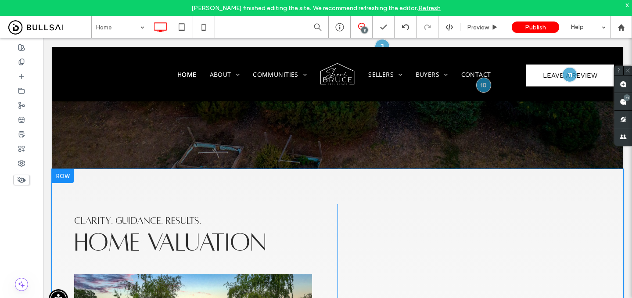
scroll to position [272, 0]
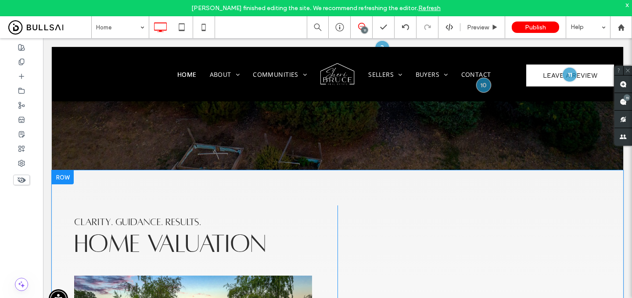
click at [58, 170] on div at bounding box center [63, 177] width 22 height 14
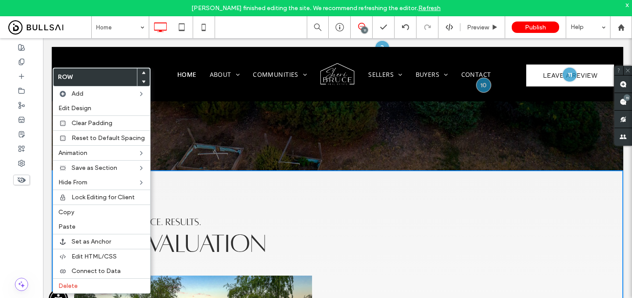
click at [142, 76] on span at bounding box center [144, 73] width 4 height 9
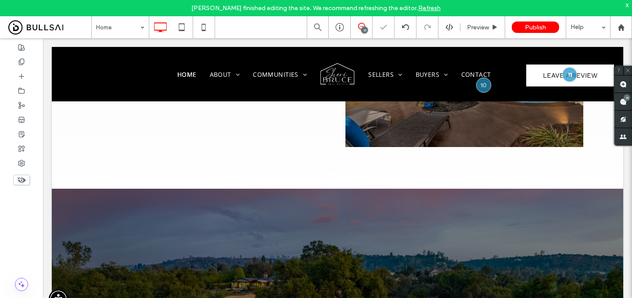
scroll to position [687, 0]
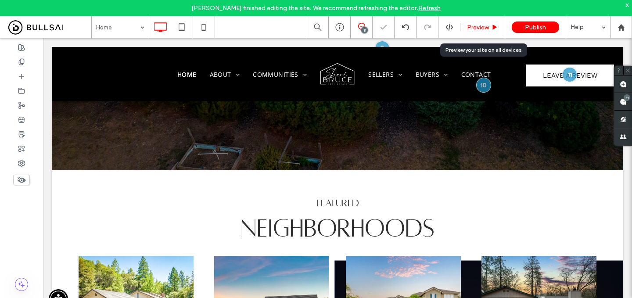
click at [477, 29] on span "Preview" at bounding box center [478, 27] width 22 height 7
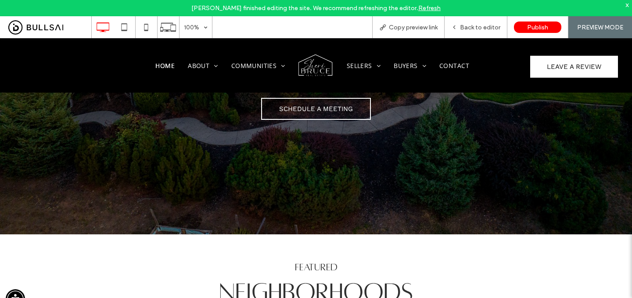
scroll to position [630, 0]
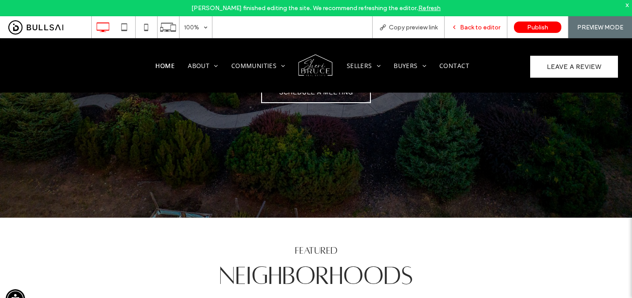
click at [484, 24] on span "Back to editor" at bounding box center [480, 27] width 40 height 7
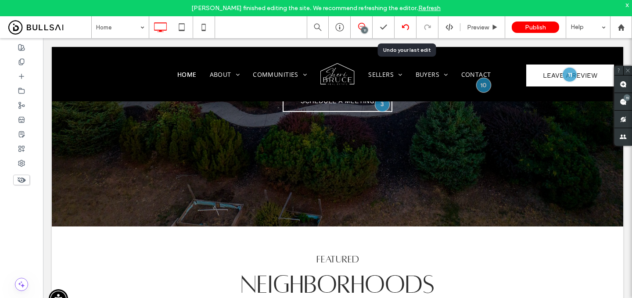
click at [409, 25] on icon at bounding box center [405, 27] width 7 height 7
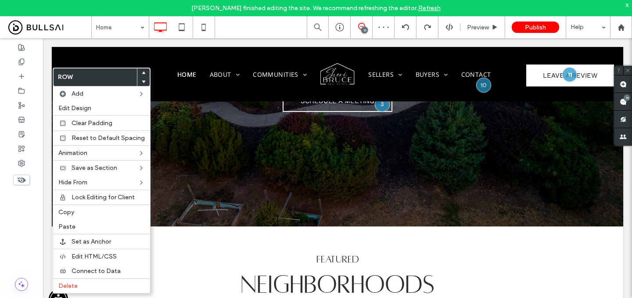
click at [142, 81] on use at bounding box center [144, 81] width 4 height 3
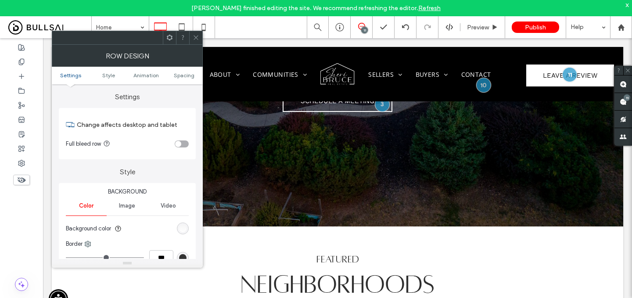
click at [182, 227] on div "linear-gradient(rgb(244, 244, 244) 0%, rgb(255, 255, 255) 100%)" at bounding box center [182, 228] width 7 height 7
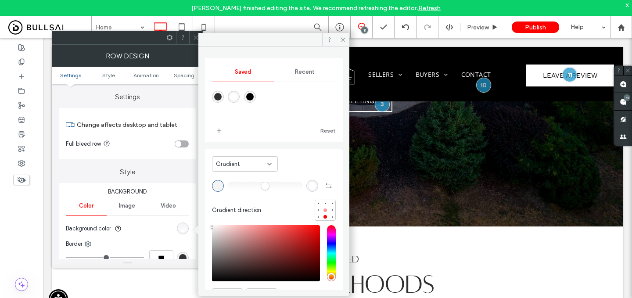
click at [325, 203] on div at bounding box center [325, 203] width 1 height 1
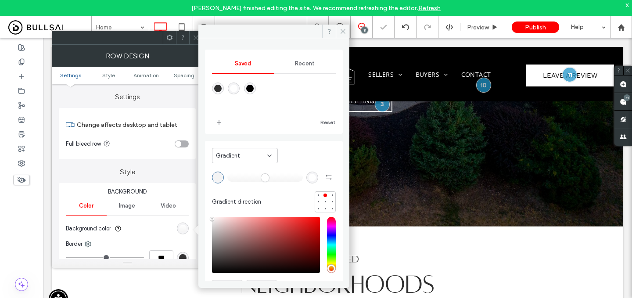
click at [196, 38] on icon at bounding box center [196, 37] width 7 height 7
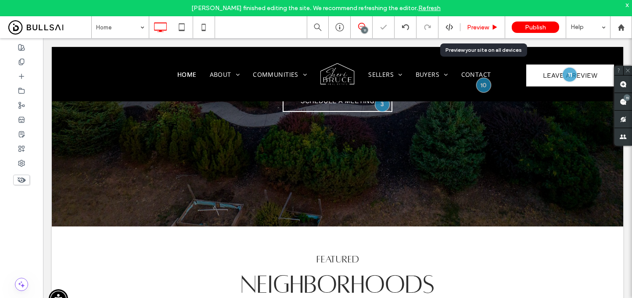
click at [485, 28] on span "Preview" at bounding box center [478, 27] width 22 height 7
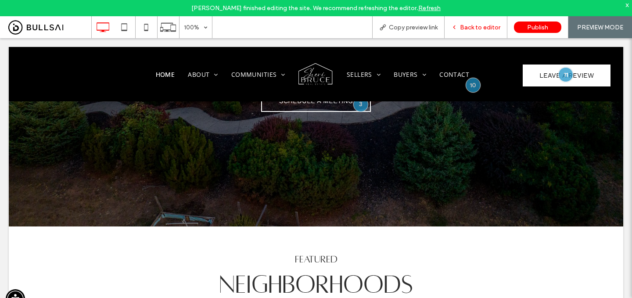
click at [481, 36] on div "Back to editor" at bounding box center [476, 27] width 63 height 22
click at [476, 21] on div "Back to editor" at bounding box center [476, 27] width 63 height 22
click at [474, 24] on span "Back to editor" at bounding box center [480, 27] width 40 height 7
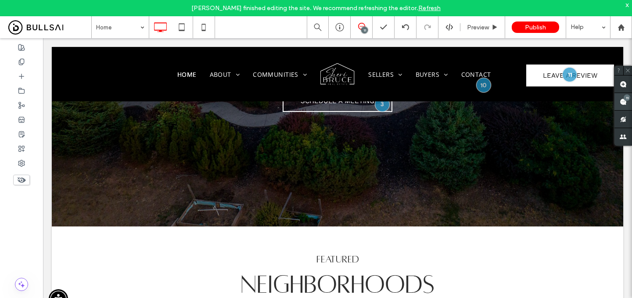
click at [626, 99] on div "11" at bounding box center [627, 97] width 7 height 7
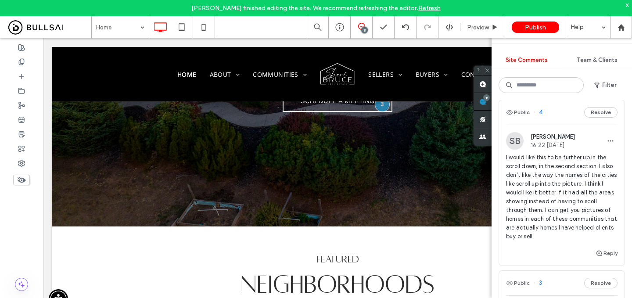
scroll to position [1085, 0]
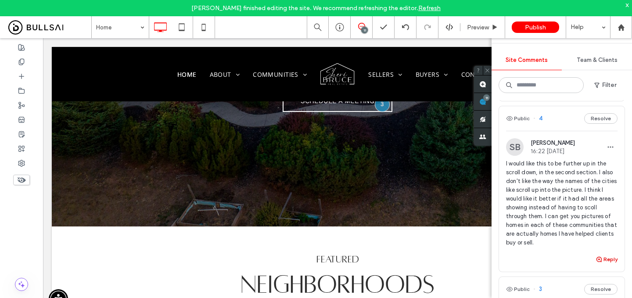
click at [608, 254] on button "Reply" at bounding box center [607, 259] width 22 height 11
click at [546, 258] on textarea at bounding box center [562, 276] width 112 height 44
click at [541, 260] on textarea "********" at bounding box center [562, 276] width 112 height 44
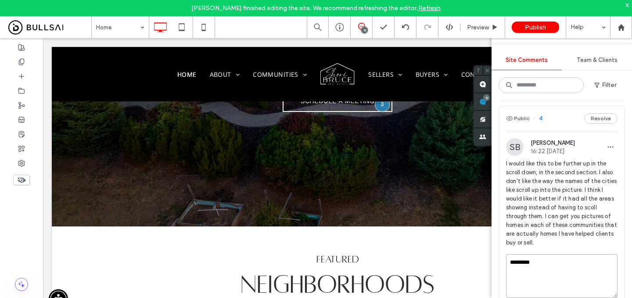
click at [541, 259] on textarea "********" at bounding box center [562, 276] width 112 height 44
paste textarea "**********"
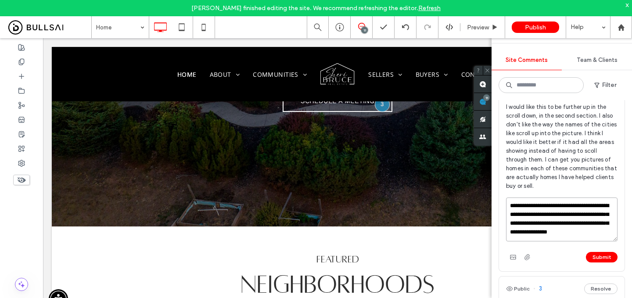
scroll to position [0, 0]
paste textarea
type textarea "**********"
click at [602, 252] on button "Submit" at bounding box center [602, 257] width 32 height 11
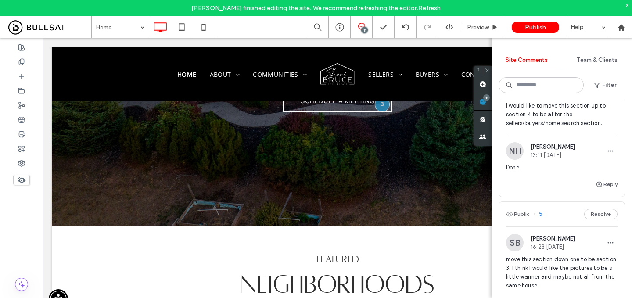
scroll to position [894, 0]
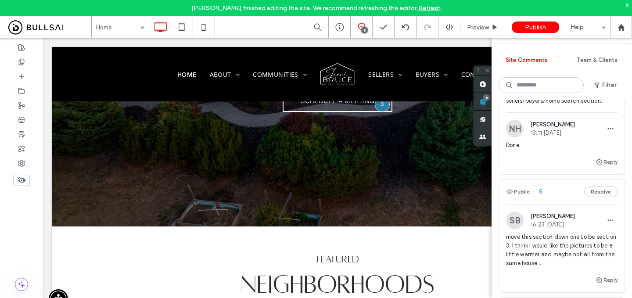
click at [553, 243] on span "move this section down one to be section 3. I think I would like the pictures t…" at bounding box center [562, 250] width 112 height 35
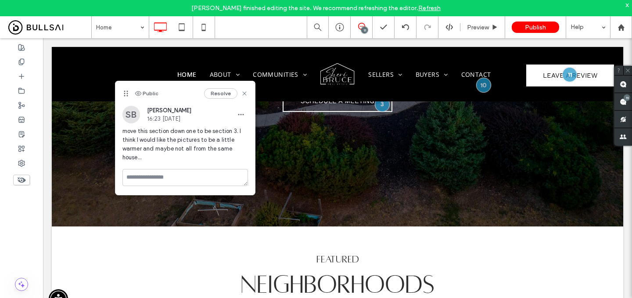
scroll to position [0, 0]
click at [173, 177] on textarea at bounding box center [186, 177] width 126 height 17
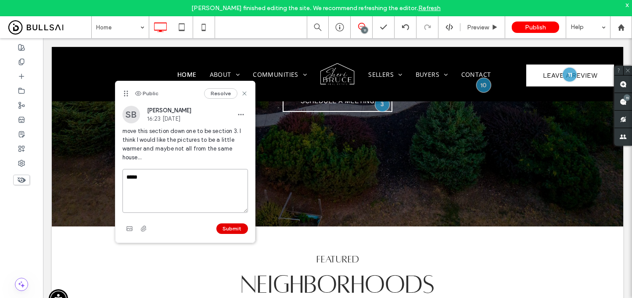
type textarea "*****"
click at [233, 224] on button "Submit" at bounding box center [233, 229] width 32 height 11
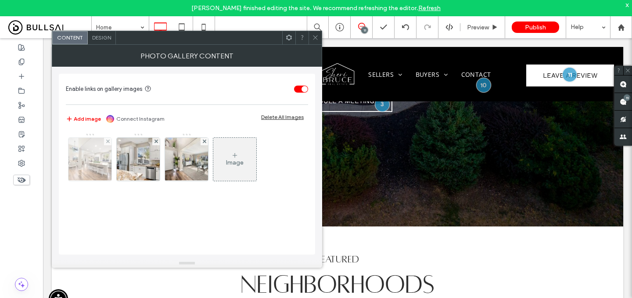
click at [97, 163] on img at bounding box center [90, 159] width 65 height 43
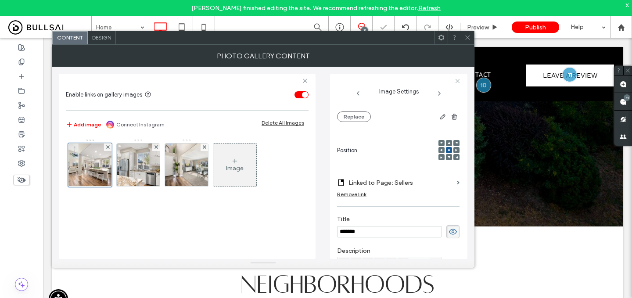
scroll to position [11, 0]
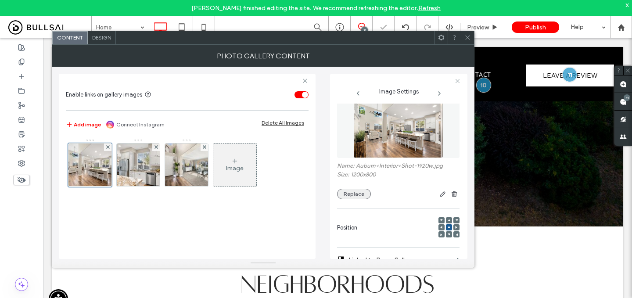
click at [360, 192] on button "Replace" at bounding box center [354, 194] width 34 height 11
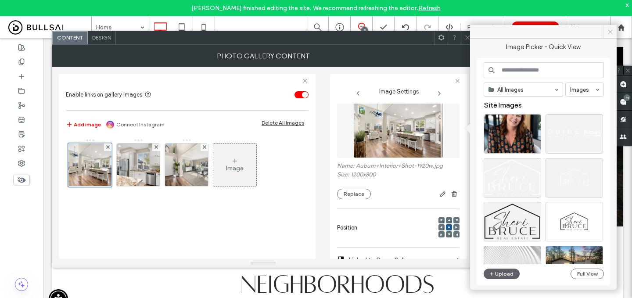
click at [611, 31] on icon at bounding box center [610, 32] width 7 height 7
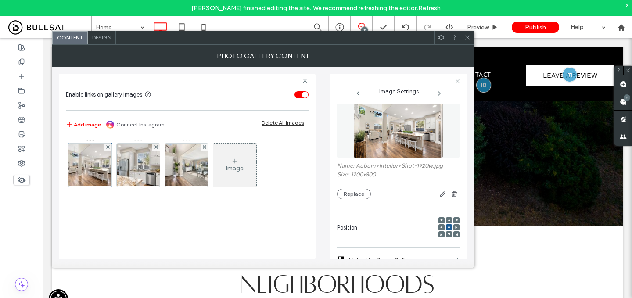
click at [467, 33] on span at bounding box center [468, 37] width 7 height 13
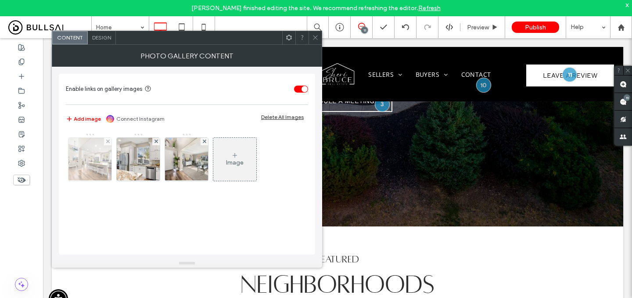
click at [93, 170] on img at bounding box center [90, 159] width 65 height 43
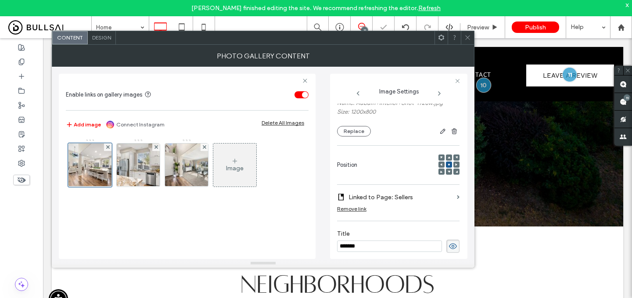
scroll to position [0, 0]
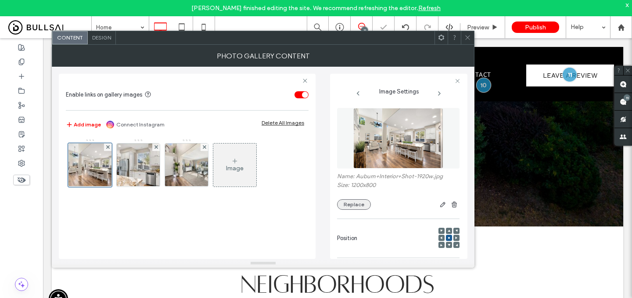
click at [352, 204] on button "Replace" at bounding box center [354, 204] width 34 height 11
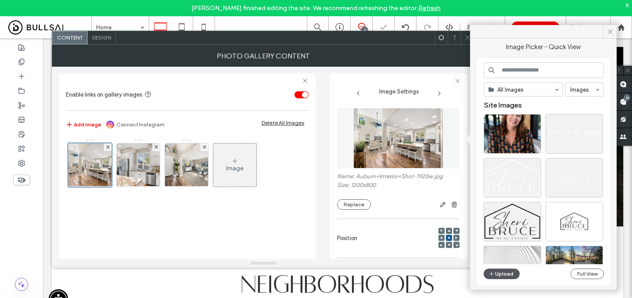
click at [498, 272] on button "Upload" at bounding box center [502, 274] width 36 height 11
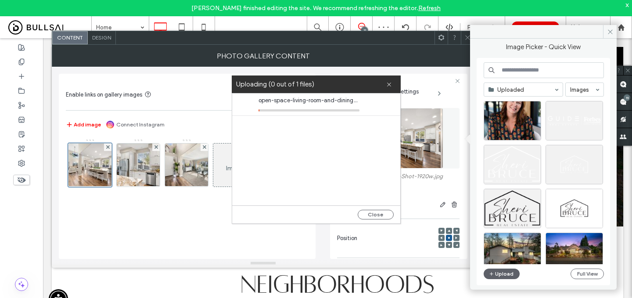
click at [465, 40] on icon at bounding box center [468, 37] width 7 height 7
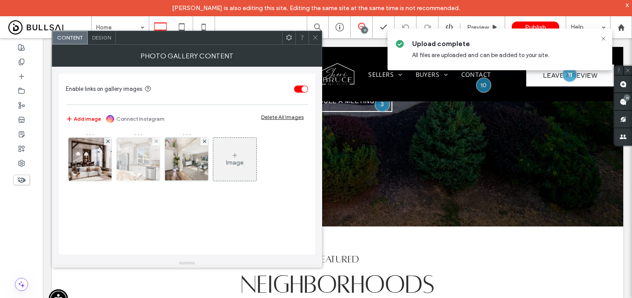
click at [147, 151] on img at bounding box center [138, 159] width 65 height 43
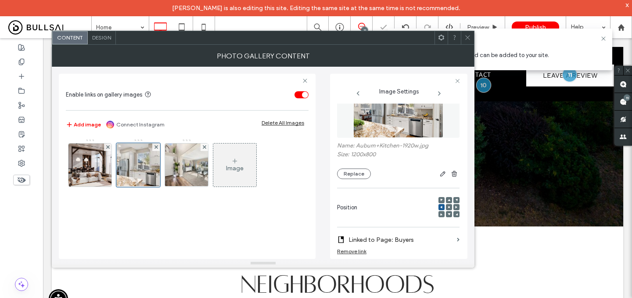
scroll to position [5, 0]
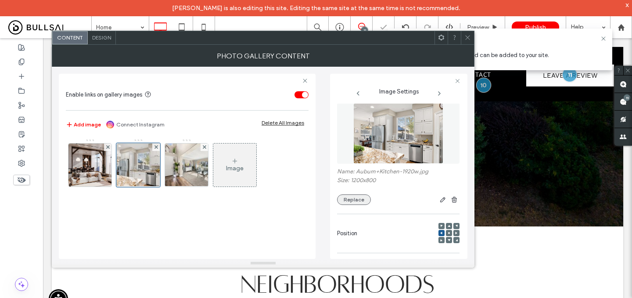
click at [356, 203] on button "Replace" at bounding box center [354, 200] width 34 height 11
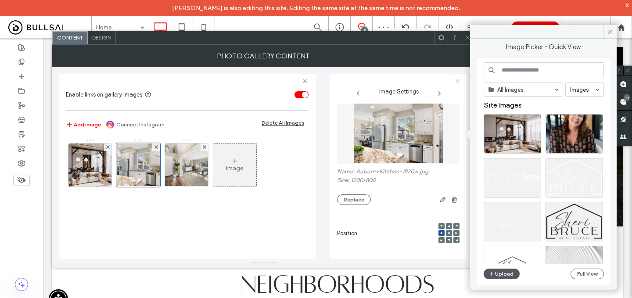
click at [501, 274] on button "Upload" at bounding box center [502, 274] width 36 height 11
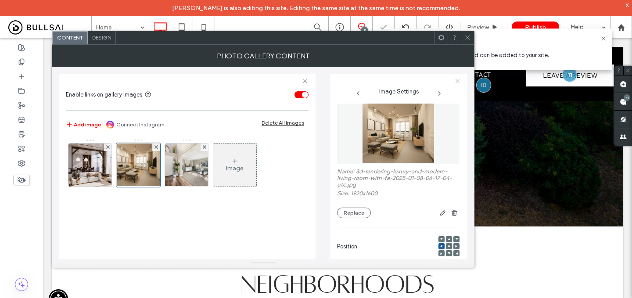
click at [470, 36] on icon at bounding box center [468, 37] width 7 height 7
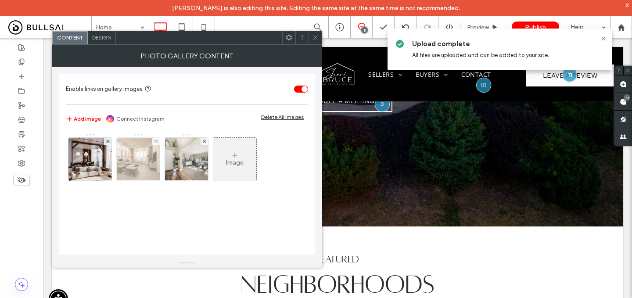
click at [148, 162] on img at bounding box center [138, 159] width 52 height 43
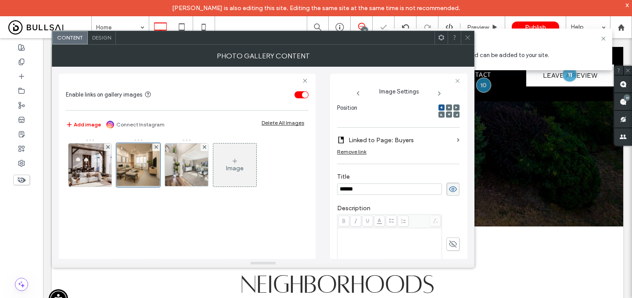
scroll to position [0, 0]
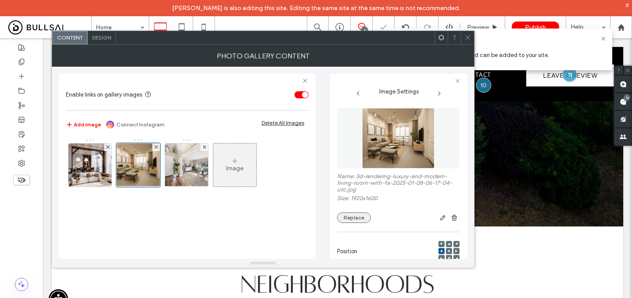
click at [353, 218] on button "Replace" at bounding box center [354, 218] width 34 height 11
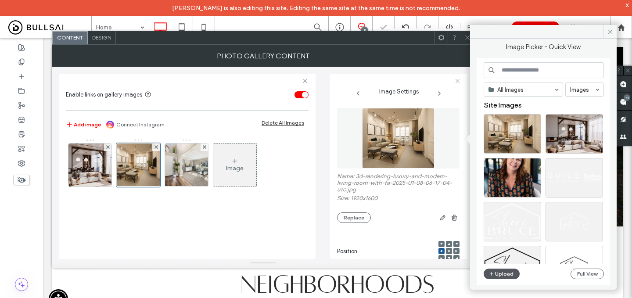
click at [502, 269] on button "Upload" at bounding box center [502, 274] width 36 height 11
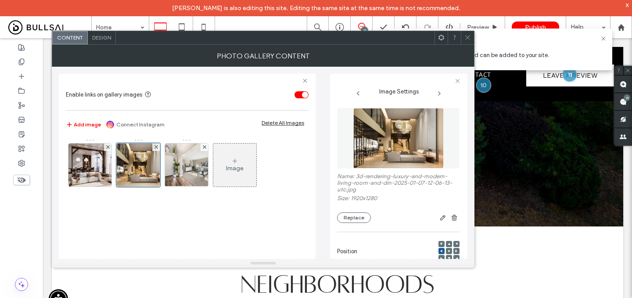
click at [466, 34] on icon at bounding box center [468, 37] width 7 height 7
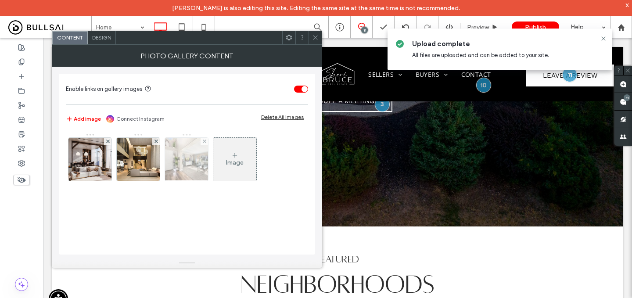
click at [196, 156] on img at bounding box center [187, 159] width 65 height 43
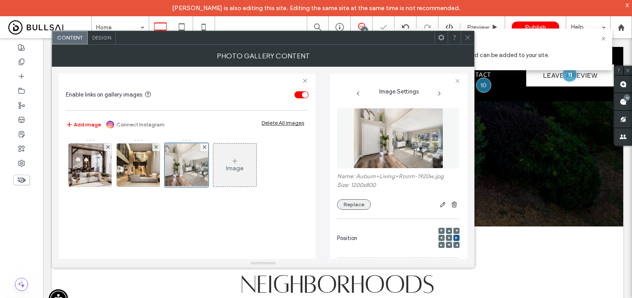
click at [354, 210] on button "Replace" at bounding box center [354, 204] width 34 height 11
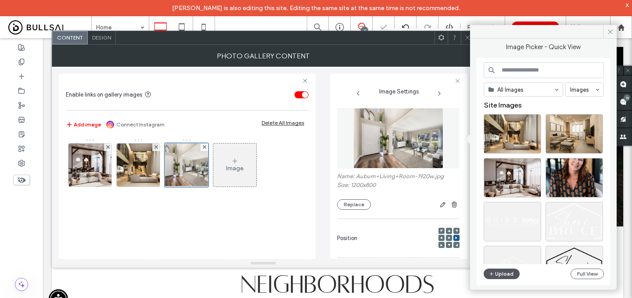
click at [489, 276] on icon "button" at bounding box center [491, 274] width 5 height 7
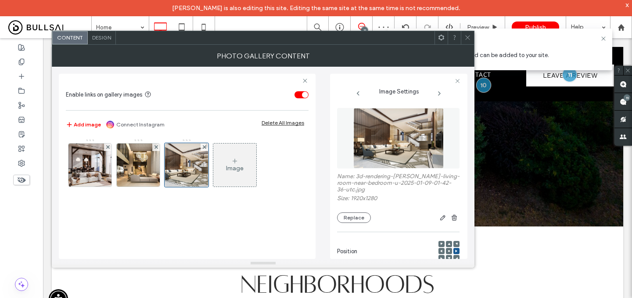
click at [472, 37] on div at bounding box center [467, 37] width 13 height 13
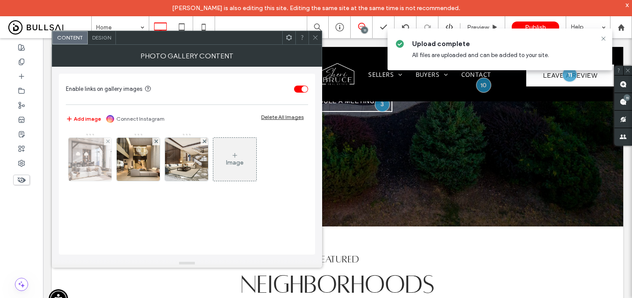
click at [97, 166] on img at bounding box center [90, 159] width 65 height 43
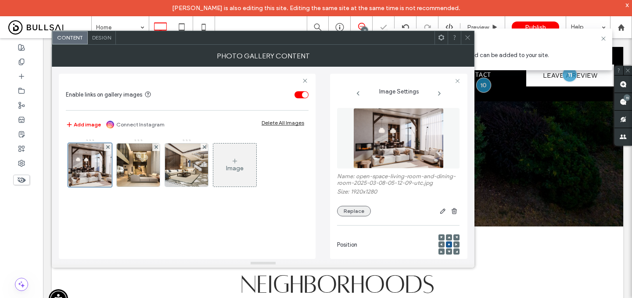
click at [354, 214] on button "Replace" at bounding box center [354, 211] width 34 height 11
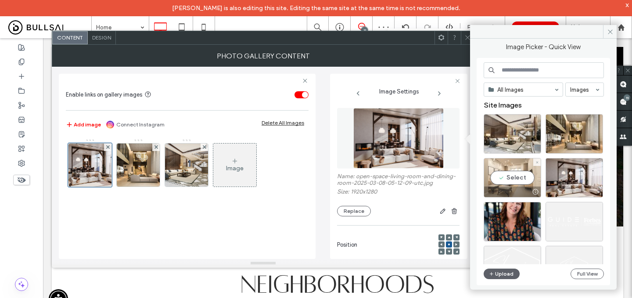
click at [518, 180] on div "Select" at bounding box center [513, 178] width 58 height 40
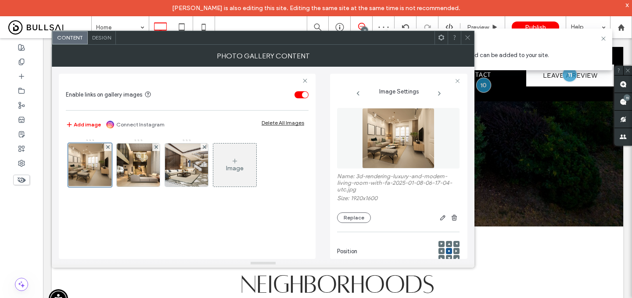
click at [466, 36] on icon at bounding box center [468, 37] width 7 height 7
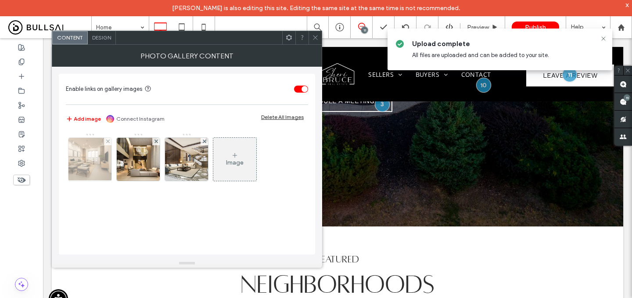
click at [97, 158] on img at bounding box center [90, 159] width 52 height 43
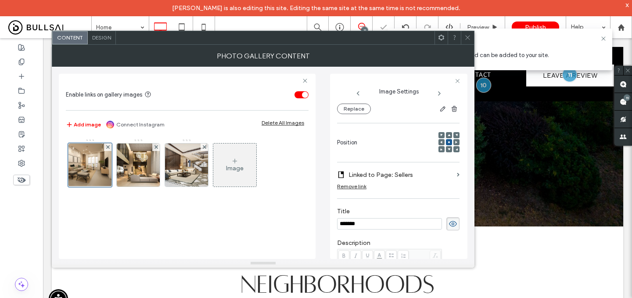
scroll to position [78, 0]
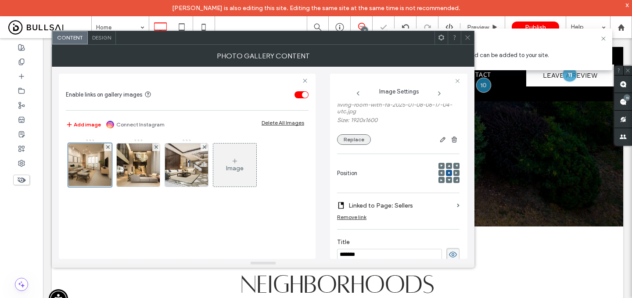
click at [356, 142] on button "Replace" at bounding box center [354, 139] width 34 height 11
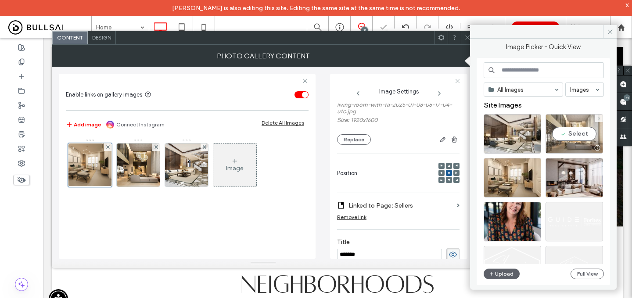
click at [561, 133] on div "Select" at bounding box center [575, 134] width 58 height 40
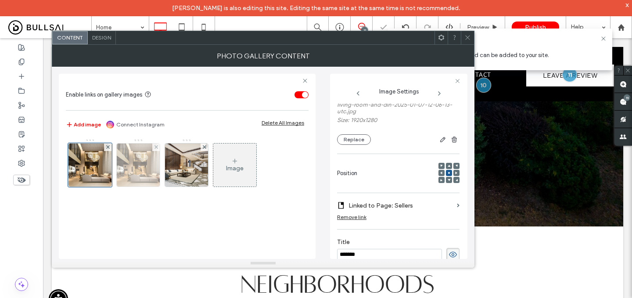
click at [150, 166] on img at bounding box center [138, 165] width 65 height 43
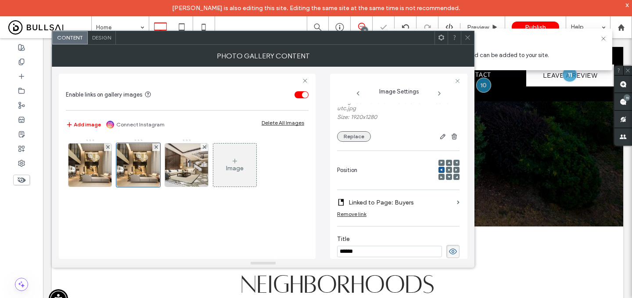
click at [353, 135] on button "Replace" at bounding box center [354, 136] width 34 height 11
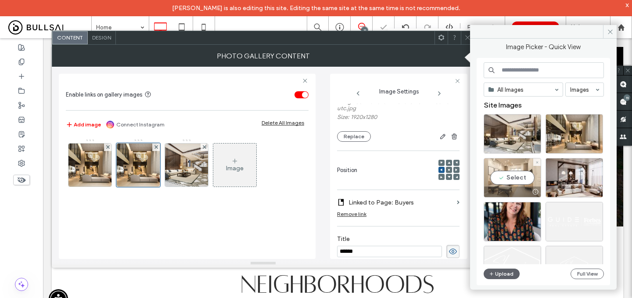
click at [507, 167] on div "Select" at bounding box center [513, 178] width 58 height 40
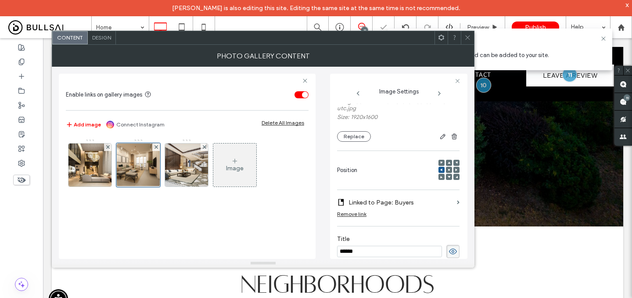
click at [464, 33] on div at bounding box center [467, 37] width 13 height 13
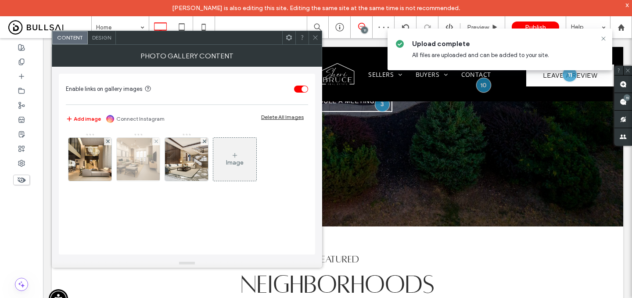
click at [137, 167] on img at bounding box center [138, 159] width 52 height 43
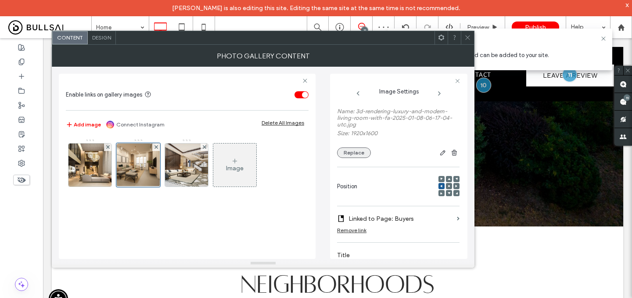
scroll to position [58, 0]
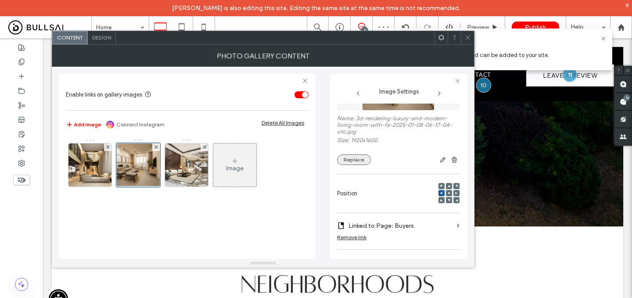
click at [357, 163] on button "Replace" at bounding box center [354, 160] width 34 height 11
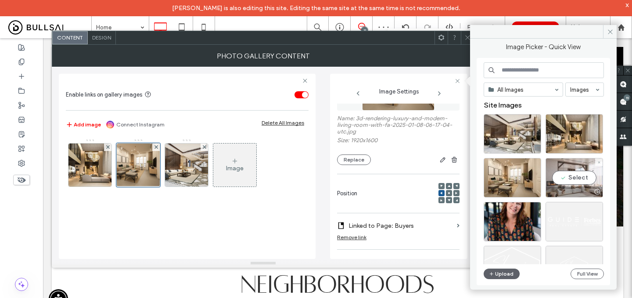
click at [566, 163] on div "Select" at bounding box center [575, 178] width 58 height 40
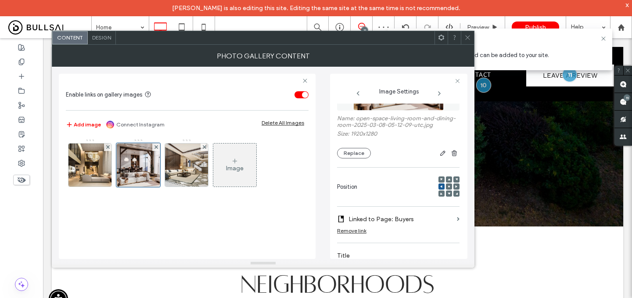
click at [470, 38] on icon at bounding box center [468, 37] width 7 height 7
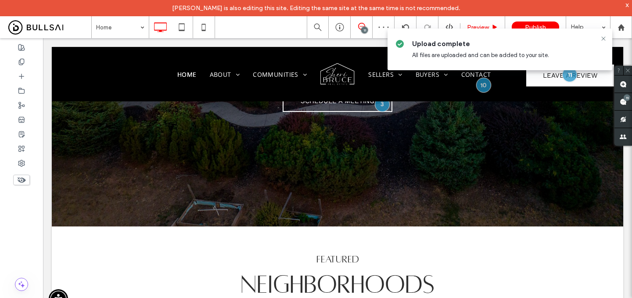
click at [487, 22] on div "Preview" at bounding box center [483, 27] width 45 height 22
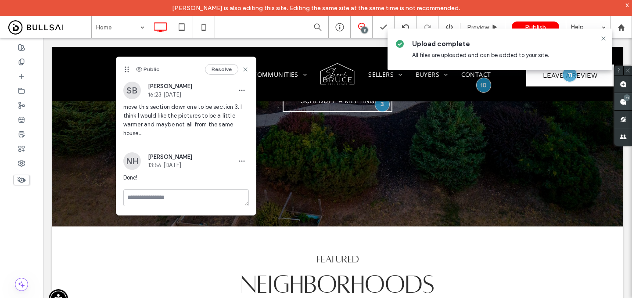
click at [625, 97] on div "11" at bounding box center [627, 97] width 7 height 7
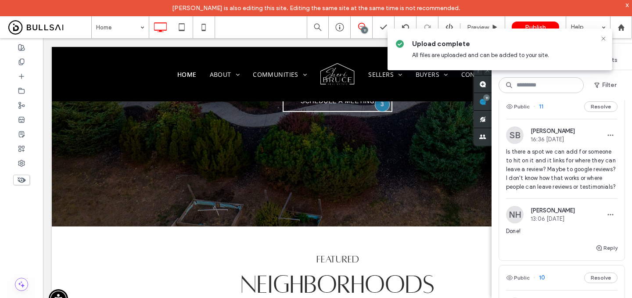
scroll to position [0, 0]
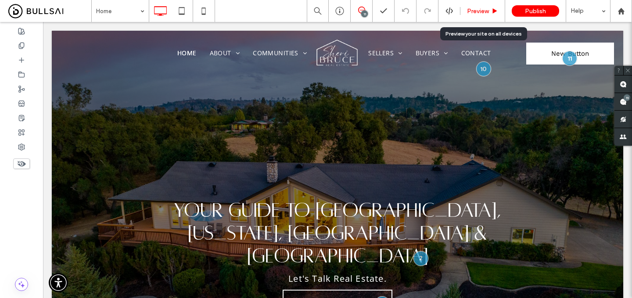
click at [484, 10] on span "Preview" at bounding box center [478, 10] width 22 height 7
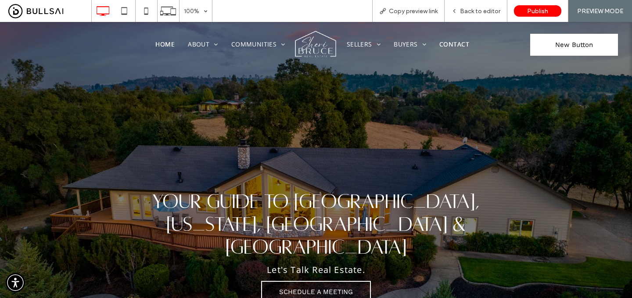
click at [452, 45] on span "Contact" at bounding box center [455, 44] width 30 height 8
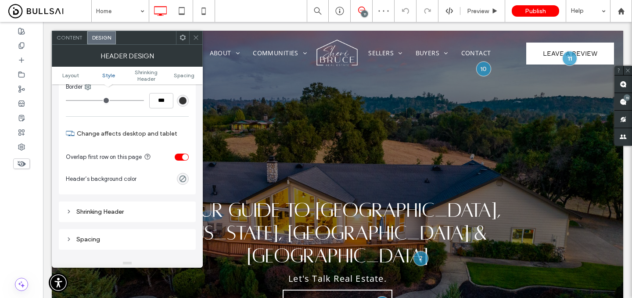
click at [185, 158] on div "toggle" at bounding box center [185, 157] width 6 height 6
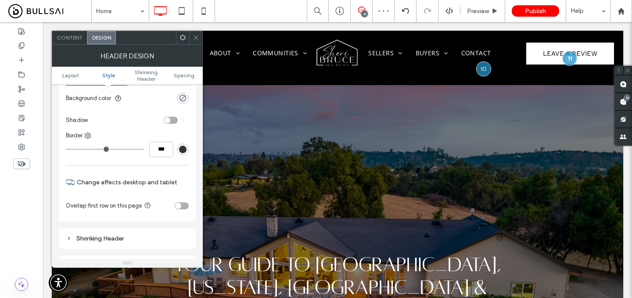
scroll to position [125, 0]
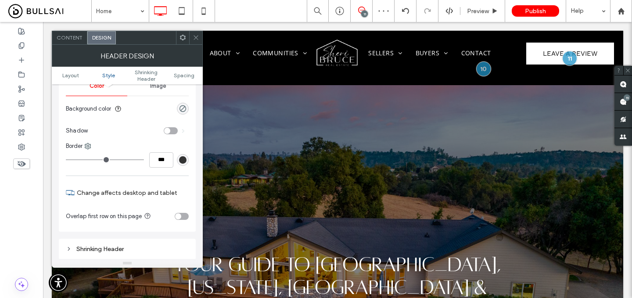
click at [196, 36] on icon at bounding box center [196, 37] width 7 height 7
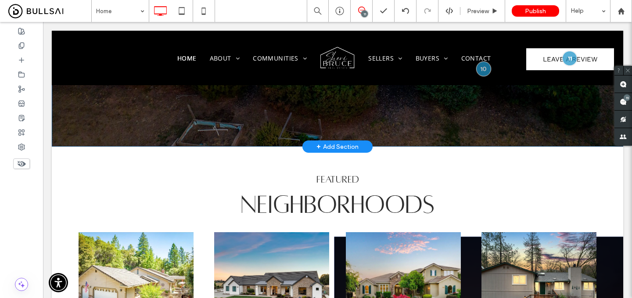
scroll to position [0, 0]
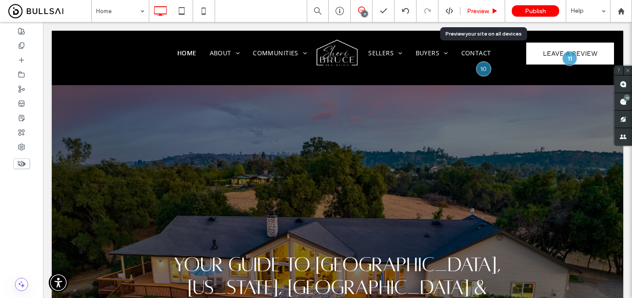
click at [475, 11] on span "Preview" at bounding box center [478, 10] width 22 height 7
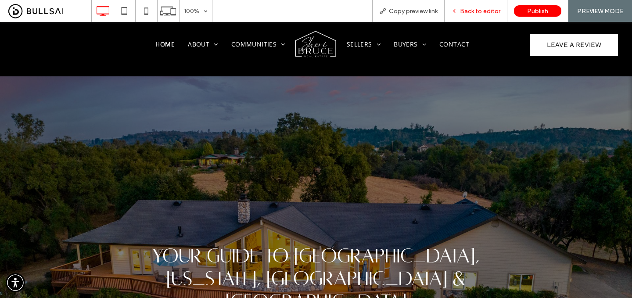
click at [486, 6] on div "Back to editor" at bounding box center [476, 11] width 63 height 22
click at [483, 7] on span "Back to editor" at bounding box center [480, 10] width 40 height 7
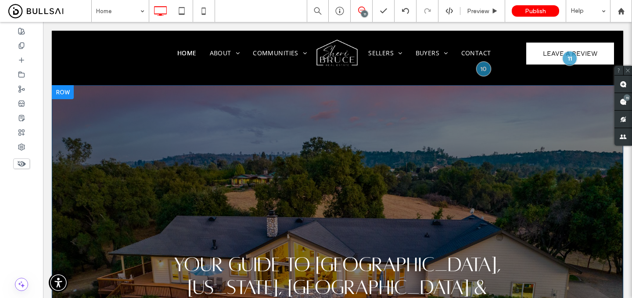
click at [382, 120] on div "Your Guide to Placer, Nevada, Sacramento & El Dorado Counties Let's Talk Real E…" at bounding box center [338, 283] width 572 height 396
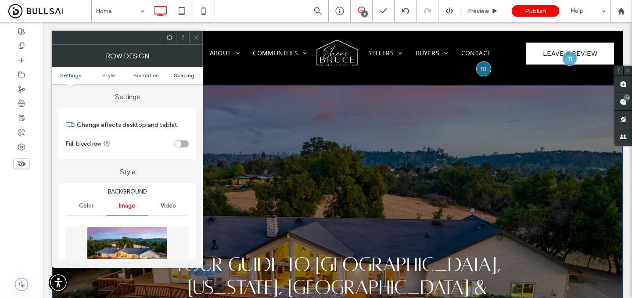
click at [184, 77] on span "Spacing" at bounding box center [184, 75] width 21 height 7
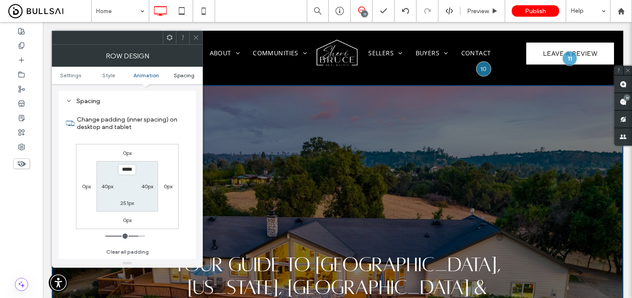
scroll to position [573, 0]
type input "*****"
type input "***"
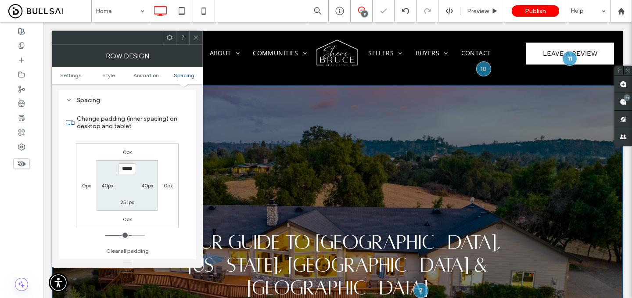
click at [184, 77] on span "Spacing" at bounding box center [184, 75] width 21 height 7
click at [133, 171] on input "*****" at bounding box center [127, 168] width 18 height 11
type input "*****"
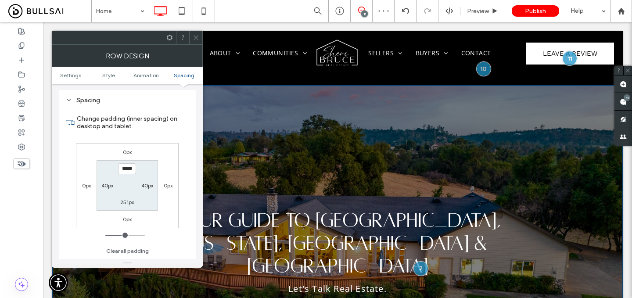
click at [126, 204] on label "251px" at bounding box center [127, 202] width 14 height 7
type input "***"
type input "*****"
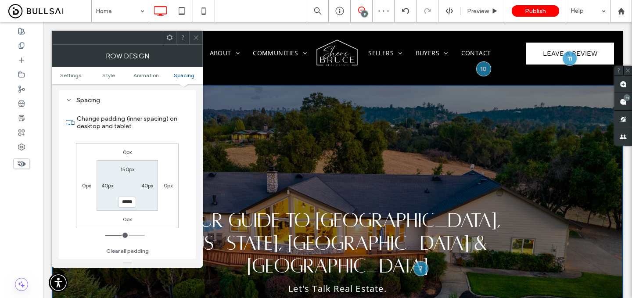
click at [192, 36] on div at bounding box center [195, 37] width 13 height 13
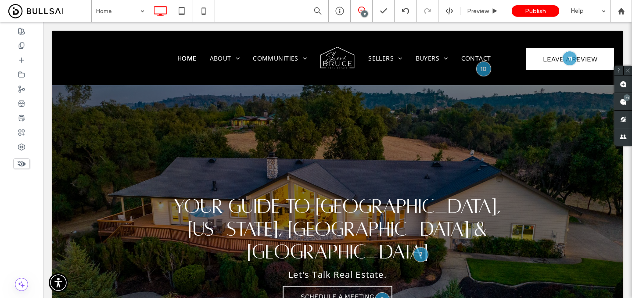
scroll to position [0, 0]
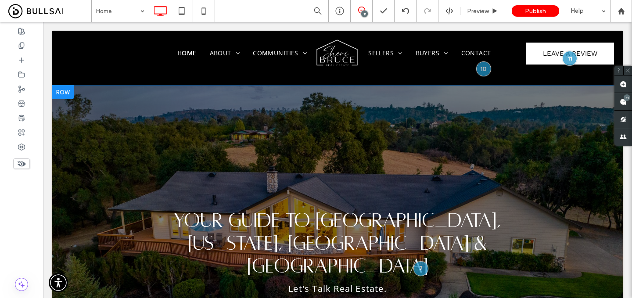
click at [343, 130] on div "Your Guide to Placer, Nevada, Sacramento & El Dorado Counties Let's Talk Real E…" at bounding box center [338, 238] width 572 height 307
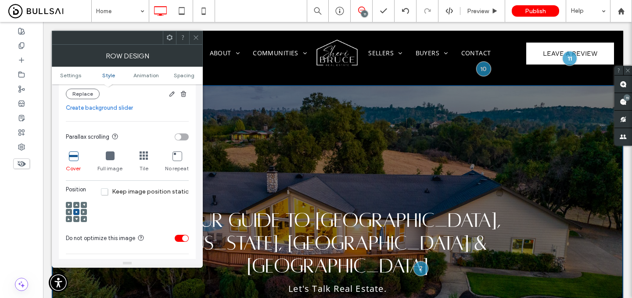
scroll to position [257, 0]
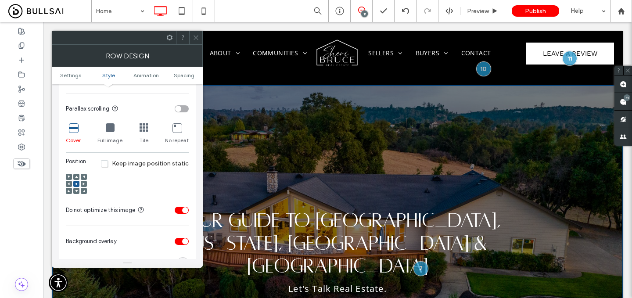
click at [77, 184] on icon at bounding box center [76, 184] width 3 height 3
click at [194, 35] on icon at bounding box center [196, 37] width 7 height 7
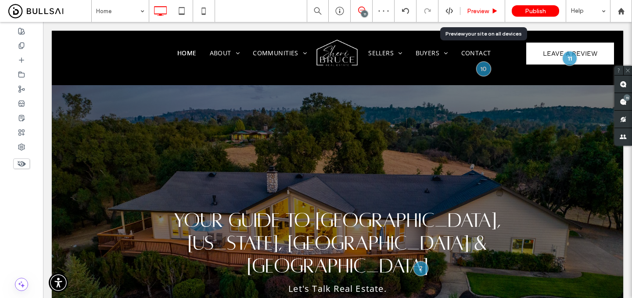
click at [476, 7] on div "Preview" at bounding box center [483, 11] width 45 height 22
drag, startPoint x: 477, startPoint y: 12, endPoint x: 366, endPoint y: 104, distance: 143.8
click at [477, 12] on span "Preview" at bounding box center [478, 10] width 22 height 7
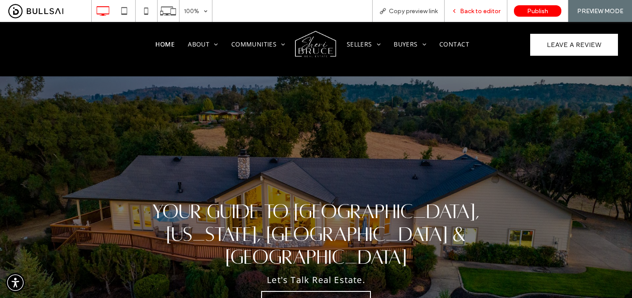
click at [475, 11] on span "Back to editor" at bounding box center [480, 10] width 40 height 7
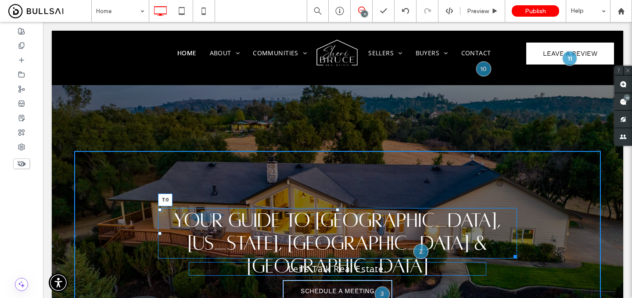
drag, startPoint x: 339, startPoint y: 209, endPoint x: 346, endPoint y: 152, distance: 57.0
click at [346, 208] on div "Your Guide to Placer, Nevada, Sacramento & El Dorado Counties T:0" at bounding box center [337, 233] width 359 height 51
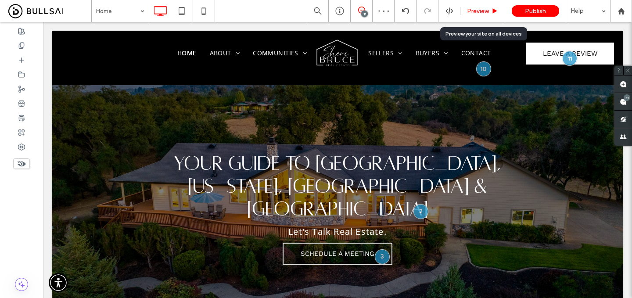
click at [481, 8] on span "Preview" at bounding box center [478, 10] width 22 height 7
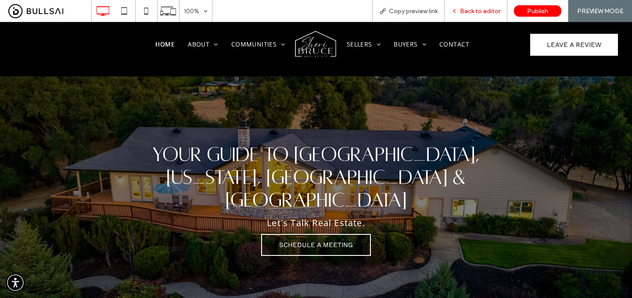
drag, startPoint x: 487, startPoint y: 10, endPoint x: 387, endPoint y: 44, distance: 106.4
click at [487, 10] on span "Back to editor" at bounding box center [480, 10] width 40 height 7
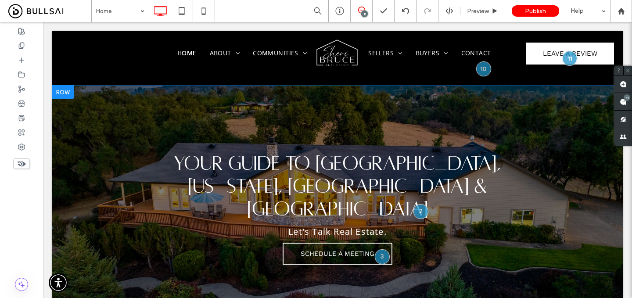
click at [327, 102] on div "Your Guide to Placer, Nevada, Sacramento & El Dorado Counties Let's Talk Real E…" at bounding box center [338, 210] width 572 height 250
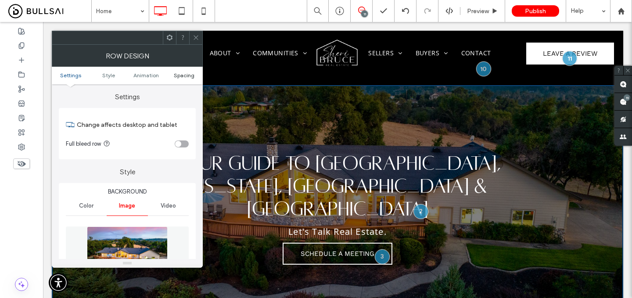
click at [189, 77] on span "Spacing" at bounding box center [184, 75] width 21 height 7
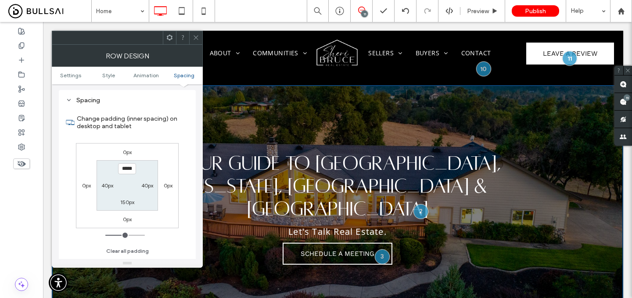
scroll to position [573, 0]
type input "*****"
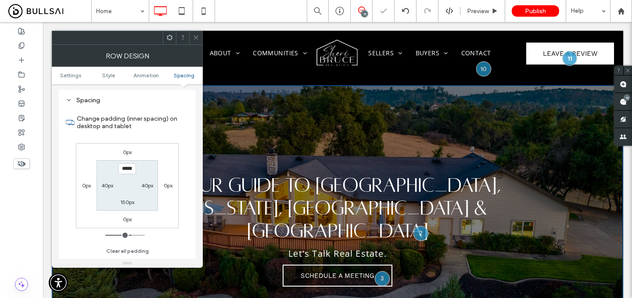
click at [126, 206] on label "150px" at bounding box center [127, 202] width 14 height 7
type input "***"
type input "*****"
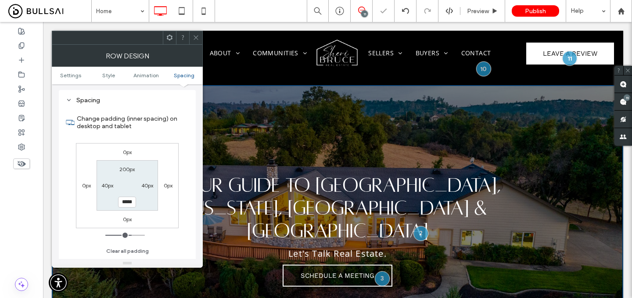
click at [196, 43] on span at bounding box center [196, 37] width 7 height 13
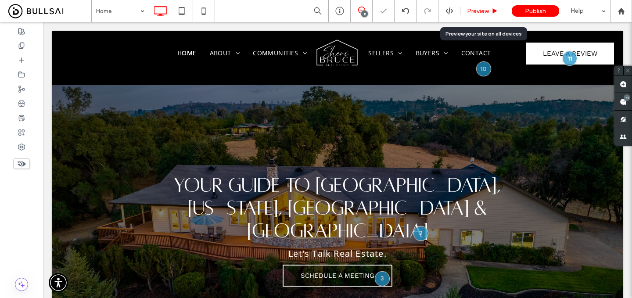
click at [488, 10] on span "Preview" at bounding box center [478, 10] width 22 height 7
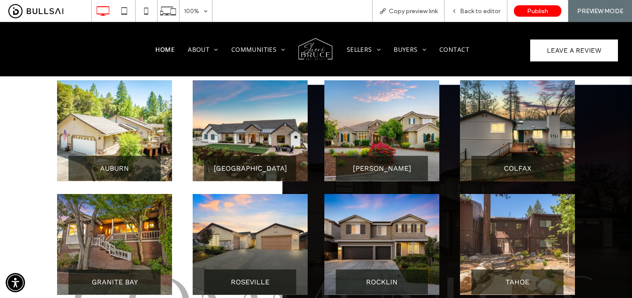
scroll to position [380, 0]
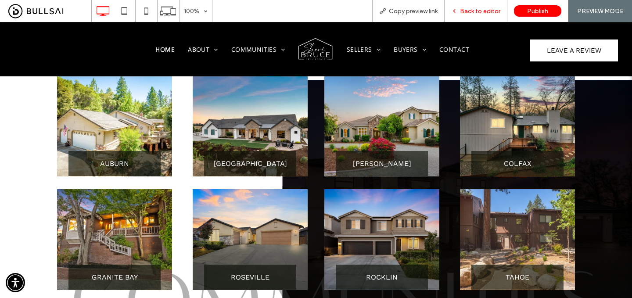
click at [484, 11] on span "Back to editor" at bounding box center [480, 10] width 40 height 7
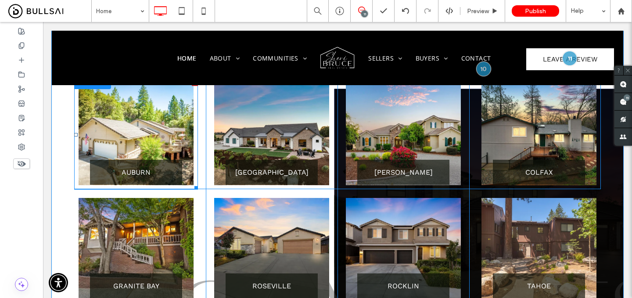
click at [148, 115] on link at bounding box center [136, 134] width 115 height 101
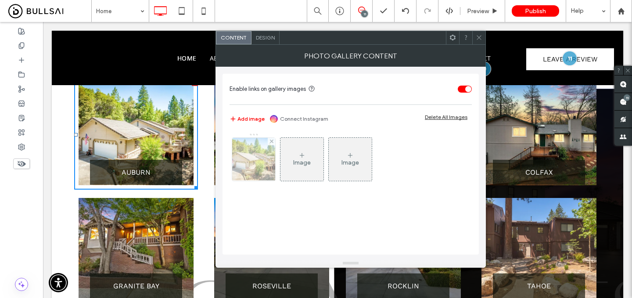
click at [267, 159] on img at bounding box center [254, 159] width 58 height 43
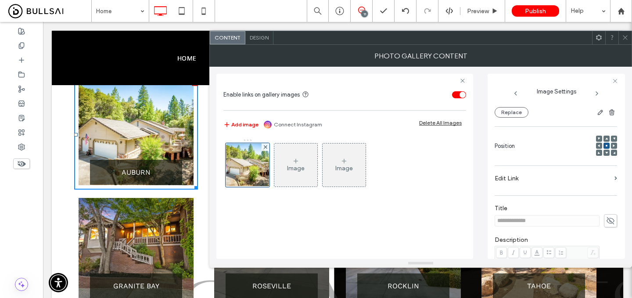
scroll to position [103, 0]
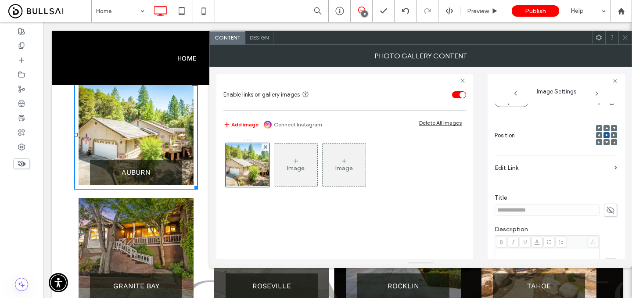
click at [610, 215] on icon at bounding box center [611, 211] width 9 height 10
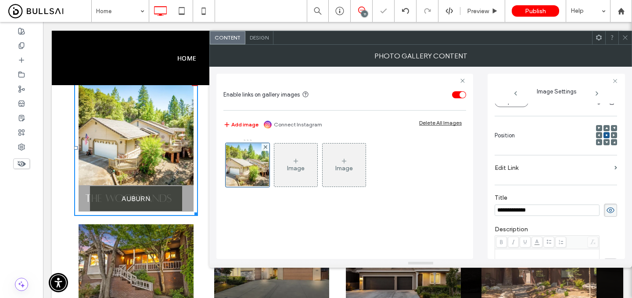
click at [573, 213] on input "**********" at bounding box center [547, 210] width 105 height 11
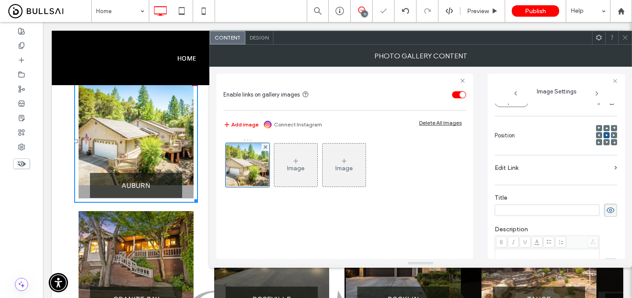
click at [607, 212] on icon at bounding box center [611, 211] width 9 height 10
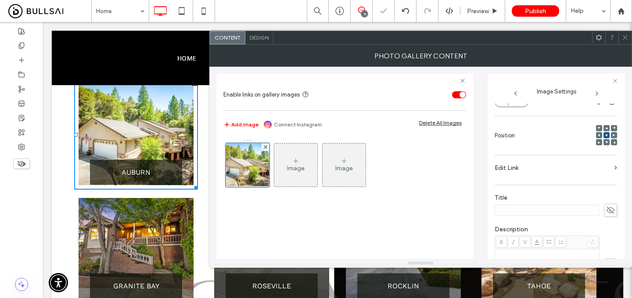
click at [574, 172] on label "Edit Link" at bounding box center [553, 168] width 116 height 16
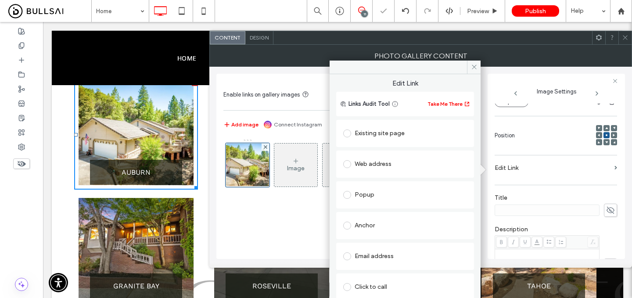
click at [412, 137] on div "Existing site page" at bounding box center [405, 133] width 124 height 14
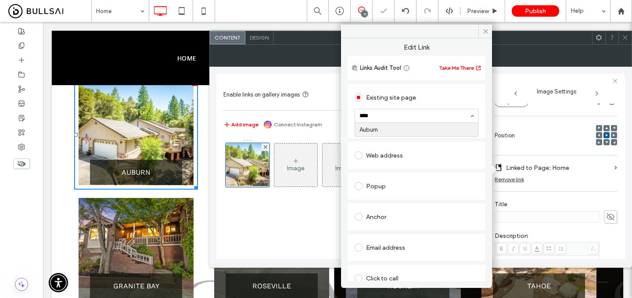
type input "*****"
click at [627, 38] on icon at bounding box center [625, 37] width 7 height 7
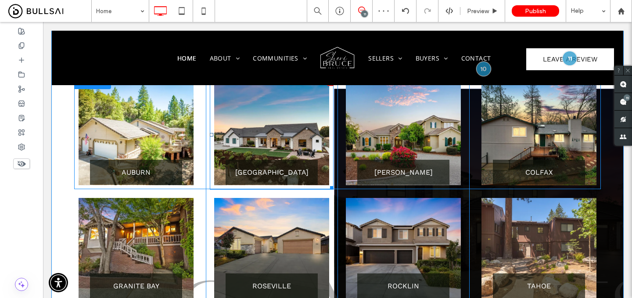
click at [282, 124] on link at bounding box center [271, 134] width 115 height 101
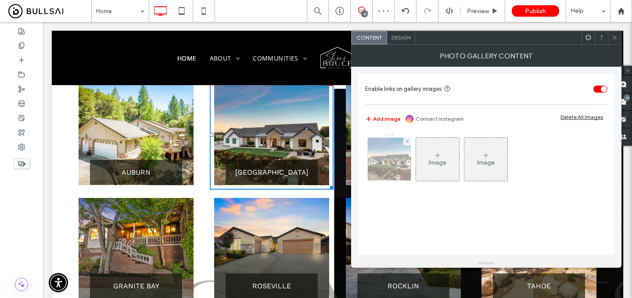
click at [404, 164] on img at bounding box center [390, 159] width 58 height 43
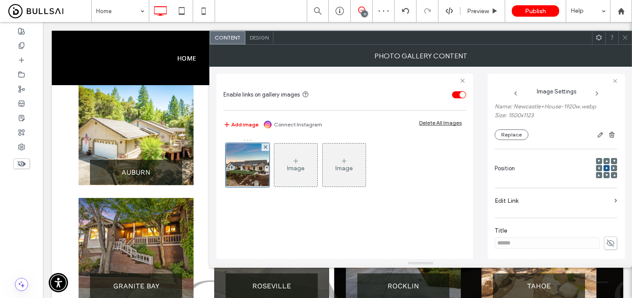
scroll to position [94, 0]
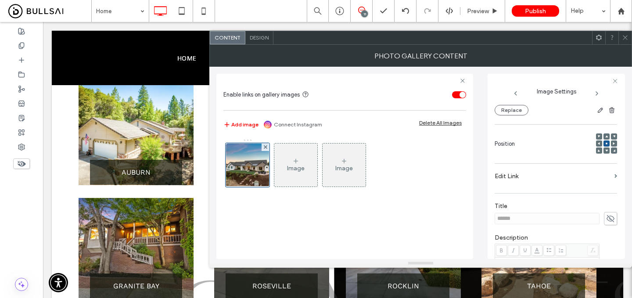
click at [610, 217] on icon at bounding box center [611, 219] width 9 height 10
click at [583, 217] on input "******" at bounding box center [547, 218] width 105 height 11
click at [607, 221] on icon at bounding box center [611, 219] width 9 height 10
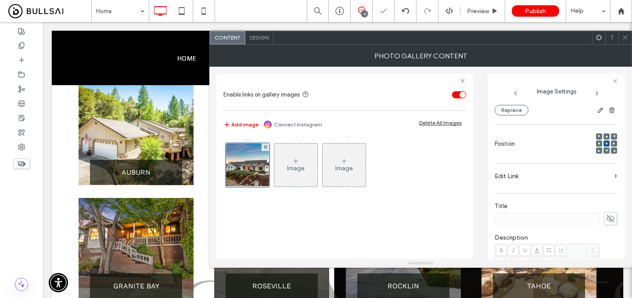
click at [586, 176] on label "Edit Link" at bounding box center [553, 176] width 116 height 16
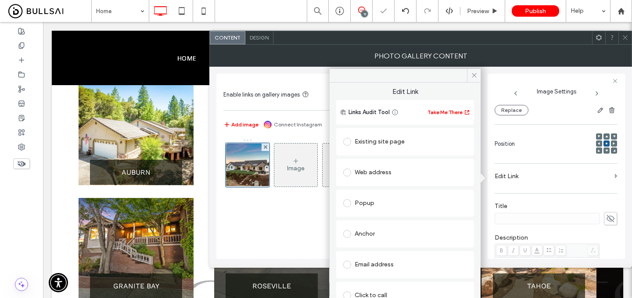
click at [427, 140] on div "Existing site page" at bounding box center [405, 142] width 124 height 14
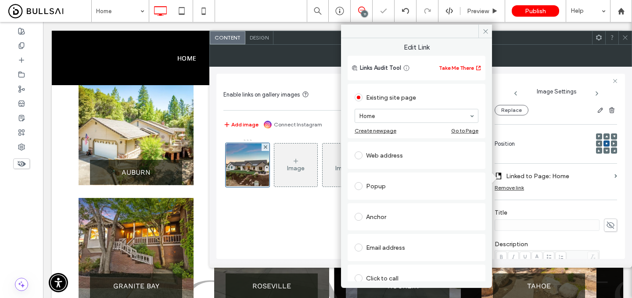
click at [351, 38] on div "Edit Link Links Audit Tool Take Me There Existing site page Home Create new pag…" at bounding box center [416, 159] width 151 height 243
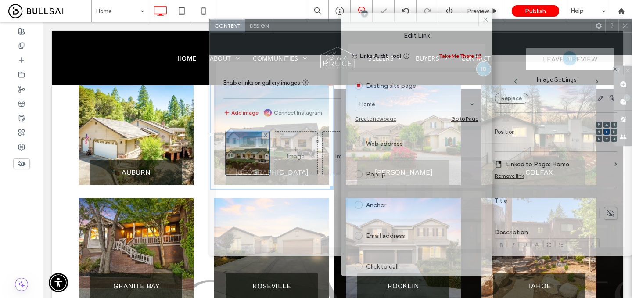
drag, startPoint x: 318, startPoint y: 39, endPoint x: 432, endPoint y: 27, distance: 115.2
click at [432, 27] on div "Content Design Edit Link Links Audit Tool Take Me There Existing site page Home…" at bounding box center [421, 137] width 423 height 237
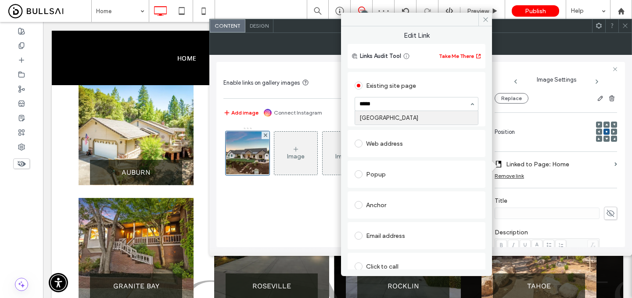
type input "******"
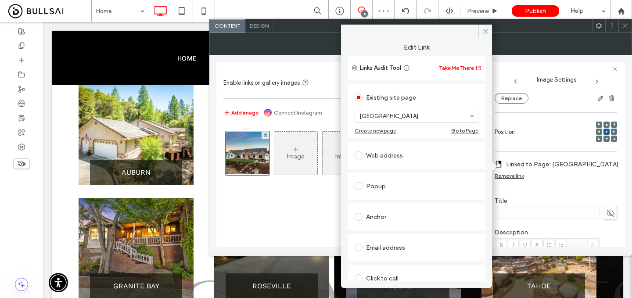
click at [624, 23] on icon at bounding box center [625, 25] width 7 height 7
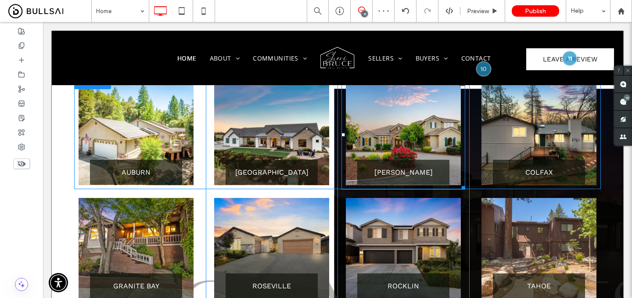
click at [405, 124] on link at bounding box center [403, 134] width 115 height 101
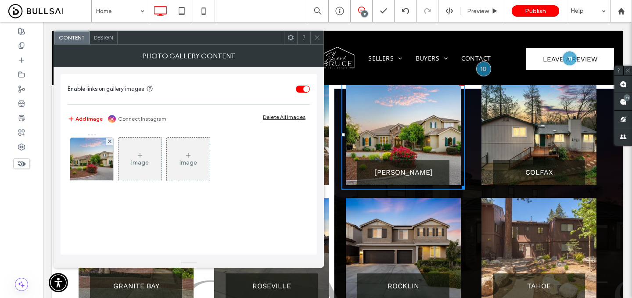
click at [69, 161] on div "Image Image" at bounding box center [189, 161] width 242 height 57
click at [82, 161] on img at bounding box center [92, 159] width 65 height 43
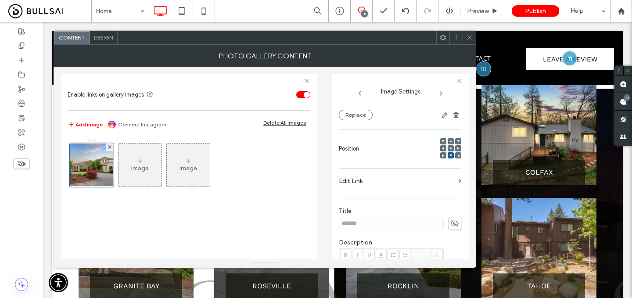
scroll to position [106, 0]
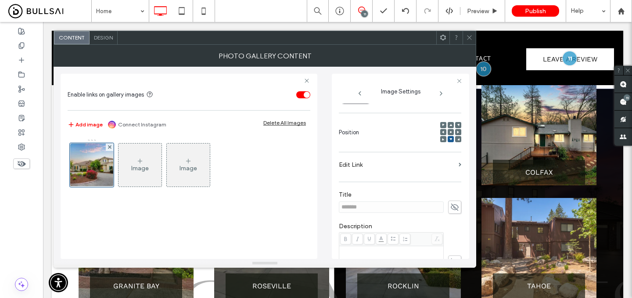
click at [451, 206] on use at bounding box center [455, 207] width 8 height 7
click at [421, 209] on input "*******" at bounding box center [391, 207] width 105 height 11
click at [451, 208] on use at bounding box center [455, 207] width 8 height 6
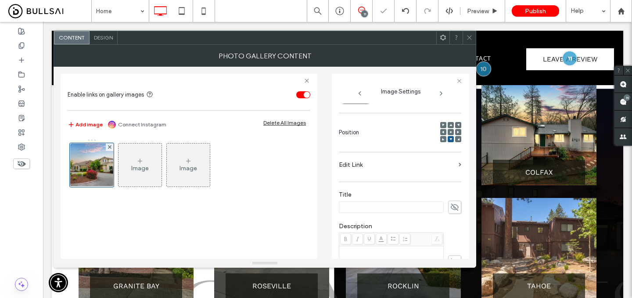
click at [430, 152] on hr at bounding box center [400, 152] width 123 height 0
click at [430, 167] on label "Edit Link" at bounding box center [397, 165] width 116 height 16
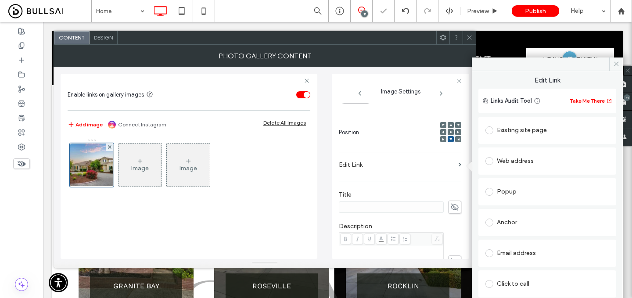
click at [509, 130] on div "Existing site page" at bounding box center [548, 130] width 124 height 14
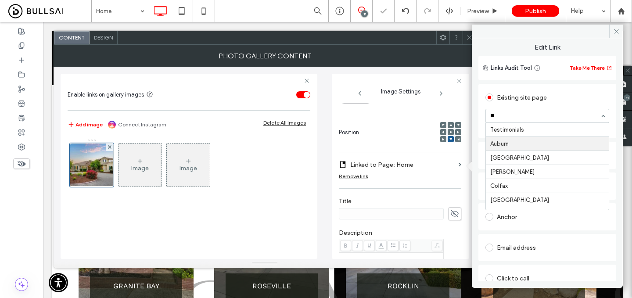
type input "***"
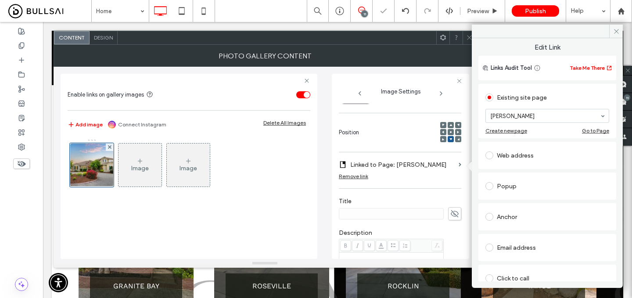
click at [468, 36] on use at bounding box center [469, 38] width 4 height 4
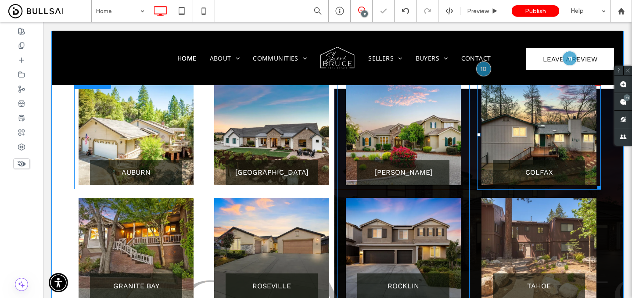
click at [541, 112] on link at bounding box center [539, 134] width 115 height 101
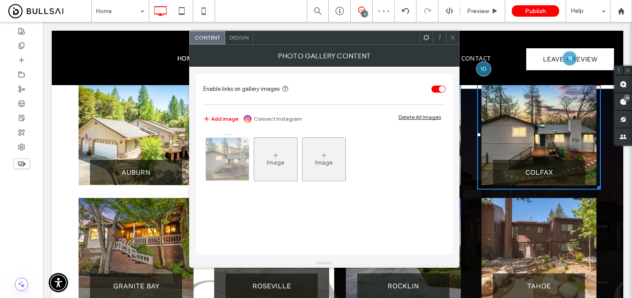
click at [228, 162] on img at bounding box center [227, 159] width 65 height 43
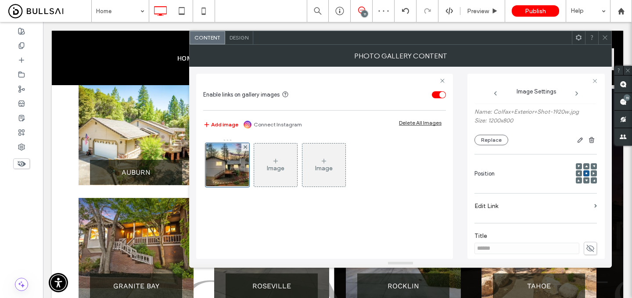
scroll to position [150, 0]
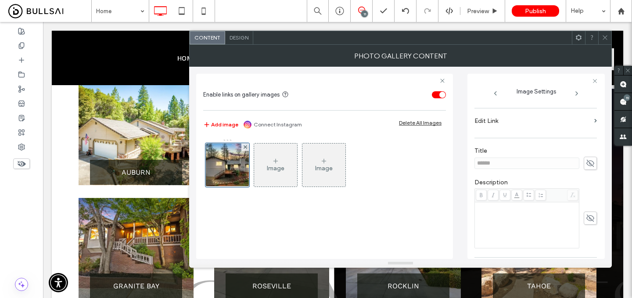
click at [586, 161] on icon at bounding box center [590, 164] width 9 height 10
click at [550, 164] on input "******" at bounding box center [527, 163] width 105 height 11
click at [586, 167] on icon at bounding box center [590, 164] width 9 height 10
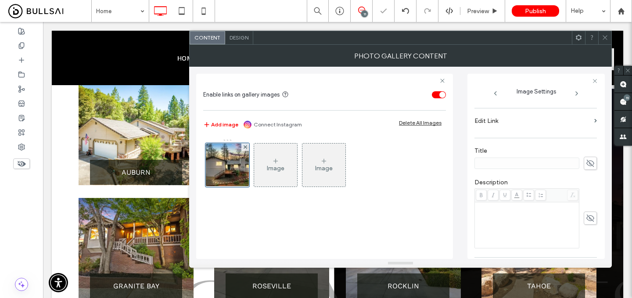
click at [572, 127] on label "Edit Link" at bounding box center [533, 121] width 116 height 16
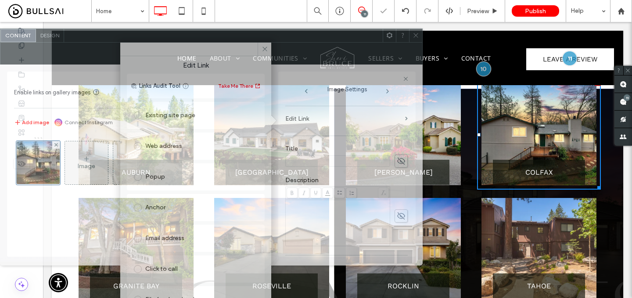
drag, startPoint x: 538, startPoint y: 43, endPoint x: 273, endPoint y: 41, distance: 265.3
click at [273, 41] on div at bounding box center [223, 35] width 319 height 13
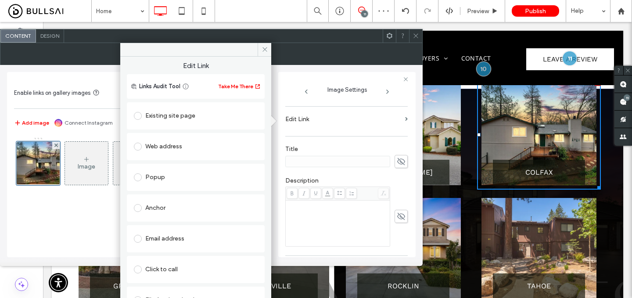
click at [204, 119] on div "Existing site page" at bounding box center [196, 116] width 124 height 14
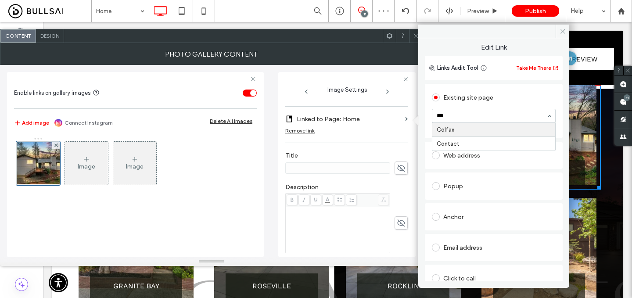
type input "****"
click at [410, 34] on div at bounding box center [415, 35] width 13 height 13
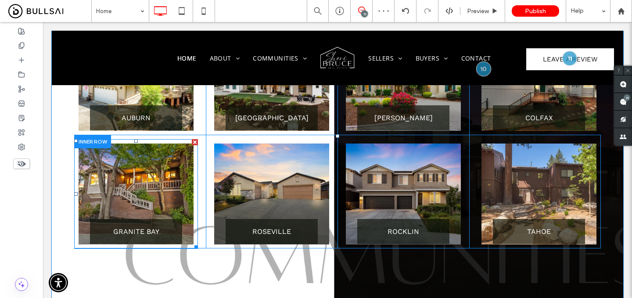
scroll to position [448, 0]
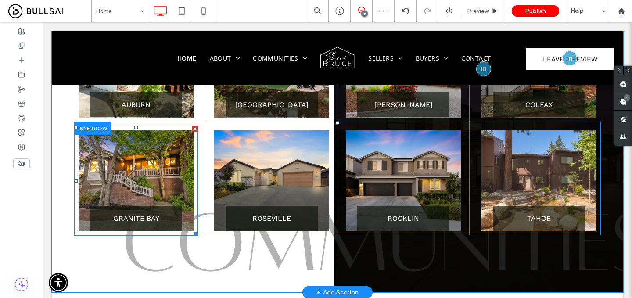
click at [160, 163] on link at bounding box center [136, 180] width 115 height 101
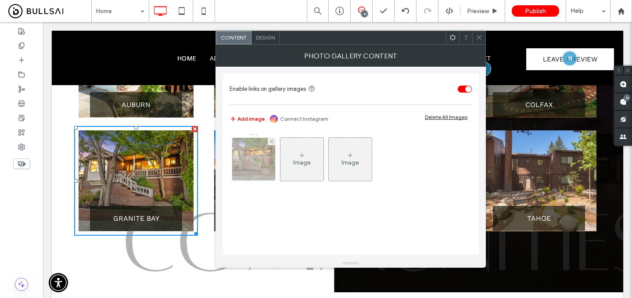
click at [274, 164] on img at bounding box center [254, 159] width 65 height 43
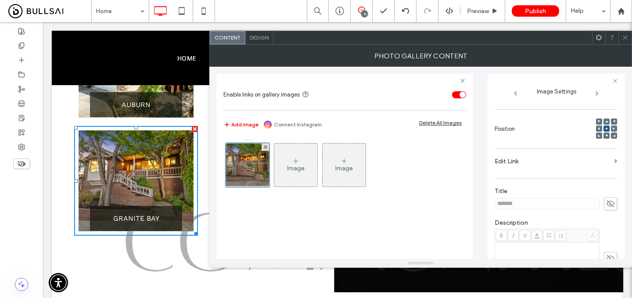
scroll to position [118, 0]
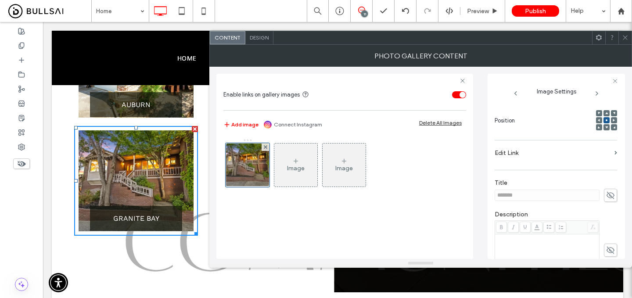
click at [607, 194] on icon at bounding box center [611, 196] width 9 height 10
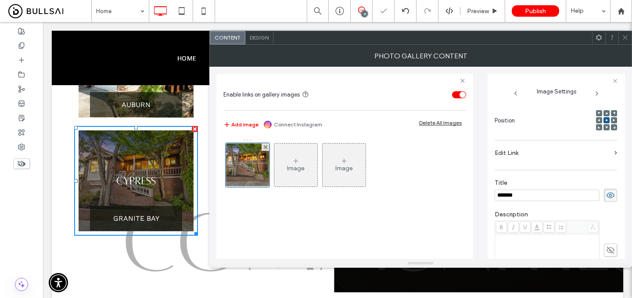
click at [574, 196] on input "*******" at bounding box center [547, 195] width 105 height 11
click at [608, 196] on icon at bounding box center [611, 196] width 9 height 10
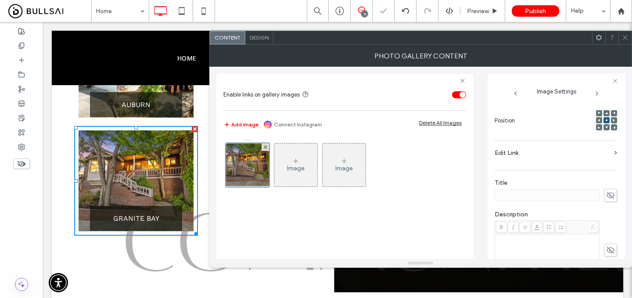
click at [574, 153] on label "Edit Link" at bounding box center [553, 153] width 116 height 16
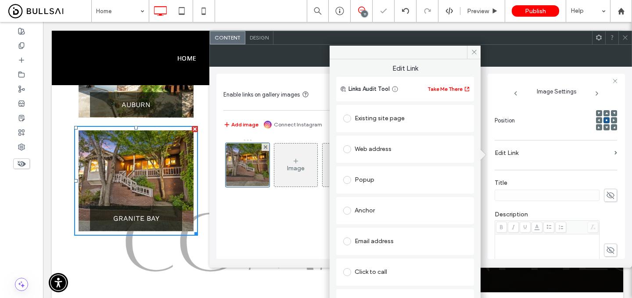
click at [412, 116] on div "Existing site page" at bounding box center [405, 119] width 124 height 14
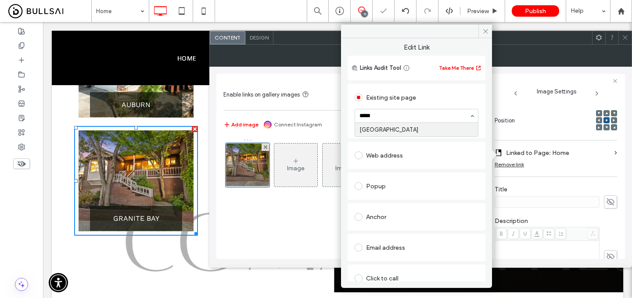
type input "******"
click at [629, 33] on span at bounding box center [625, 37] width 7 height 13
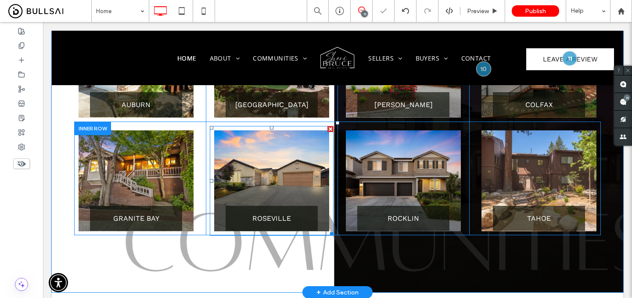
click at [307, 145] on link at bounding box center [271, 180] width 115 height 101
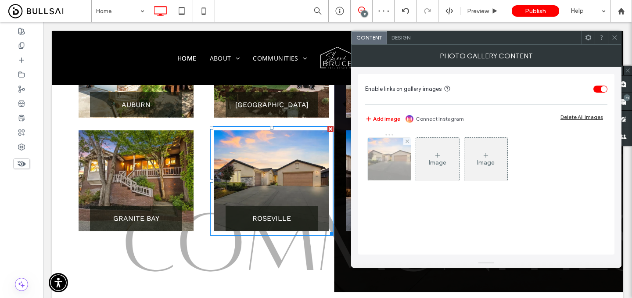
click at [385, 159] on img at bounding box center [390, 159] width 65 height 43
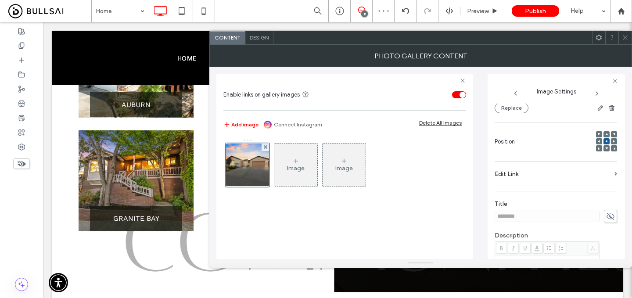
scroll to position [110, 0]
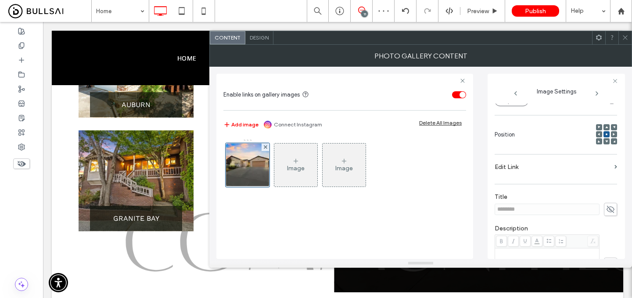
click at [608, 205] on icon at bounding box center [611, 210] width 9 height 10
click at [581, 204] on input "********" at bounding box center [547, 209] width 105 height 11
click at [607, 205] on icon at bounding box center [611, 210] width 9 height 10
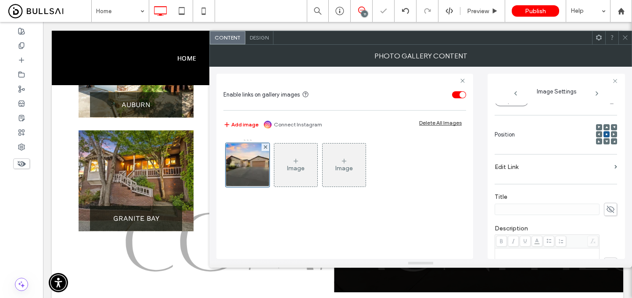
click at [582, 164] on label "Edit Link" at bounding box center [553, 167] width 116 height 16
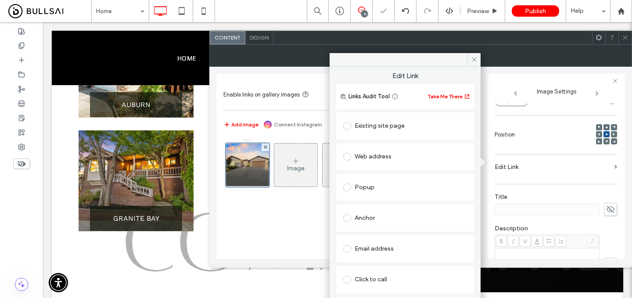
click at [432, 126] on div "Existing site page" at bounding box center [405, 126] width 124 height 14
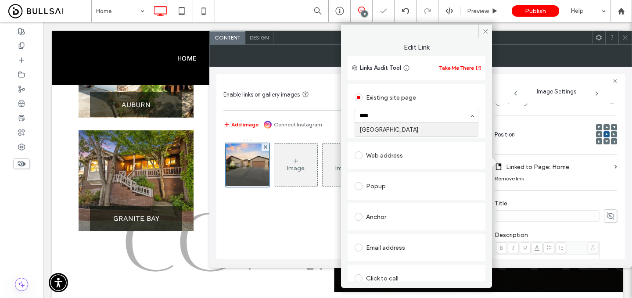
type input "*****"
click at [630, 36] on div at bounding box center [625, 37] width 13 height 13
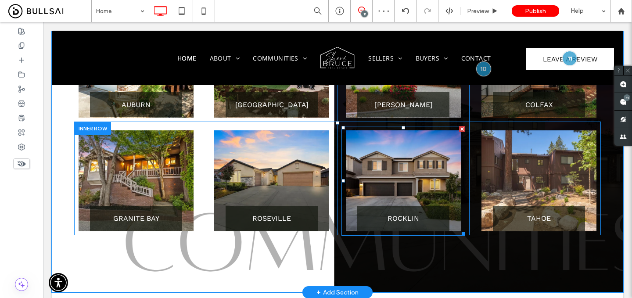
click at [416, 161] on link at bounding box center [403, 180] width 115 height 101
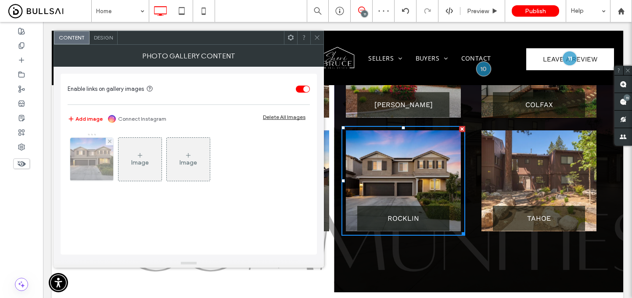
click at [93, 169] on img at bounding box center [92, 159] width 65 height 43
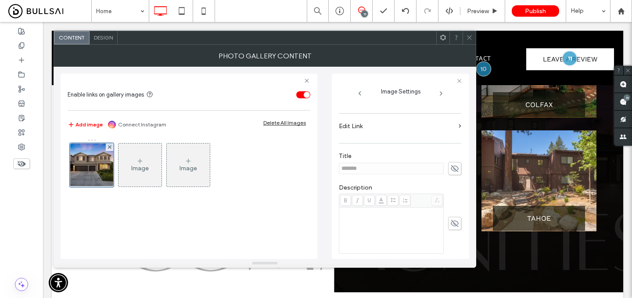
scroll to position [148, 0]
click at [453, 171] on span at bounding box center [454, 165] width 13 height 13
click at [417, 171] on input "*******" at bounding box center [391, 165] width 105 height 11
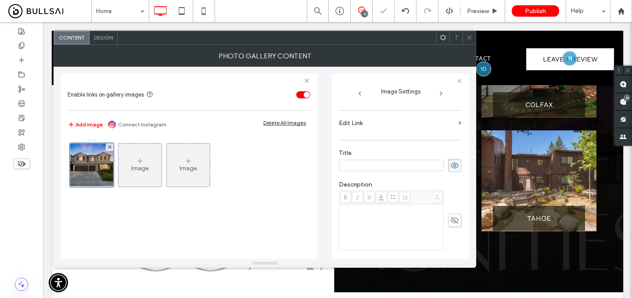
click at [451, 170] on icon at bounding box center [455, 166] width 9 height 10
click at [413, 130] on label "Edit Link" at bounding box center [397, 123] width 116 height 16
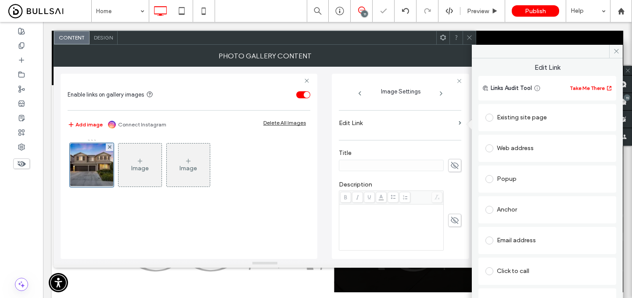
click at [502, 116] on div "Existing site page" at bounding box center [548, 118] width 124 height 14
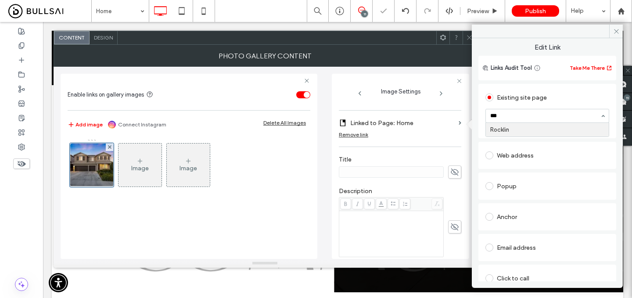
type input "****"
click at [468, 34] on span at bounding box center [469, 37] width 7 height 13
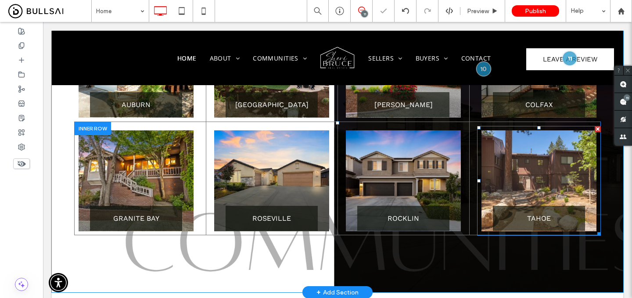
click at [506, 154] on link at bounding box center [539, 180] width 115 height 101
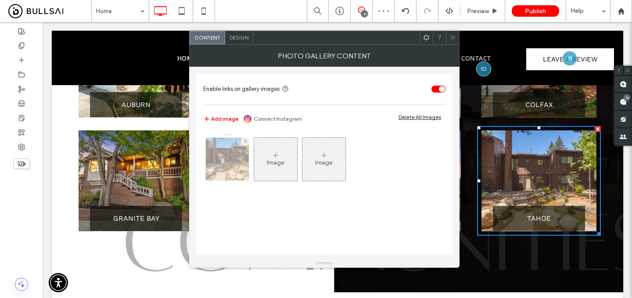
click at [229, 157] on img at bounding box center [227, 159] width 65 height 43
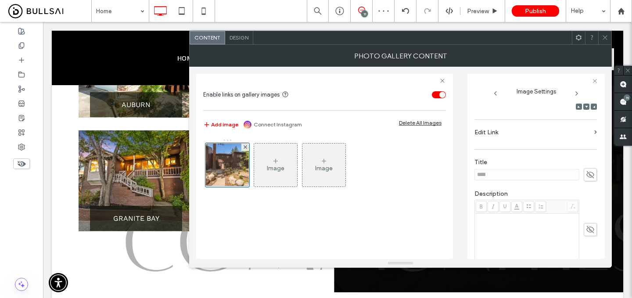
scroll to position [141, 0]
click at [584, 175] on span at bounding box center [590, 172] width 13 height 13
click at [567, 176] on input "****" at bounding box center [527, 172] width 105 height 11
click at [590, 174] on span at bounding box center [590, 172] width 13 height 13
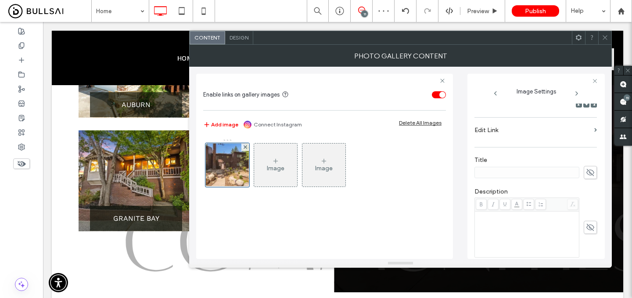
click at [546, 131] on label "Edit Link" at bounding box center [533, 130] width 116 height 16
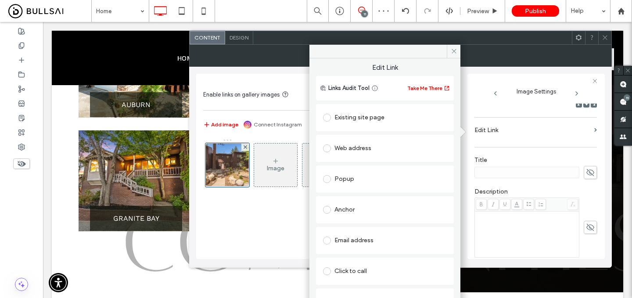
click at [394, 114] on div "Existing site page" at bounding box center [385, 118] width 124 height 14
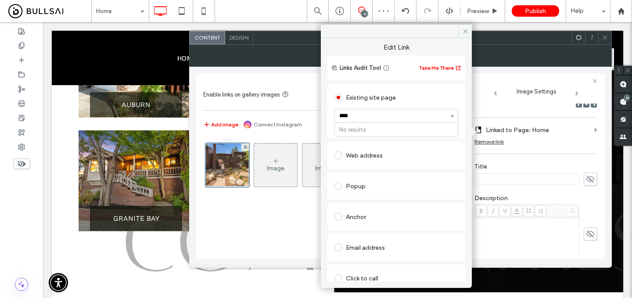
type input "*****"
click at [375, 115] on input at bounding box center [395, 116] width 110 height 6
type input "*****"
click at [605, 34] on icon at bounding box center [605, 37] width 7 height 7
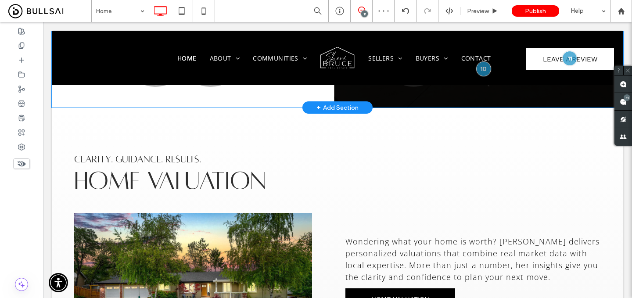
scroll to position [649, 0]
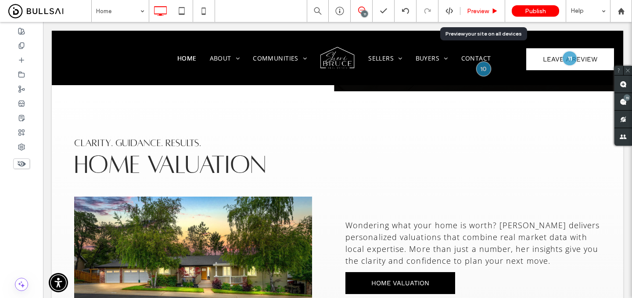
click at [472, 13] on span "Preview" at bounding box center [478, 10] width 22 height 7
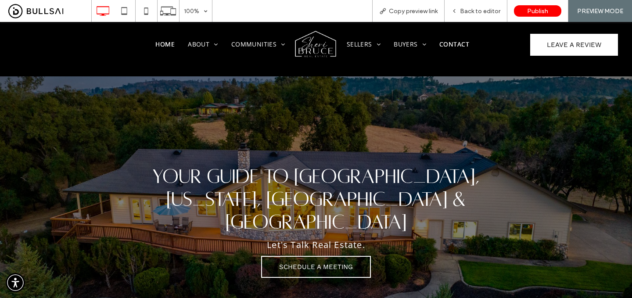
click at [450, 43] on span "Contact" at bounding box center [455, 44] width 30 height 8
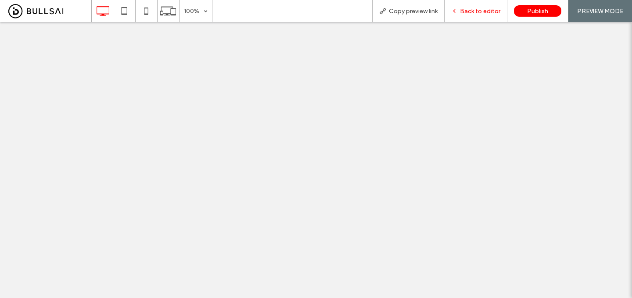
click at [471, 12] on span "Back to editor" at bounding box center [480, 10] width 40 height 7
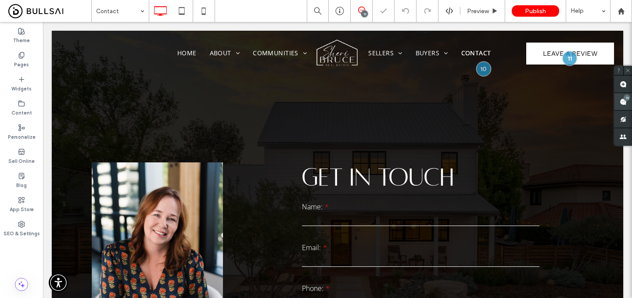
click at [625, 98] on div "11" at bounding box center [627, 97] width 7 height 7
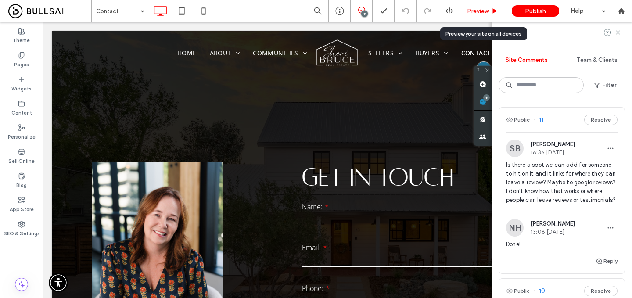
click at [479, 11] on span "Preview" at bounding box center [478, 10] width 22 height 7
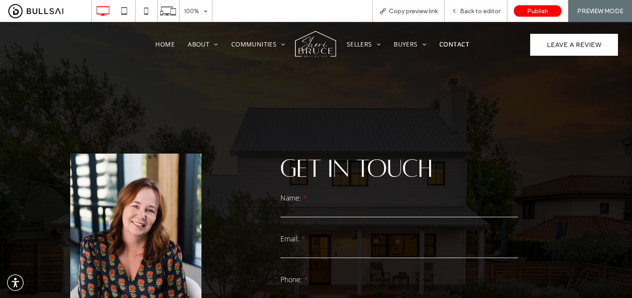
click at [321, 49] on img at bounding box center [316, 44] width 44 height 28
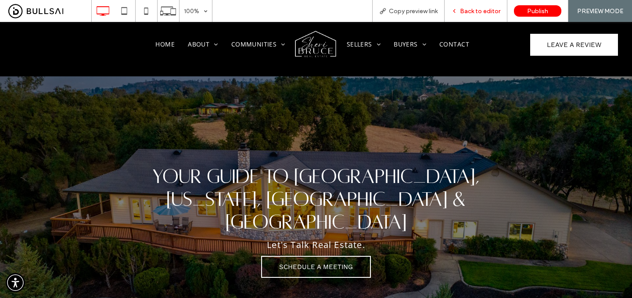
click at [478, 11] on span "Back to editor" at bounding box center [480, 10] width 40 height 7
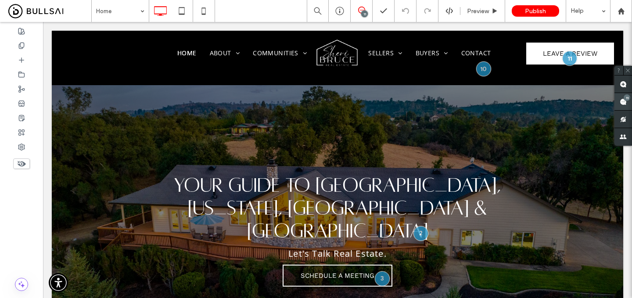
click at [623, 94] on span at bounding box center [624, 101] width 18 height 17
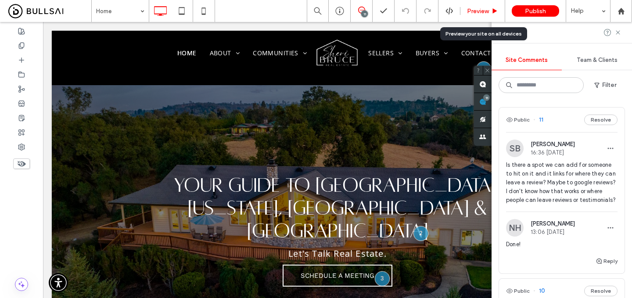
click at [478, 7] on div "Preview" at bounding box center [483, 11] width 45 height 22
click at [475, 13] on span "Preview" at bounding box center [478, 10] width 22 height 7
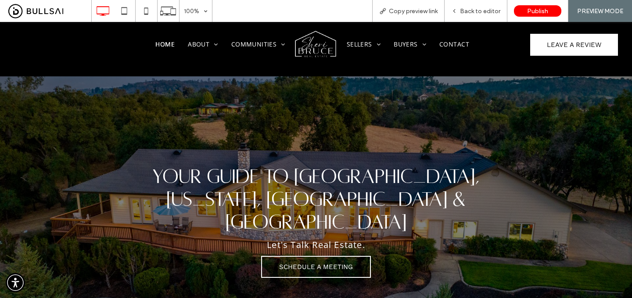
click at [321, 48] on img at bounding box center [316, 44] width 44 height 28
click at [487, 14] on span "Back to editor" at bounding box center [480, 10] width 40 height 7
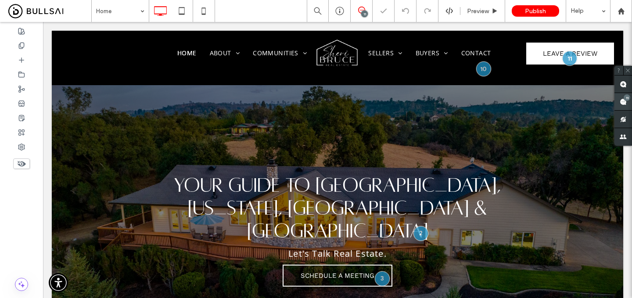
click at [620, 100] on use at bounding box center [623, 101] width 7 height 7
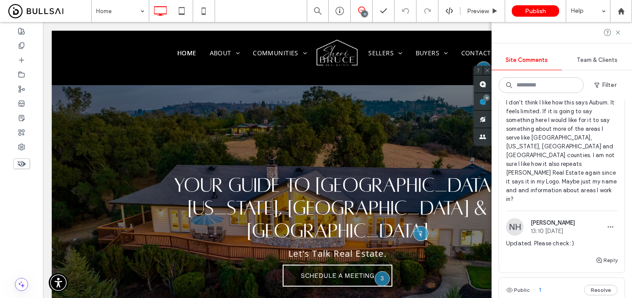
scroll to position [1701, 0]
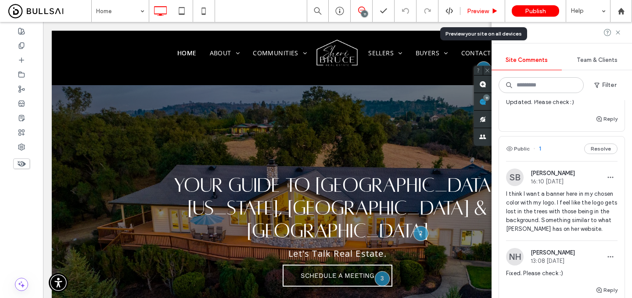
click at [484, 14] on span "Preview" at bounding box center [478, 10] width 22 height 7
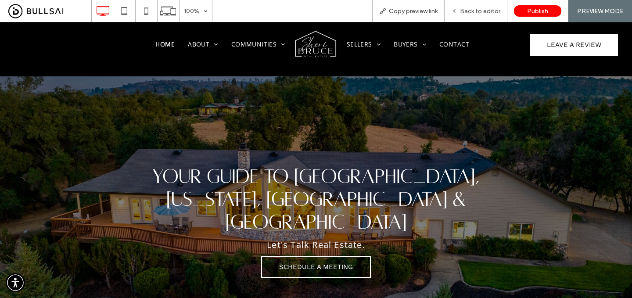
click at [319, 51] on img at bounding box center [316, 44] width 44 height 28
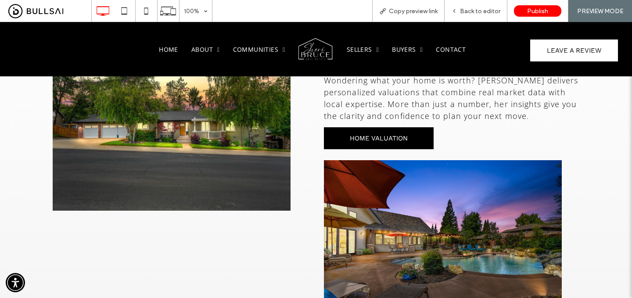
scroll to position [663, 0]
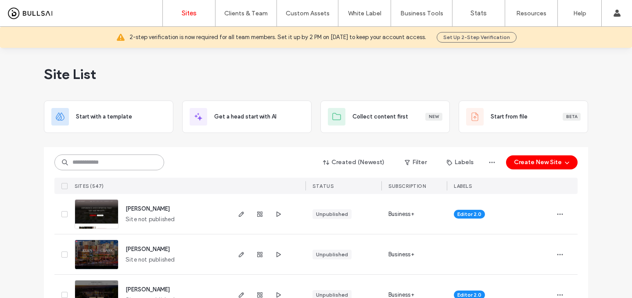
click at [122, 161] on input at bounding box center [109, 163] width 110 height 16
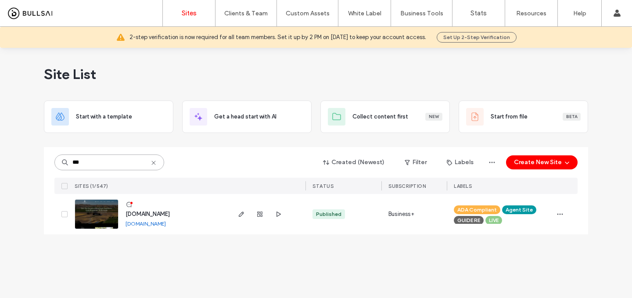
type input "***"
click at [145, 213] on span "[DOMAIN_NAME]" at bounding box center [148, 214] width 44 height 7
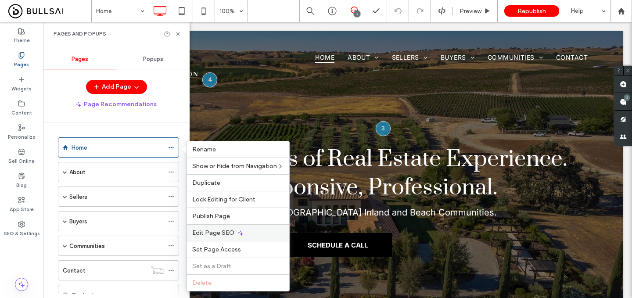
click at [224, 235] on span "Edit Page SEO" at bounding box center [213, 232] width 42 height 7
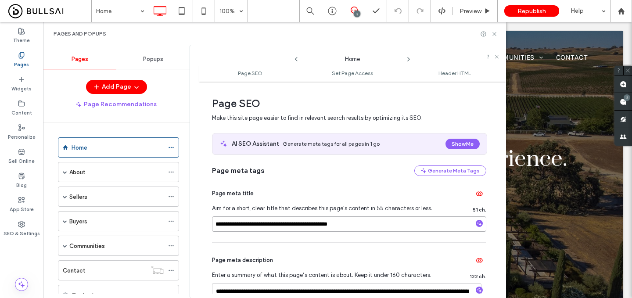
click at [285, 227] on input "**********" at bounding box center [349, 224] width 275 height 15
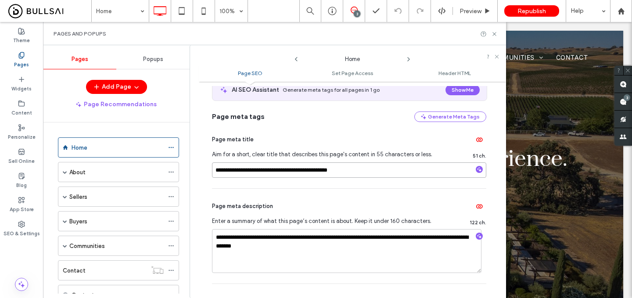
scroll to position [56, 0]
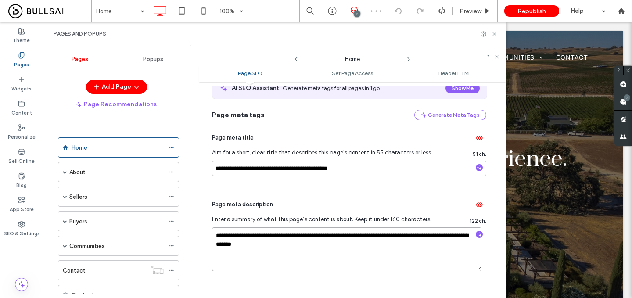
click at [291, 232] on textarea "**********" at bounding box center [347, 250] width 270 height 44
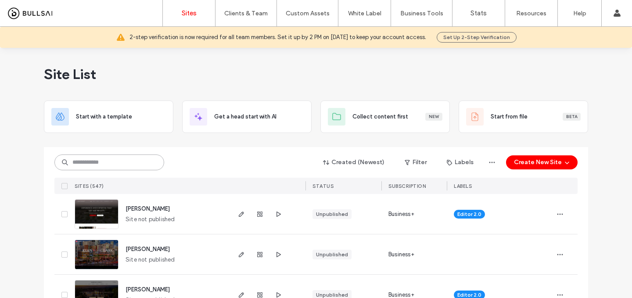
click at [134, 163] on input at bounding box center [109, 163] width 110 height 16
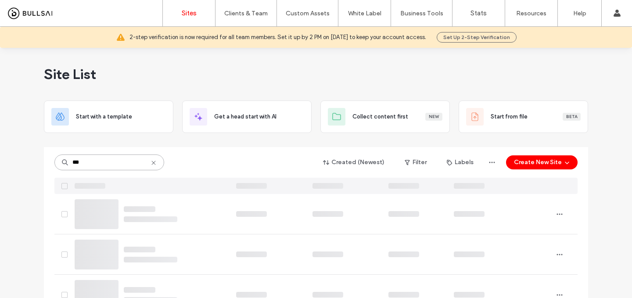
type input "***"
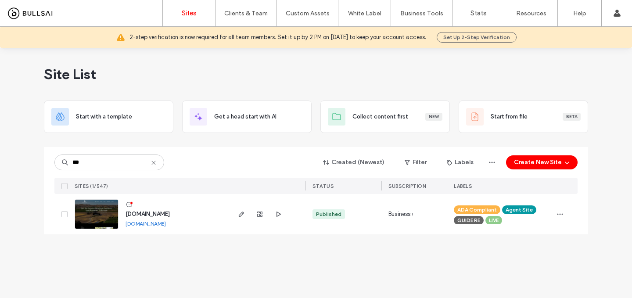
click at [170, 213] on span "[DOMAIN_NAME]" at bounding box center [148, 214] width 44 height 7
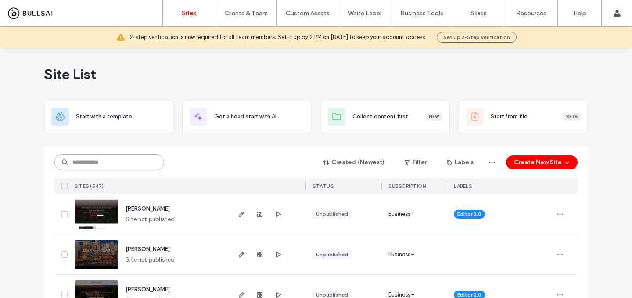
click at [138, 164] on input at bounding box center [109, 163] width 110 height 16
type input "*******"
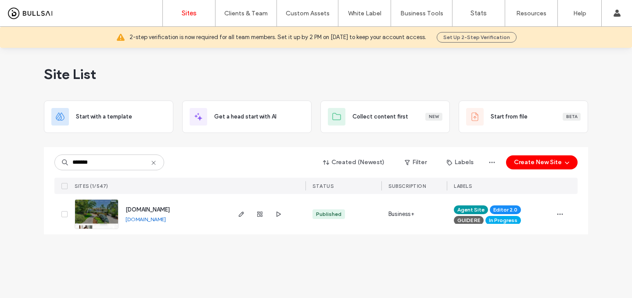
click at [134, 209] on span "[DOMAIN_NAME]" at bounding box center [148, 209] width 44 height 7
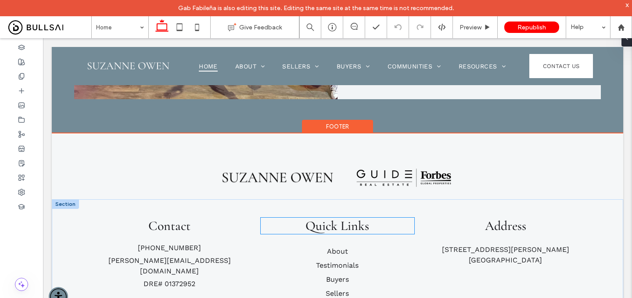
scroll to position [1922, 0]
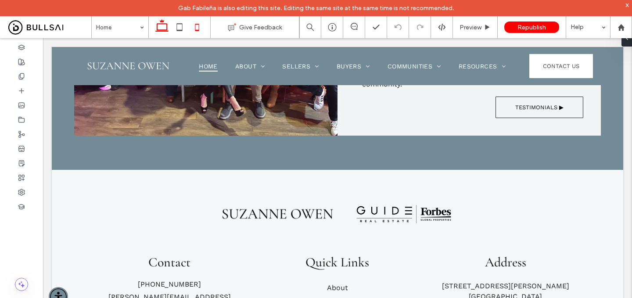
click at [193, 26] on icon at bounding box center [197, 27] width 18 height 18
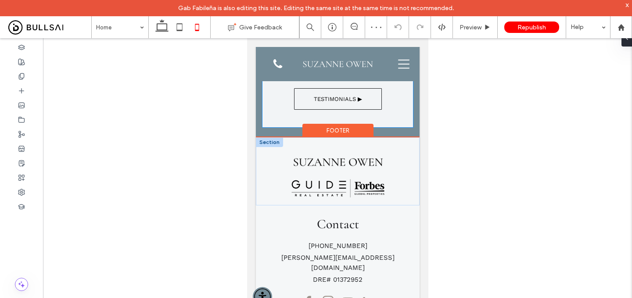
scroll to position [2564, 0]
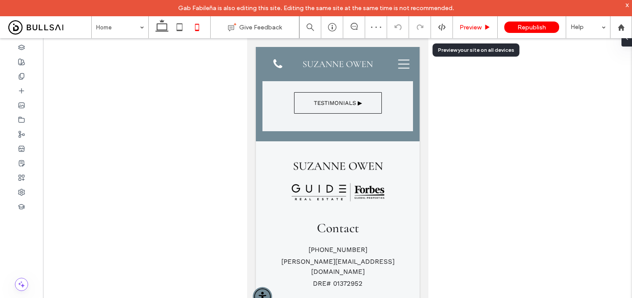
click at [473, 26] on span "Preview" at bounding box center [471, 27] width 22 height 7
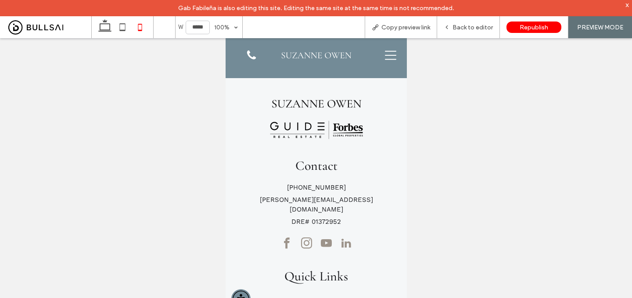
scroll to position [2504, 0]
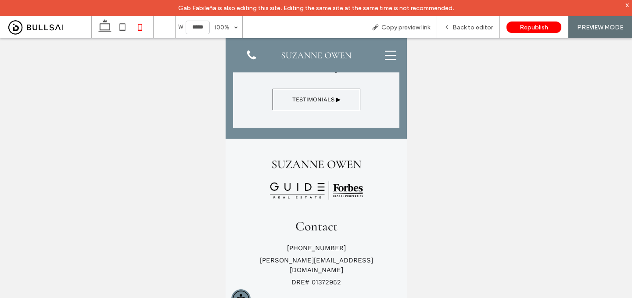
click at [386, 58] on icon at bounding box center [390, 55] width 11 height 11
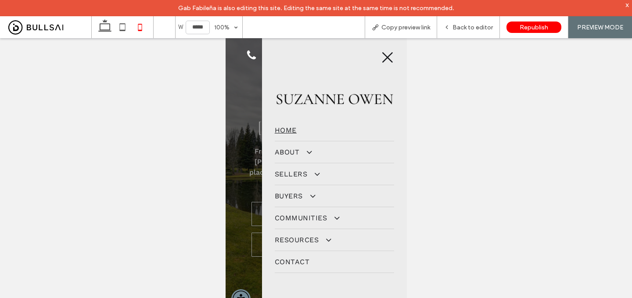
scroll to position [0, 0]
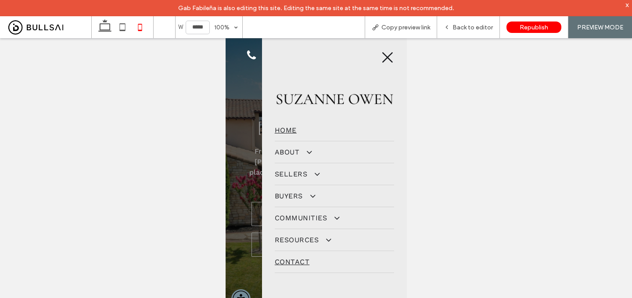
click at [291, 263] on span "Contact" at bounding box center [292, 262] width 35 height 8
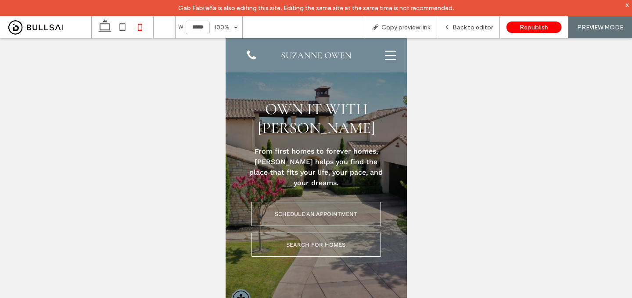
scroll to position [2504, 0]
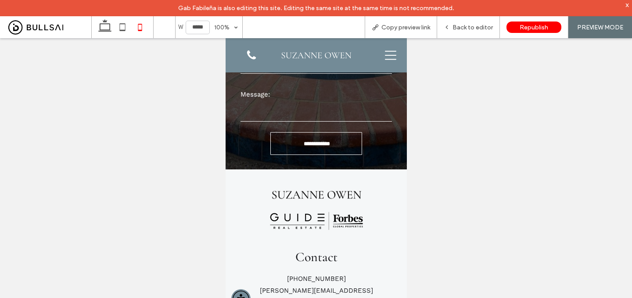
scroll to position [398, 0]
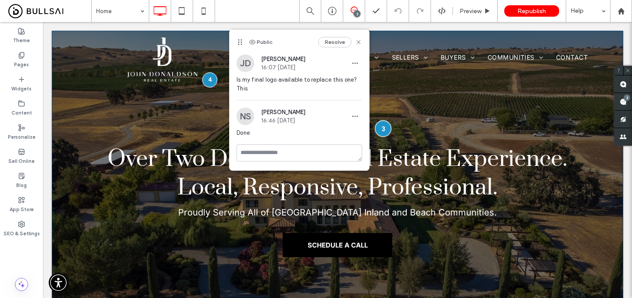
click at [385, 131] on div at bounding box center [384, 128] width 16 height 16
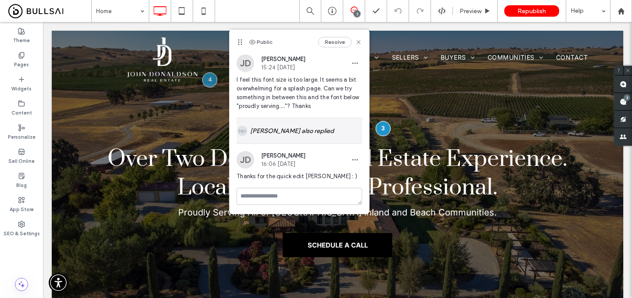
click at [309, 140] on div "NH [PERSON_NAME] also replied" at bounding box center [300, 130] width 126 height 25
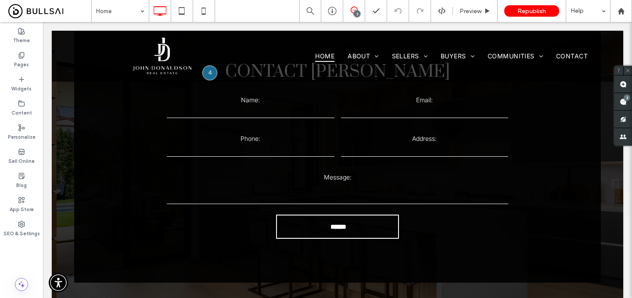
scroll to position [2493, 0]
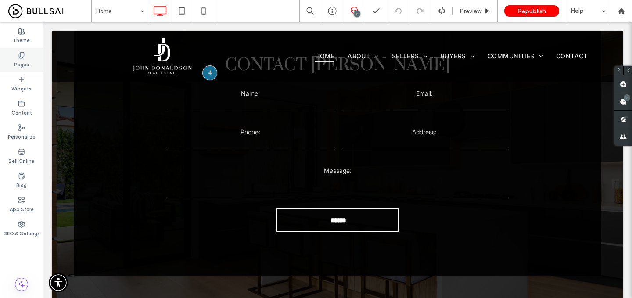
click at [30, 58] on div "Pages" at bounding box center [21, 60] width 43 height 24
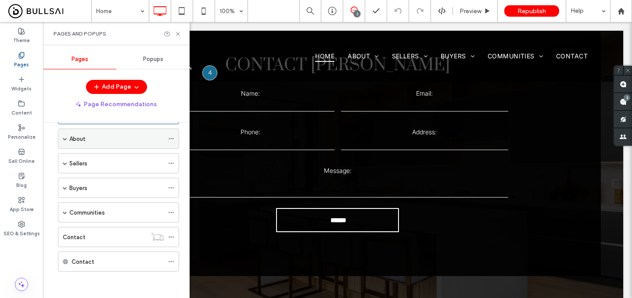
scroll to position [0, 0]
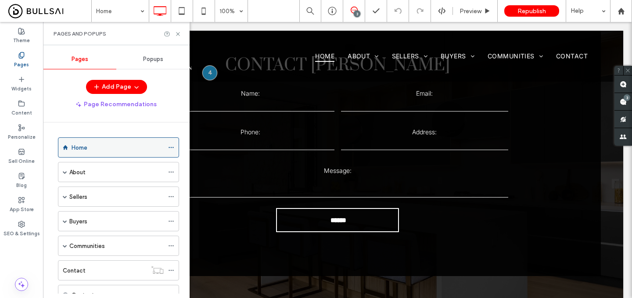
click at [172, 150] on icon at bounding box center [171, 148] width 6 height 6
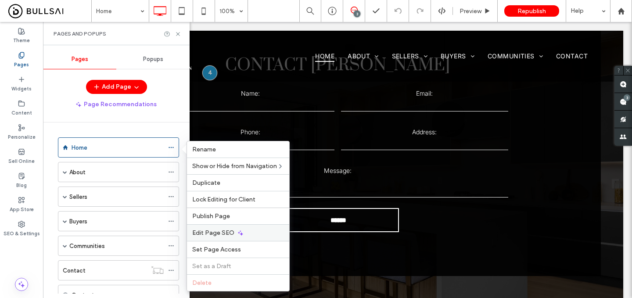
click at [226, 236] on span "Edit Page SEO" at bounding box center [213, 232] width 42 height 7
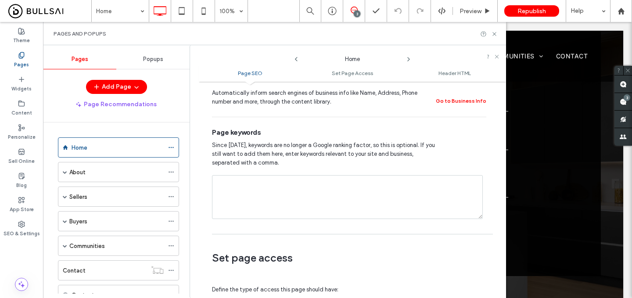
scroll to position [440, 0]
click at [11, 228] on label "SEO & Settings" at bounding box center [22, 233] width 36 height 10
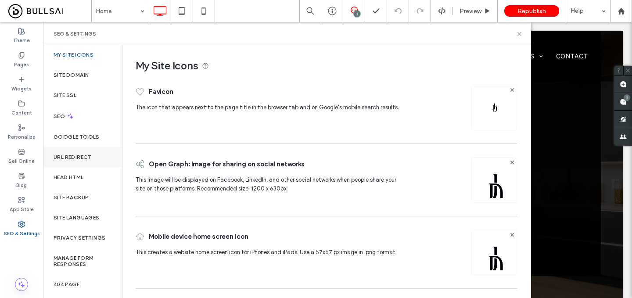
scroll to position [0, 0]
click at [90, 122] on div "SEO" at bounding box center [82, 117] width 79 height 22
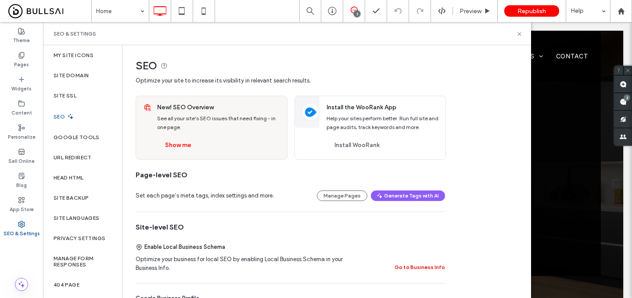
click at [409, 265] on button "Go to Business Info" at bounding box center [420, 267] width 51 height 11
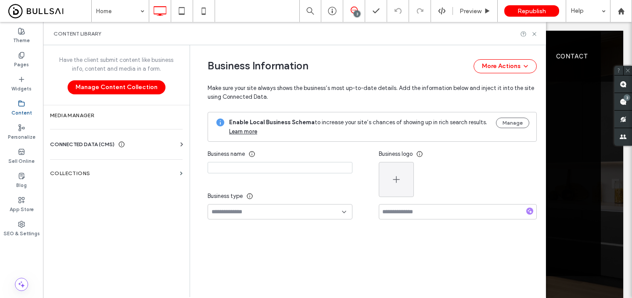
type input "**********"
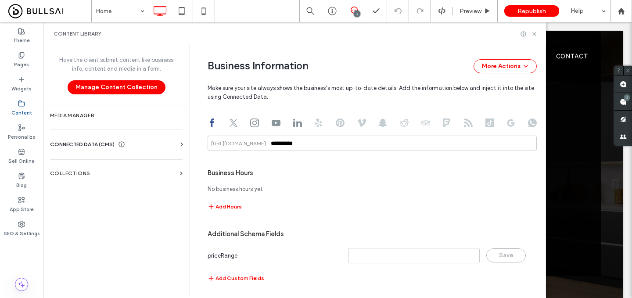
scroll to position [542, 0]
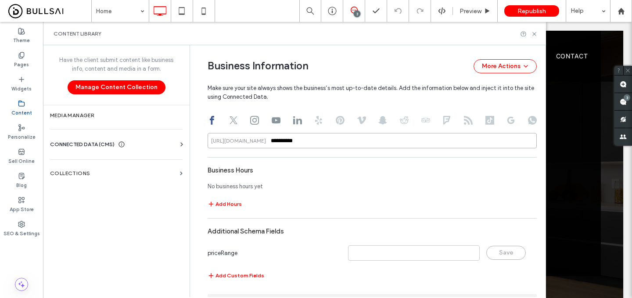
drag, startPoint x: 314, startPoint y: 144, endPoint x: 264, endPoint y: 141, distance: 51.0
click at [264, 141] on div "**********" at bounding box center [372, 140] width 329 height 15
